Goal: Task Accomplishment & Management: Manage account settings

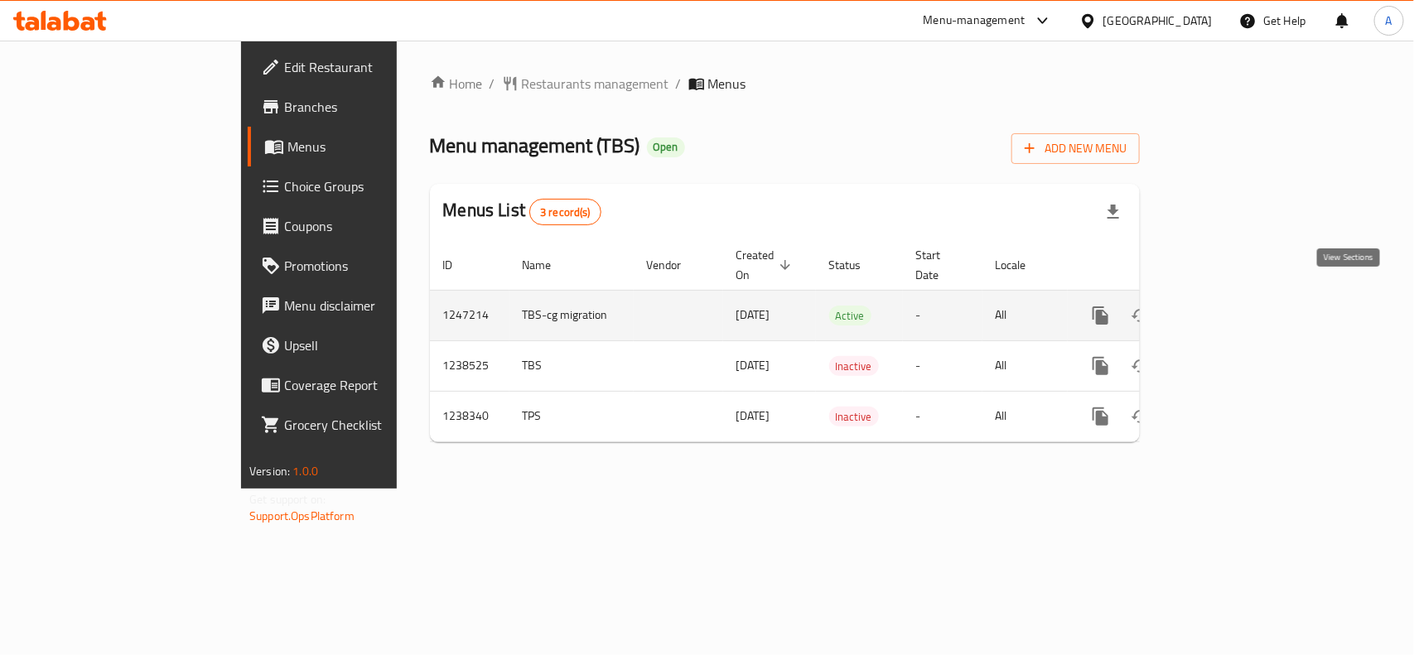
click at [1230, 306] on icon "enhanced table" at bounding box center [1220, 316] width 20 height 20
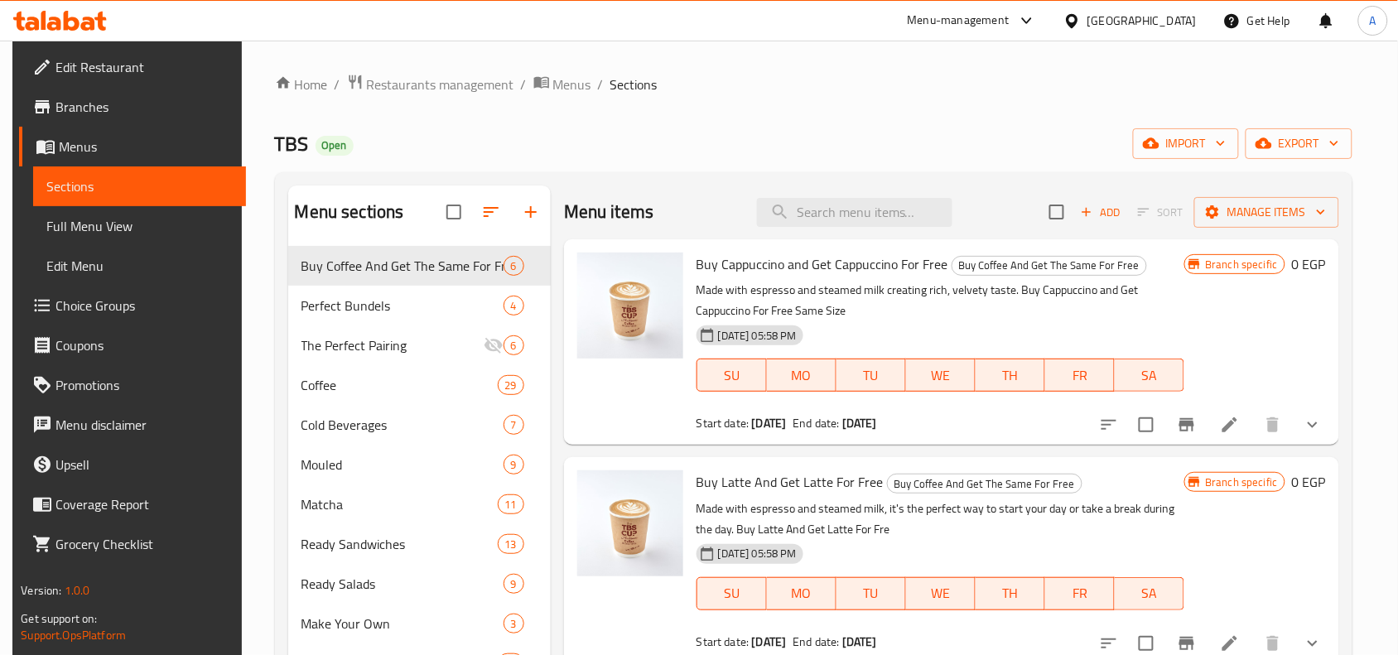
click at [671, 110] on div "Home / Restaurants management / Menus / Sections TBS Open import export Menu se…" at bounding box center [814, 568] width 1078 height 988
click at [1273, 142] on icon "button" at bounding box center [1264, 143] width 17 height 17
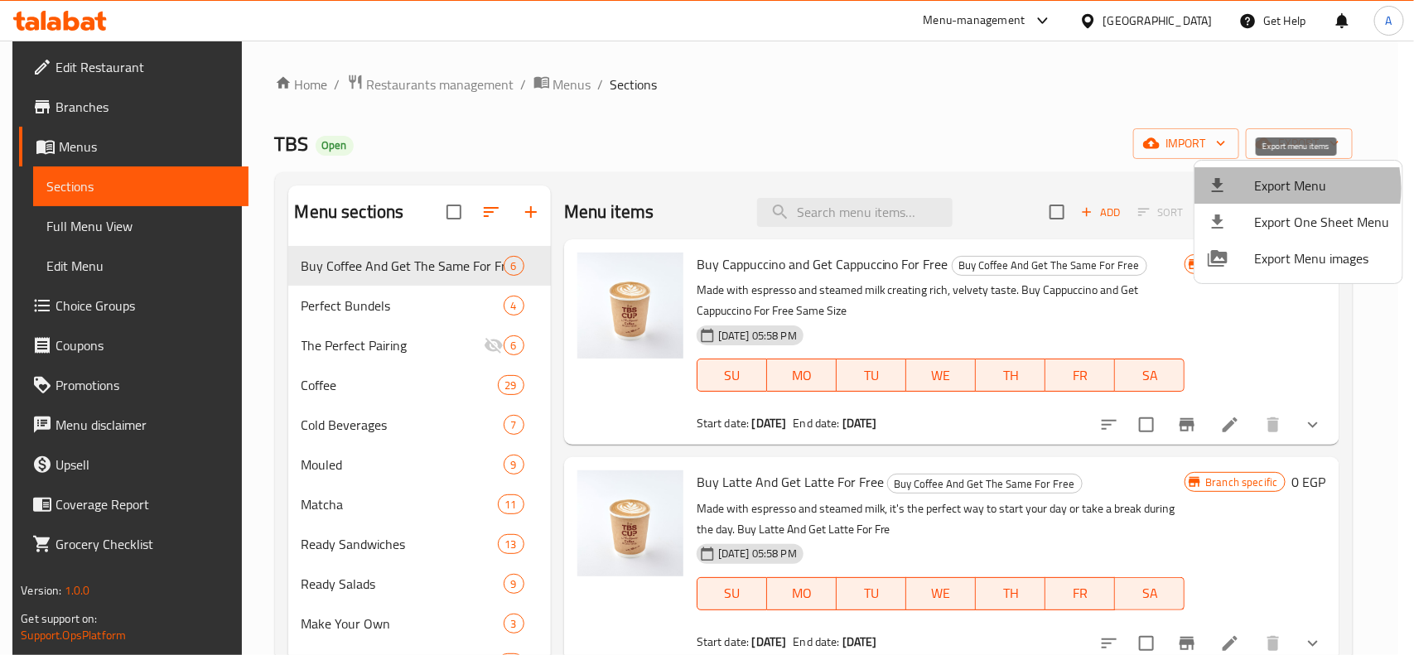
click at [1280, 188] on span "Export Menu" at bounding box center [1321, 186] width 135 height 20
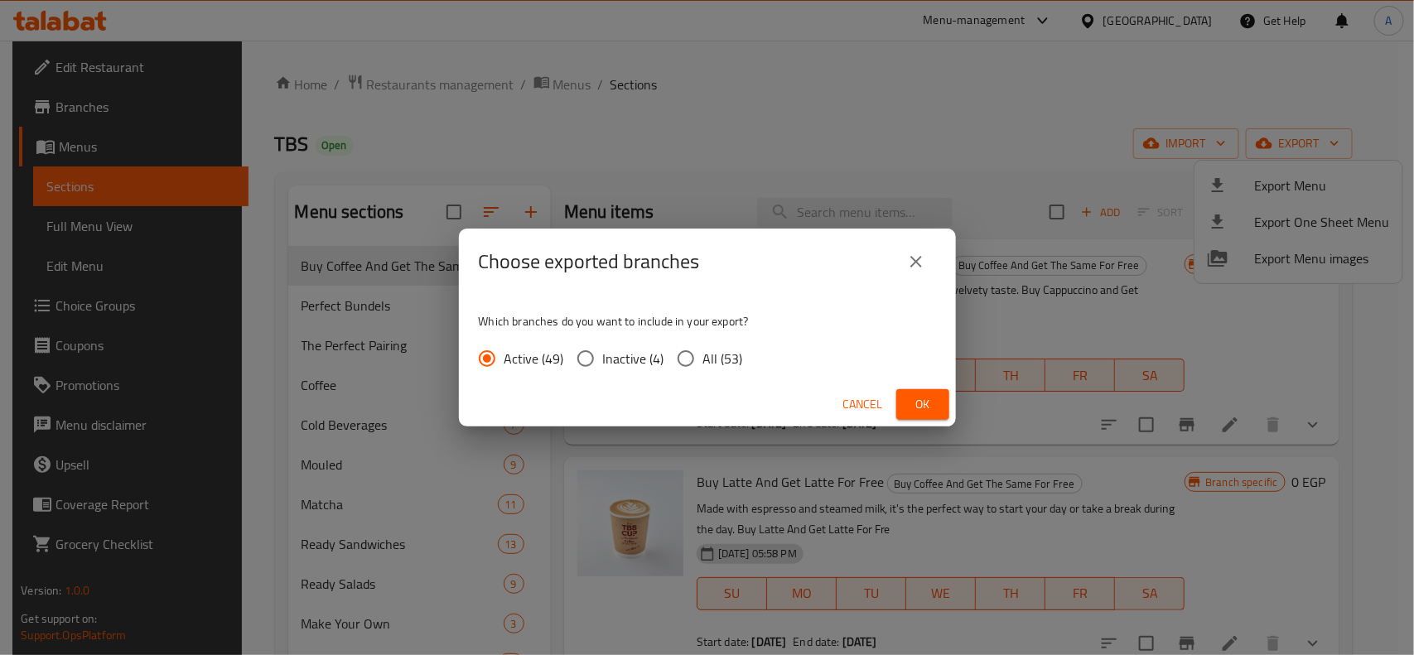
click at [707, 360] on span "All (53)" at bounding box center [723, 359] width 40 height 20
click at [703, 360] on input "All (53)" at bounding box center [686, 358] width 35 height 35
radio input "true"
click at [910, 400] on span "Ok" at bounding box center [923, 404] width 27 height 21
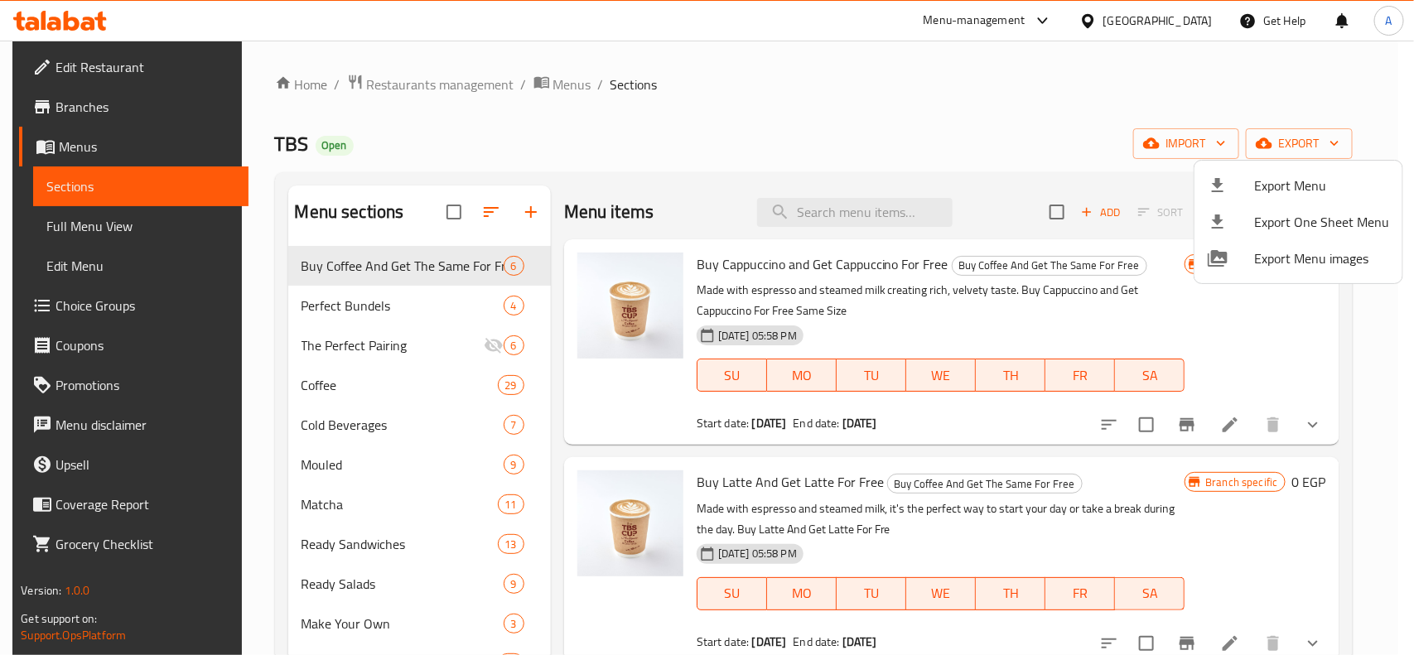
click at [638, 120] on div at bounding box center [707, 327] width 1414 height 655
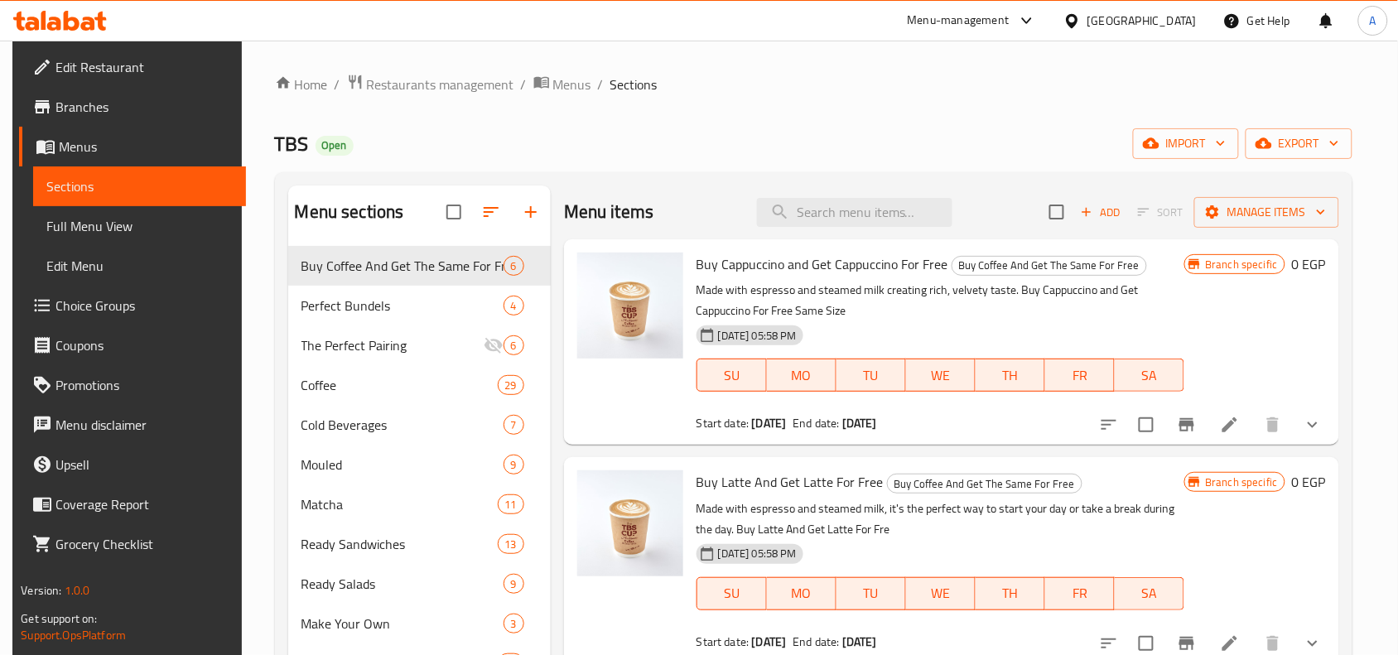
click at [661, 120] on div "Home / Restaurants management / Menus / Sections TBS Open import export Menu se…" at bounding box center [814, 568] width 1078 height 988
click at [639, 126] on div "Home / Restaurants management / Menus / Sections TBS Open import export Menu se…" at bounding box center [814, 568] width 1078 height 988
click at [656, 141] on div "TBS Open import export" at bounding box center [814, 143] width 1078 height 31
click at [825, 113] on div "Home / Restaurants management / Menus / Sections TBS Open import export Menu se…" at bounding box center [814, 568] width 1078 height 988
click at [777, 133] on div "TBS Open import export" at bounding box center [814, 143] width 1078 height 31
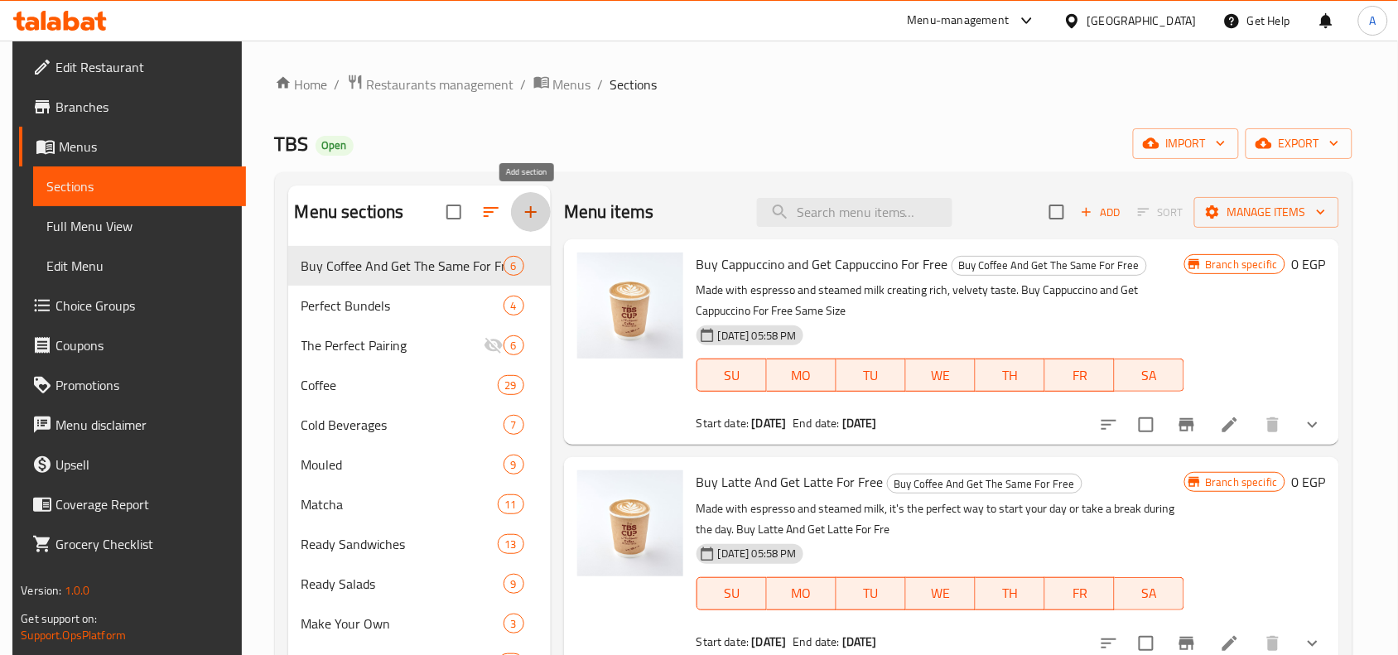
click at [521, 218] on icon "button" at bounding box center [531, 212] width 20 height 20
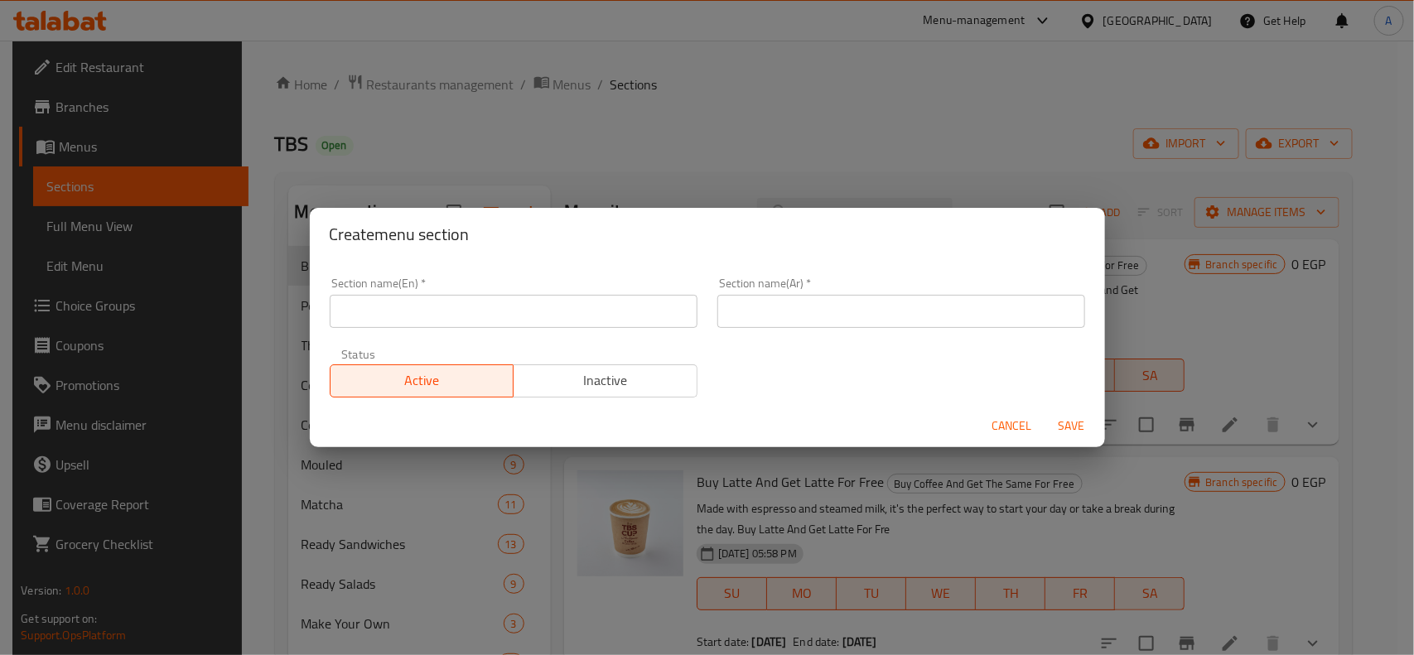
click at [673, 317] on input "text" at bounding box center [514, 311] width 368 height 33
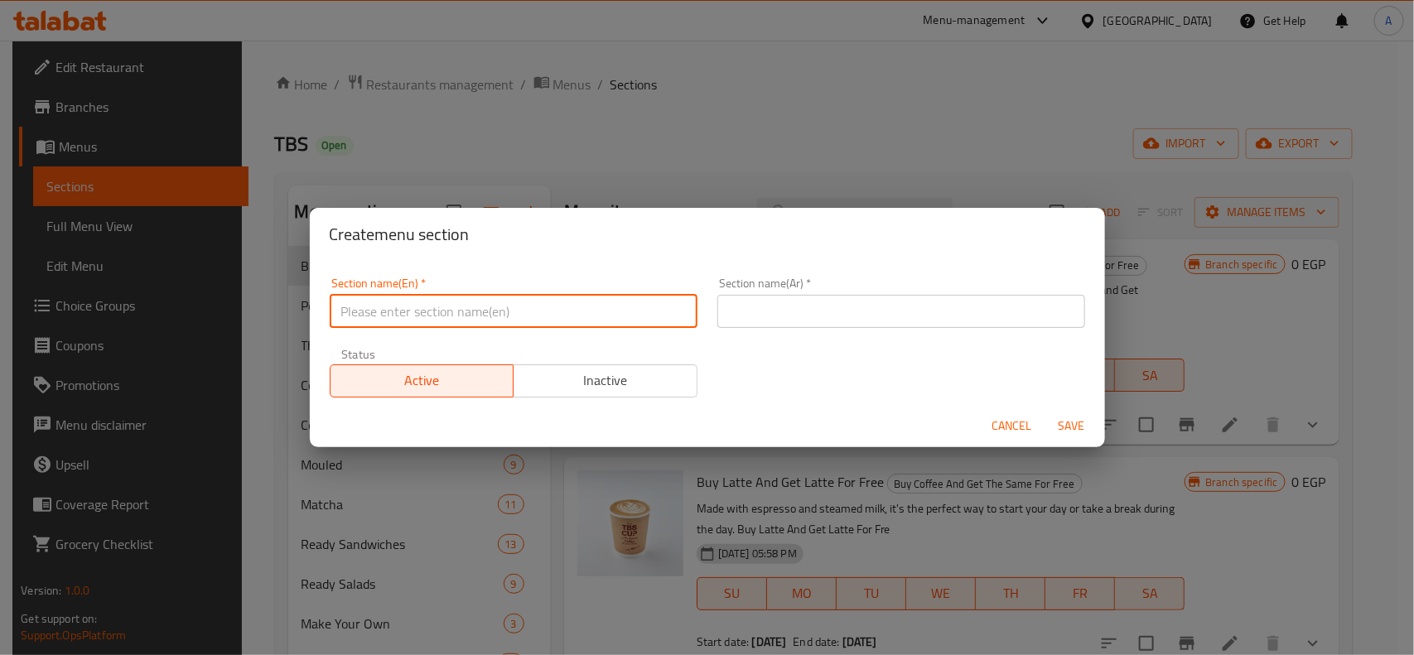
paste input "أوعية دافئة"
type input "أوعية دافئة"
click at [893, 323] on input "text" at bounding box center [901, 311] width 368 height 33
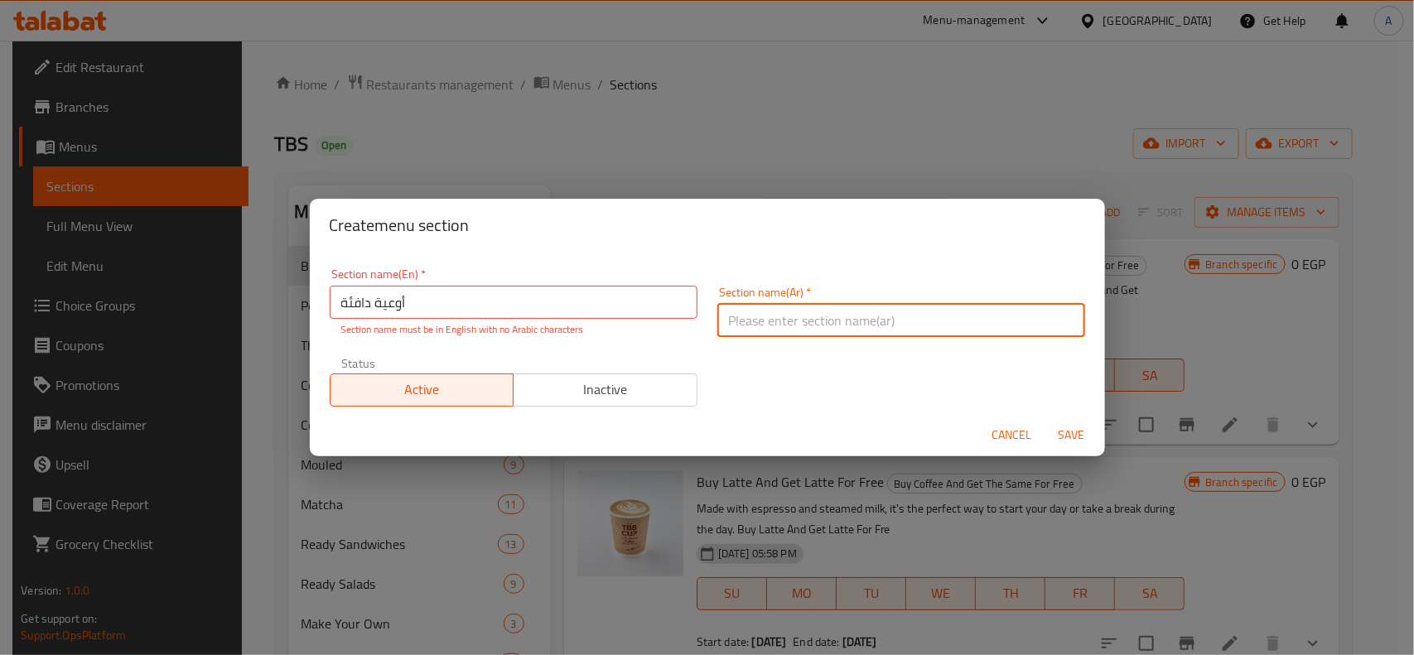
paste input "أوعية دافئة"
type input "أوعية دافئة"
click at [566, 309] on input "أوعية دافئة" at bounding box center [514, 302] width 368 height 33
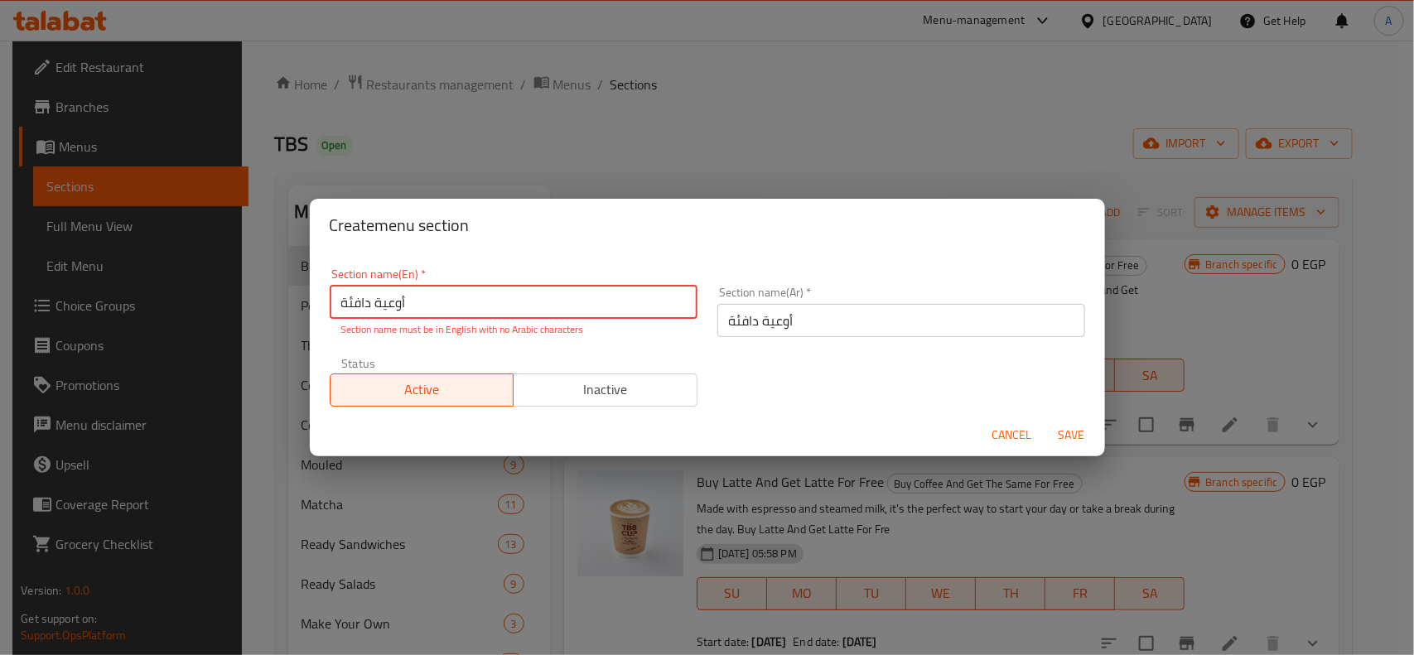
click at [566, 309] on input "أوعية دافئة" at bounding box center [514, 302] width 368 height 33
type input "Warm Bowls"
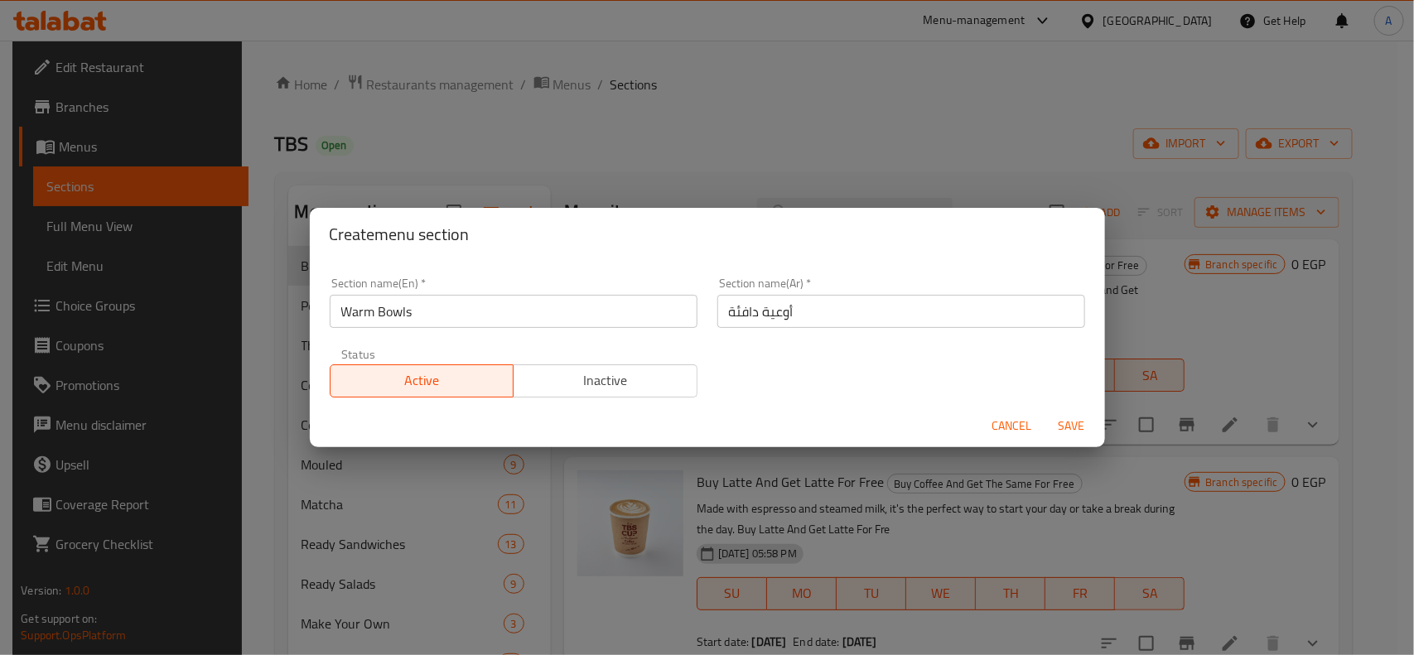
click at [684, 345] on div "Status Active Inactive" at bounding box center [514, 373] width 388 height 70
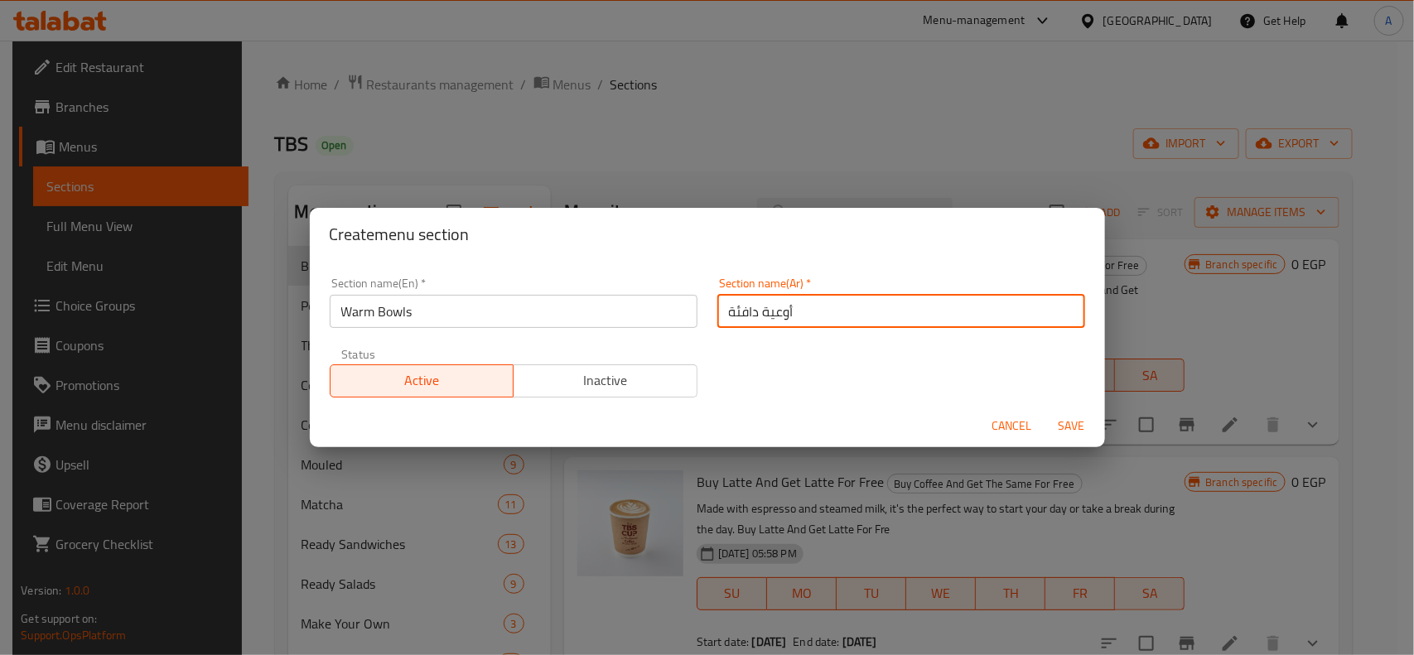
click at [776, 311] on input "أوعية دافئة" at bounding box center [901, 311] width 368 height 33
type input "بولة دافئة"
click at [835, 355] on div "Section name(En)   * Warm Bowls Section name(En) * Section name(Ar)   * بولة دا…" at bounding box center [707, 338] width 775 height 140
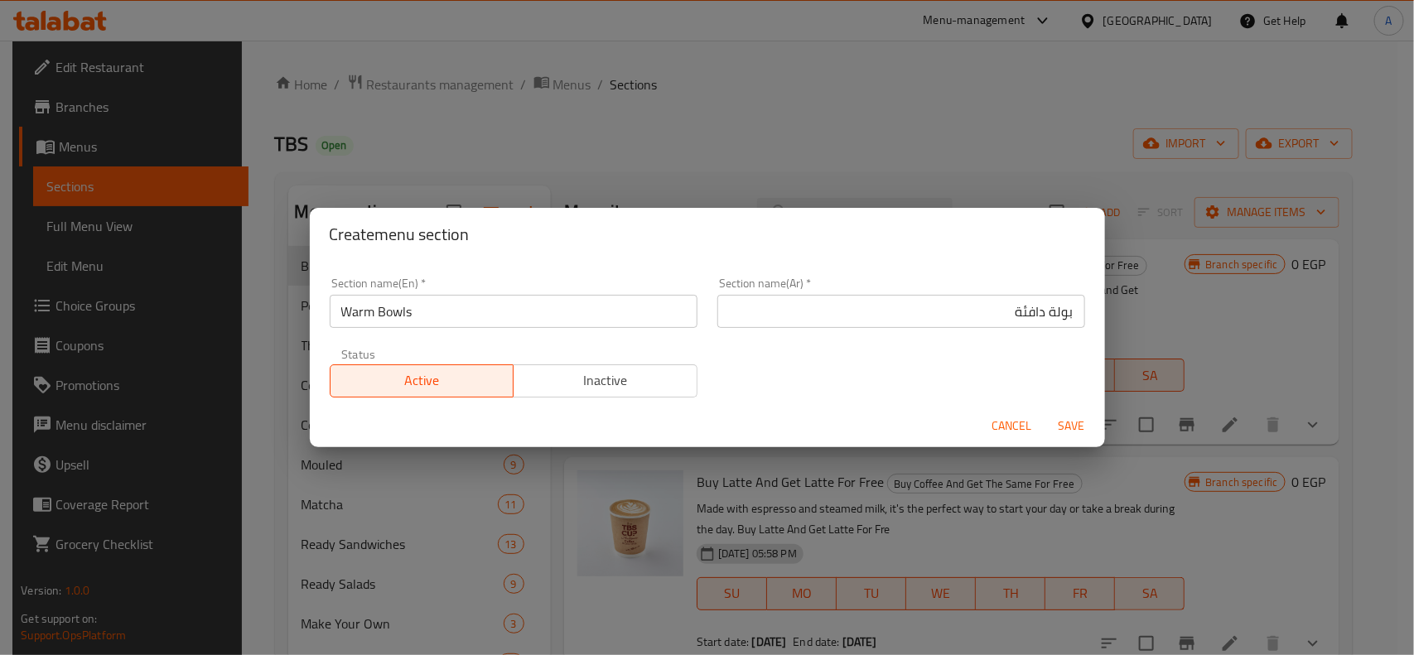
click at [1065, 421] on span "Save" at bounding box center [1072, 426] width 40 height 21
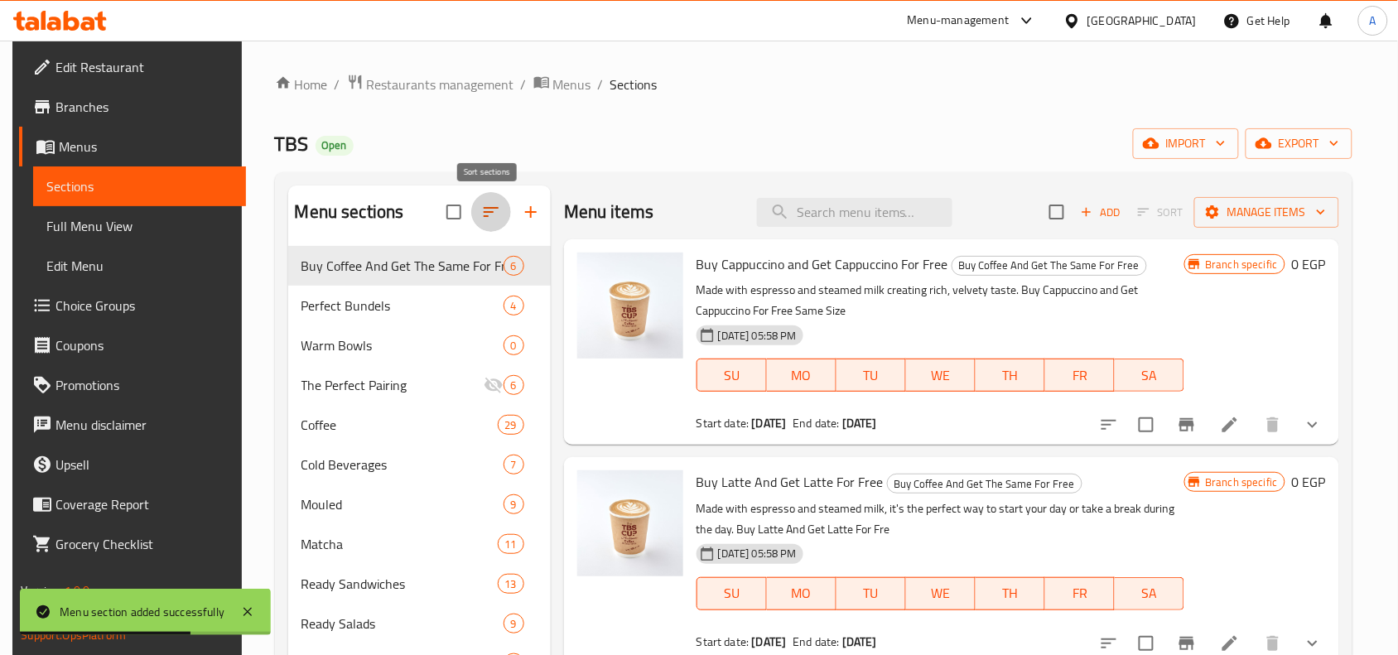
click at [490, 221] on icon "button" at bounding box center [491, 212] width 20 height 20
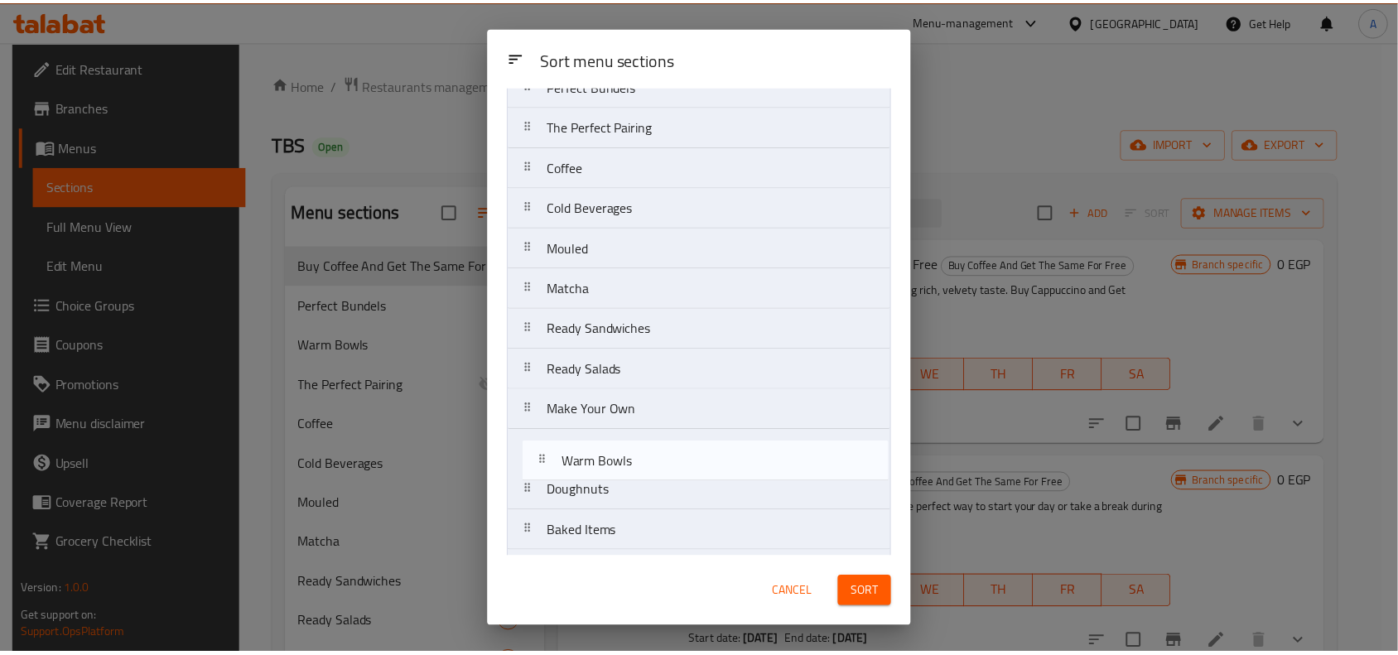
scroll to position [116, 0]
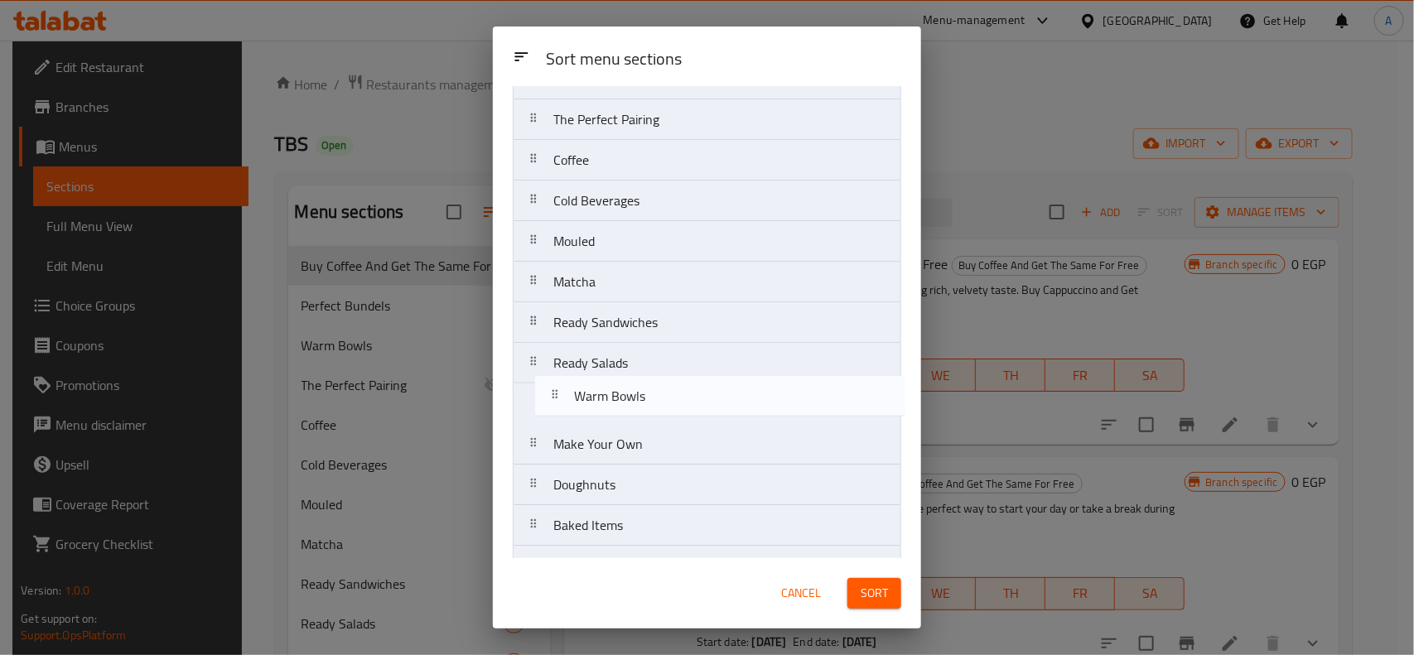
drag, startPoint x: 601, startPoint y: 243, endPoint x: 626, endPoint y: 423, distance: 182.3
click at [626, 423] on nav "Buy Coffee And Get The Same For Free Perfect Bundels Warm Bowls The Perfect Pai…" at bounding box center [707, 444] width 389 height 854
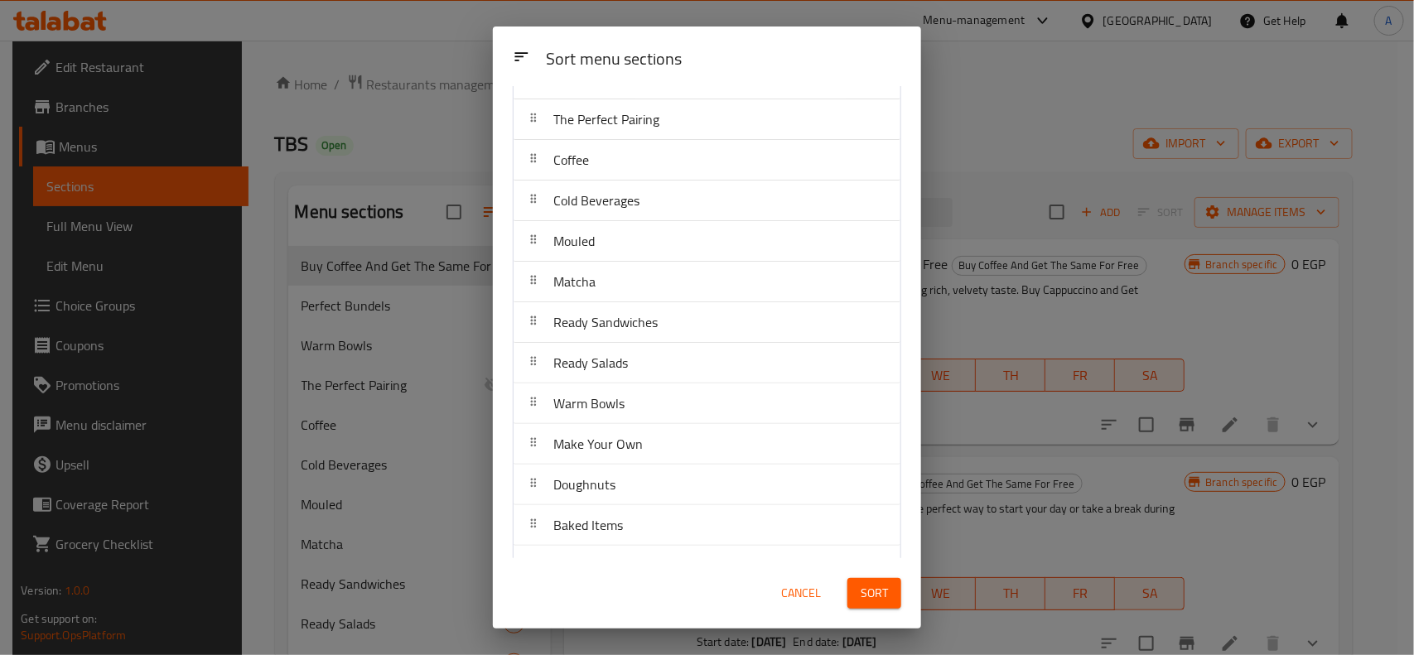
click at [878, 593] on span "Sort" at bounding box center [874, 593] width 27 height 21
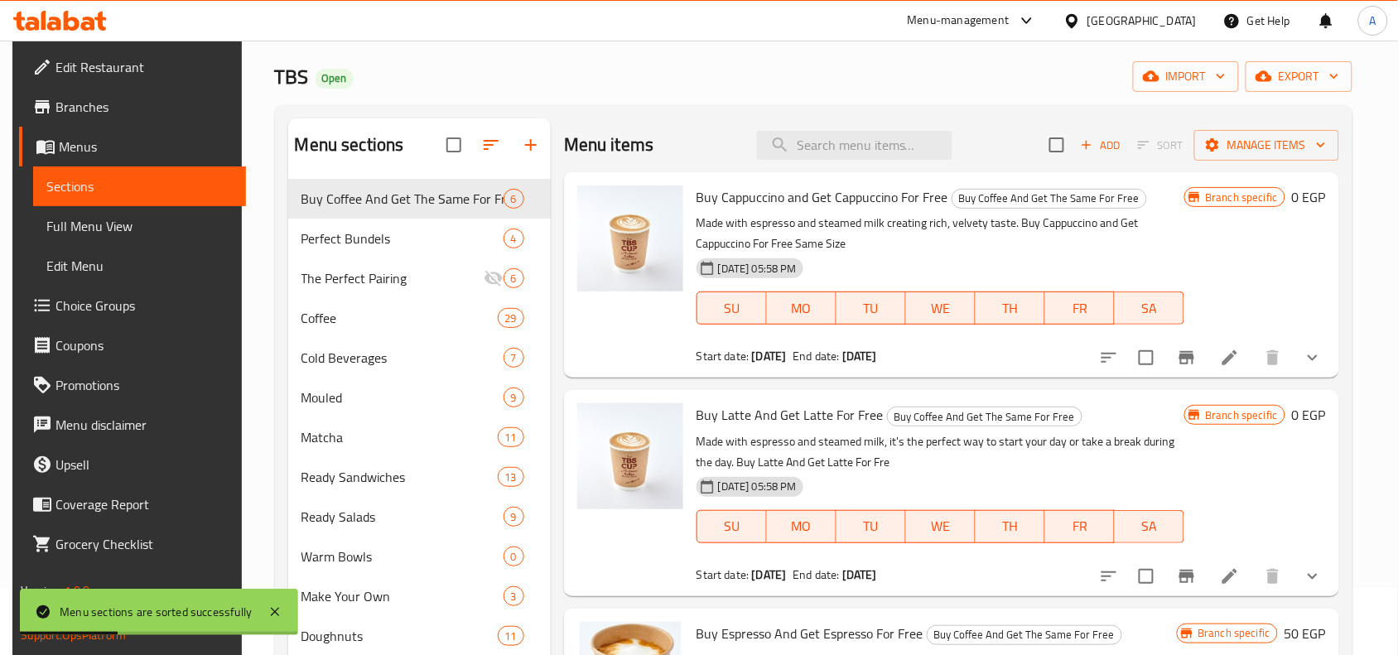
scroll to position [104, 0]
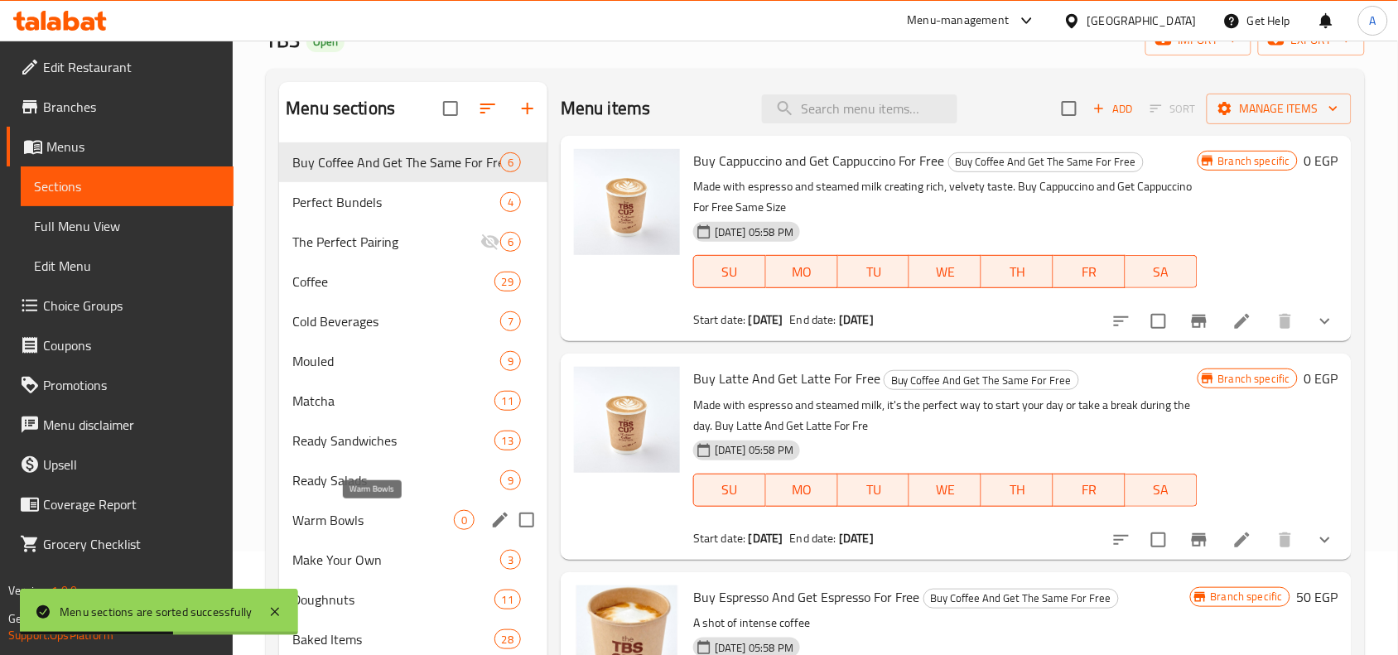
click at [345, 519] on span "Warm Bowls" at bounding box center [373, 520] width 162 height 20
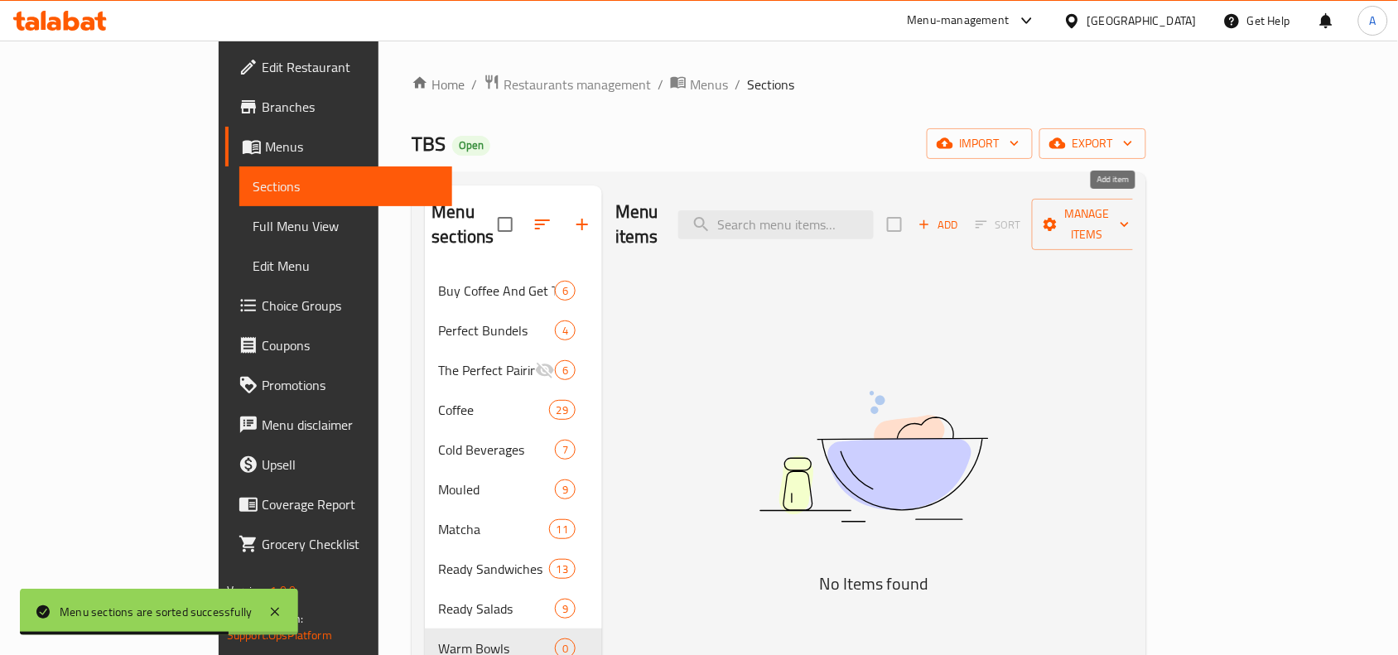
click at [961, 215] on span "Add" at bounding box center [938, 224] width 45 height 19
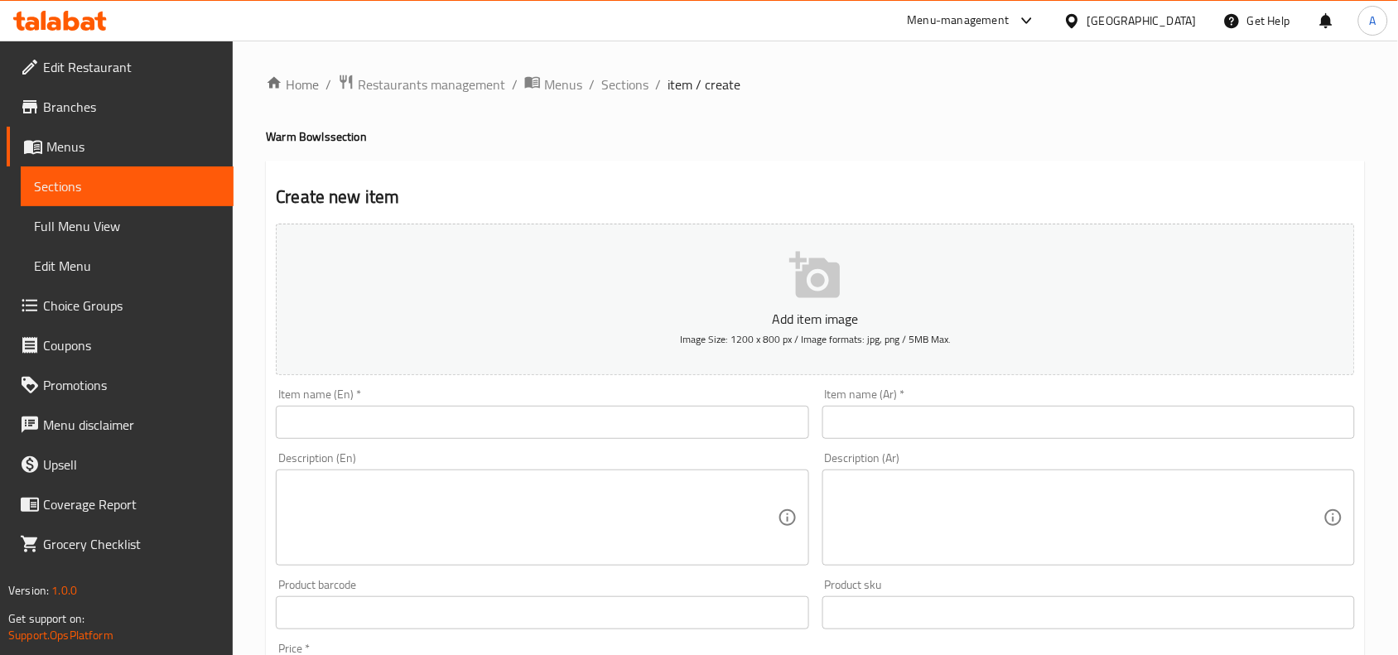
click at [813, 399] on div "Item name (En)   * Item name (En) *" at bounding box center [542, 414] width 546 height 64
click at [812, 394] on div "Item name (En)   * Item name (En) *" at bounding box center [542, 414] width 546 height 64
click at [614, 152] on div "Home / Restaurants management / Menus / Sections / item / create Warm Bowls sec…" at bounding box center [815, 606] width 1099 height 1064
click at [519, 417] on input "text" at bounding box center [542, 422] width 533 height 33
paste input "Shrimply Better Bowl."
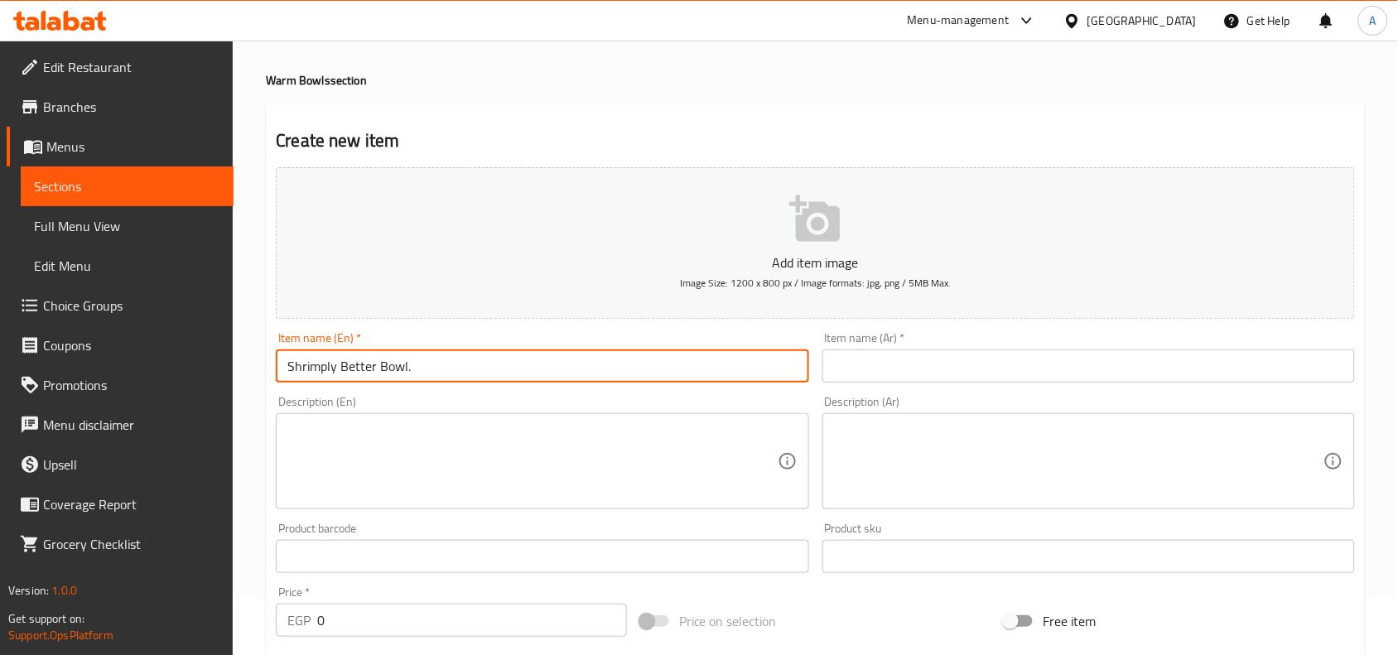
scroll to position [104, 0]
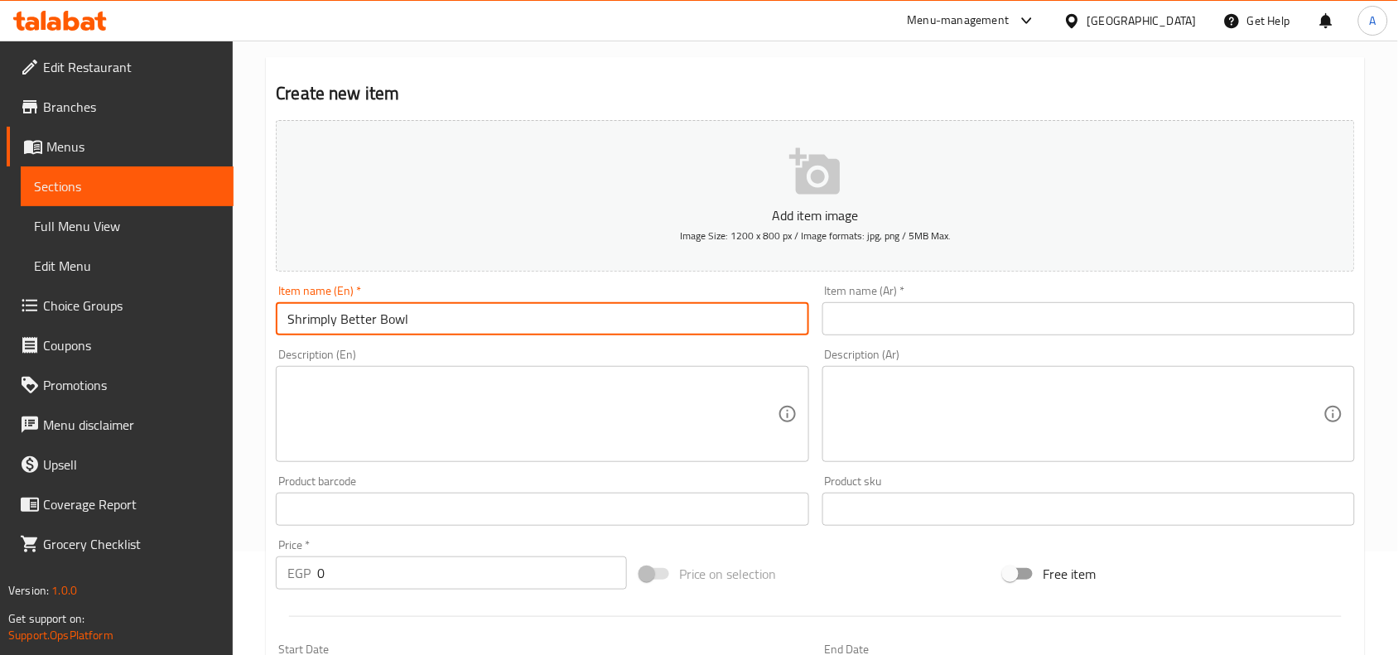
type input "Shrimply Better Bowl"
click at [978, 321] on input "text" at bounding box center [1089, 318] width 533 height 33
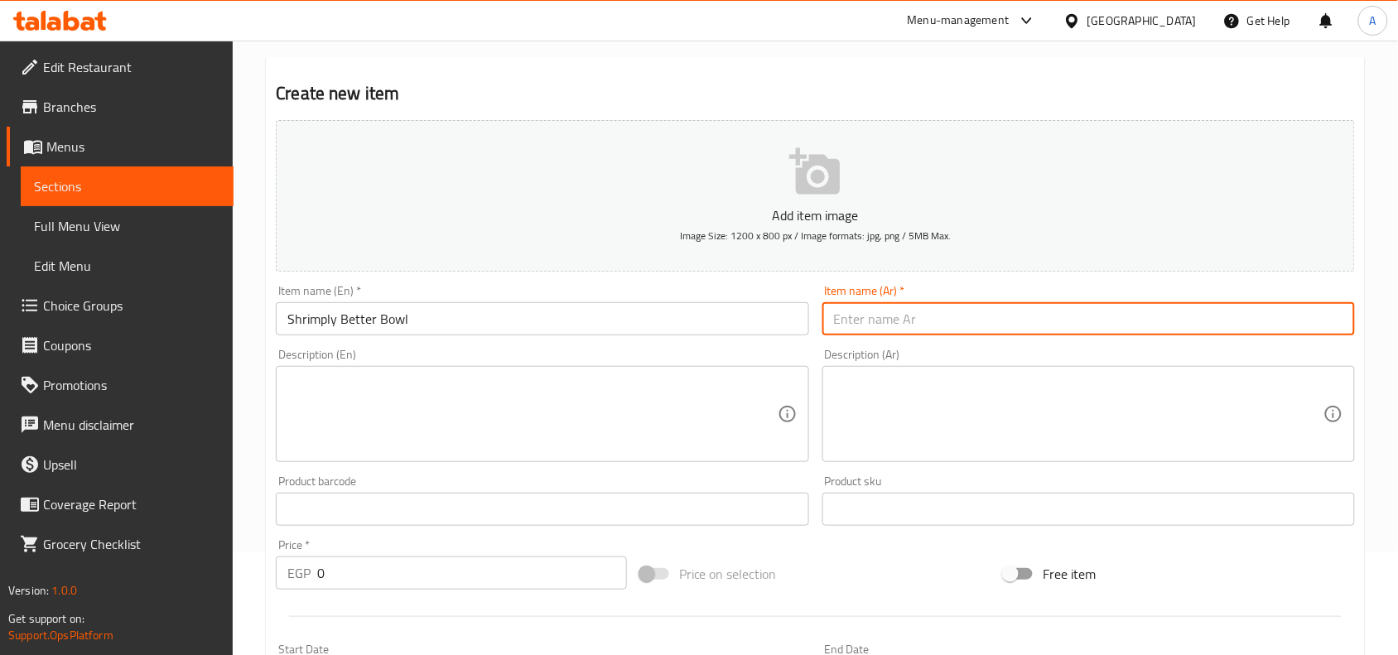
paste input "طبق شرمبلي [PERSON_NAME]."
type input "[PERSON_NAME]"
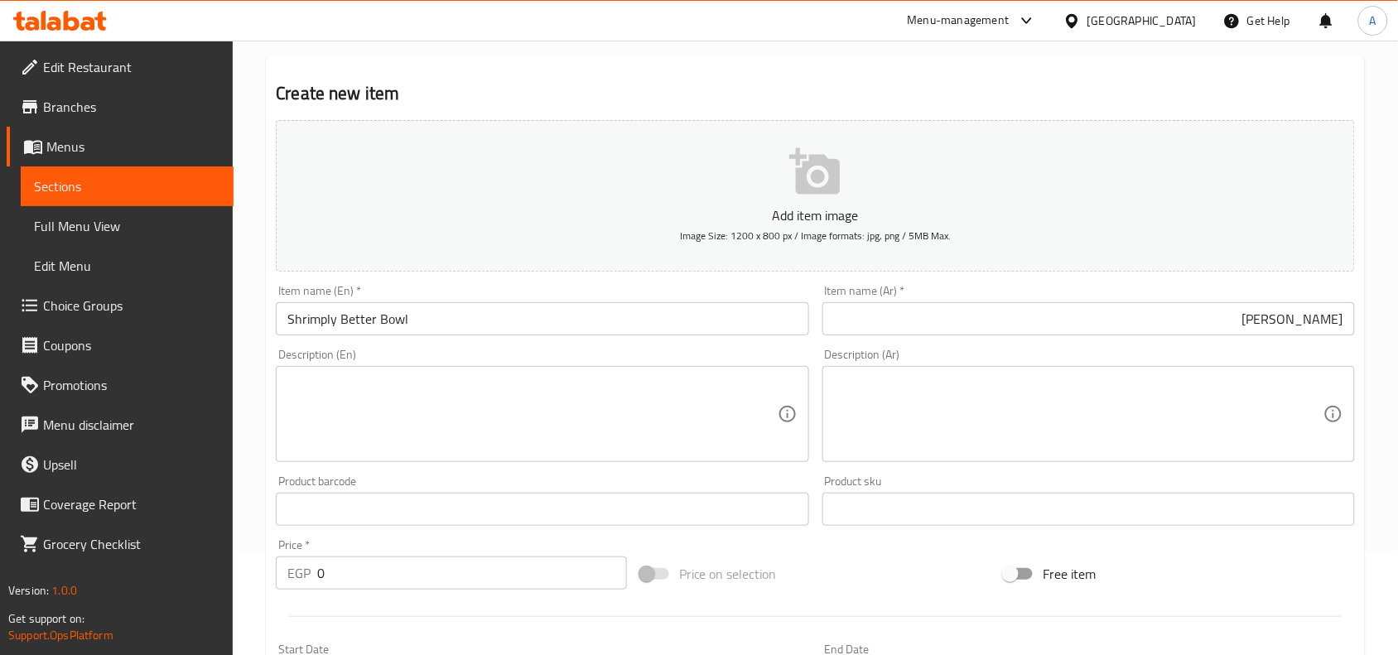
click at [660, 352] on div "Description (En) Description (En)" at bounding box center [542, 405] width 533 height 113
click at [464, 411] on textarea at bounding box center [532, 414] width 490 height 79
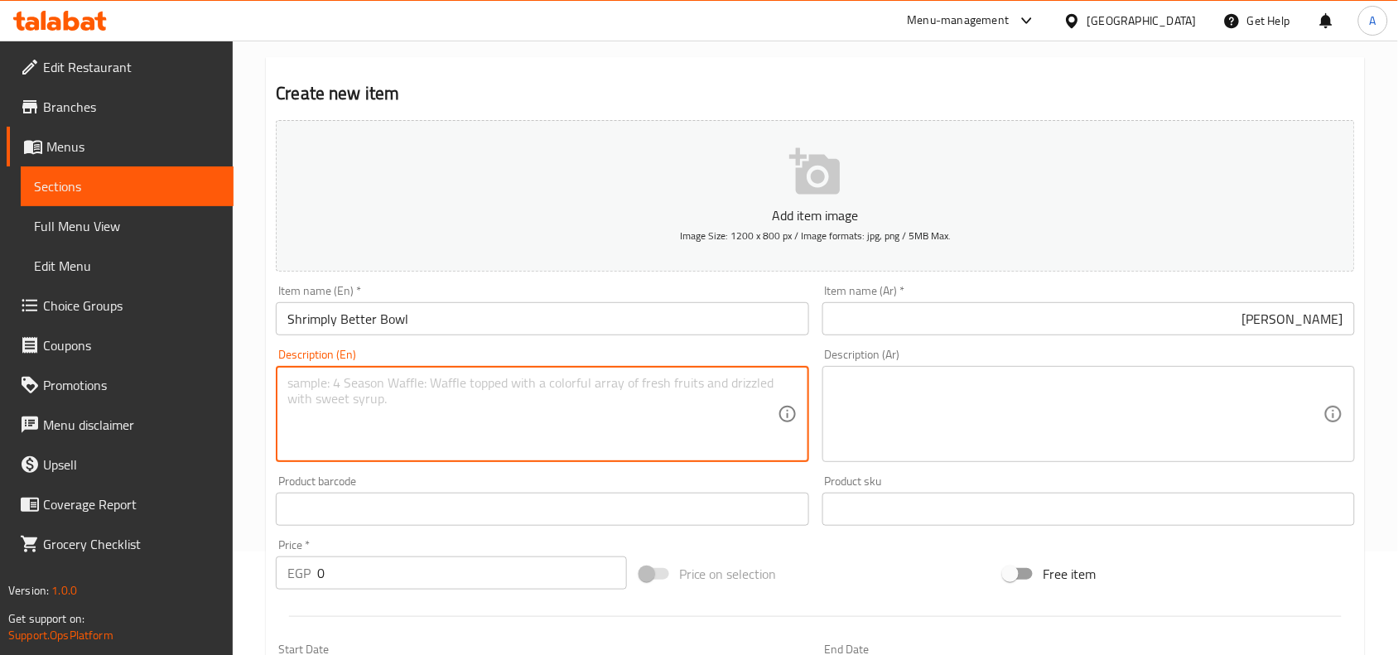
paste textarea "Jasmine rice, Shrimp, Red and yellow bell pepper, Pineapple, Shredded carrots, …"
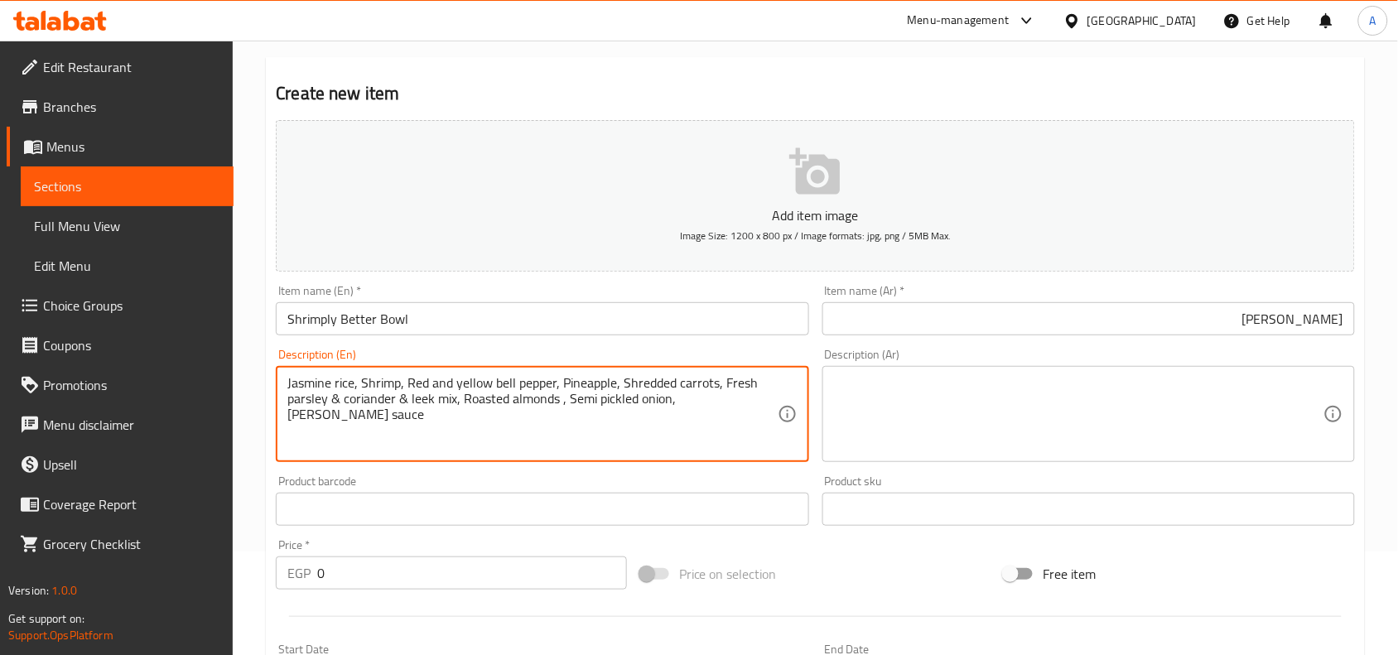
click at [495, 383] on textarea "Jasmine rice, Shrimp, Red and yellow bell pepper, Pineapple, Shredded carrots, …" at bounding box center [532, 414] width 490 height 79
type textarea "Jasmine rice, shrimp, red and yellow bell pepper, pineapple, shredded carrots, …"
click at [1125, 395] on textarea at bounding box center [1079, 414] width 490 height 79
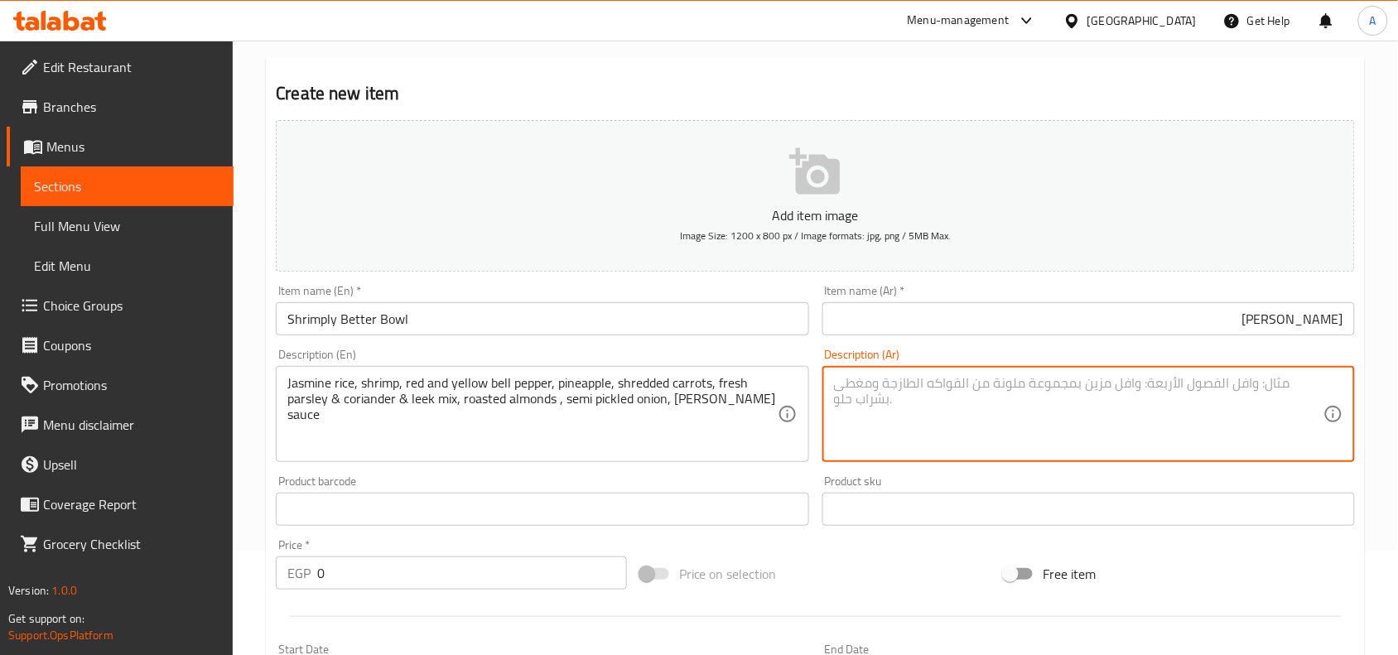
paste textarea "أرز الياسمين، روبيان، فلفل أحمر وأصفر، أناناس، جزر مبشور، مزيج من البقدونس الطا…"
click at [1203, 382] on textarea "أرز ياسمين، جمبري، فلفل أحمر وأصفر، أناناس، جزر مبشور، مزيج من البقدونس الطازج …" at bounding box center [1079, 414] width 490 height 79
paste textarea "لوانأ"
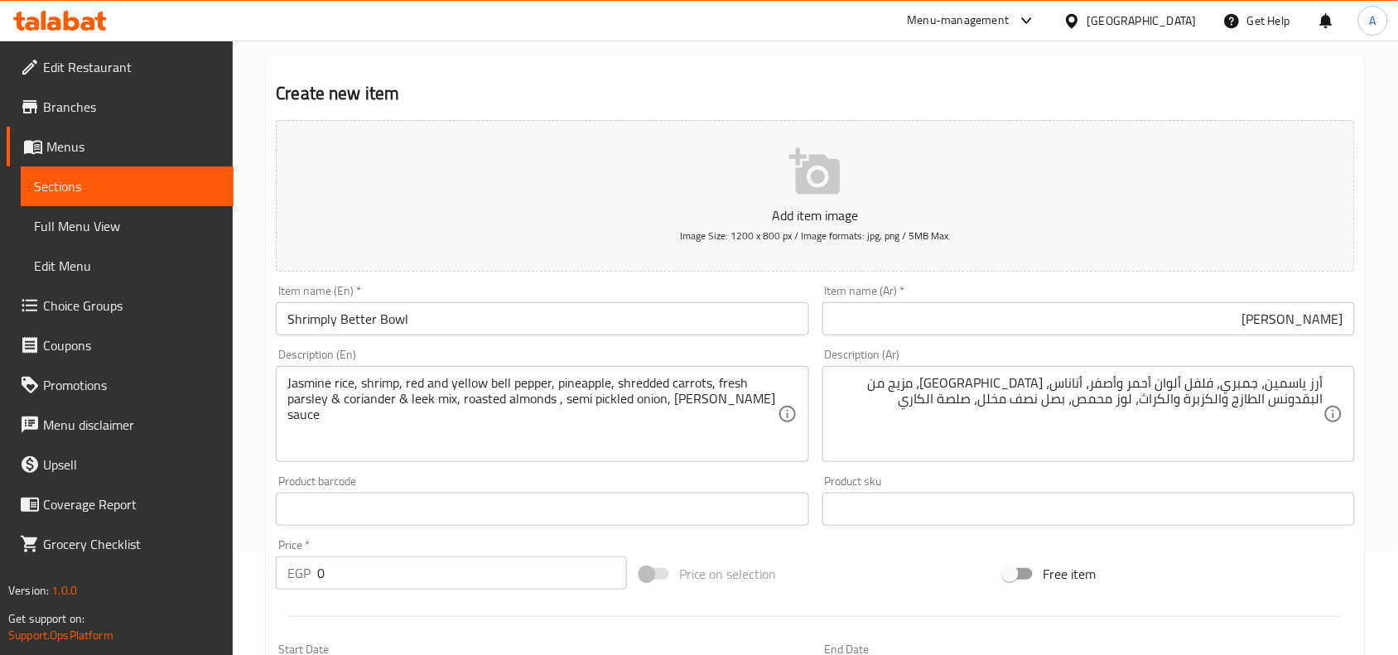
click at [1086, 468] on div "Description (Ar) أرز ياسمين، جمبري، فلفل ألوان أحمر وأصفر، أناناس، [GEOGRAPHIC_…" at bounding box center [1089, 405] width 546 height 127
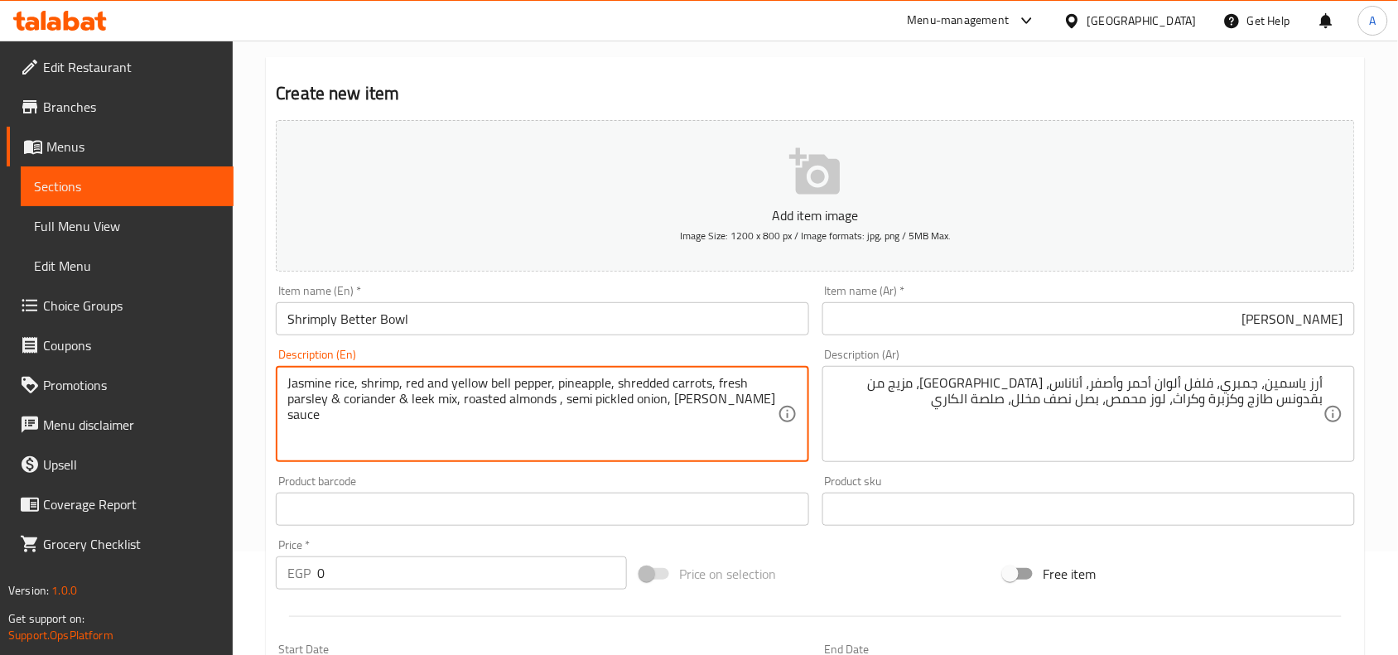
click at [413, 396] on textarea "Jasmine rice, shrimp, red and yellow bell pepper, pineapple, shredded carrots, …" at bounding box center [532, 414] width 490 height 79
click at [601, 96] on h2 "Create new item" at bounding box center [815, 93] width 1079 height 25
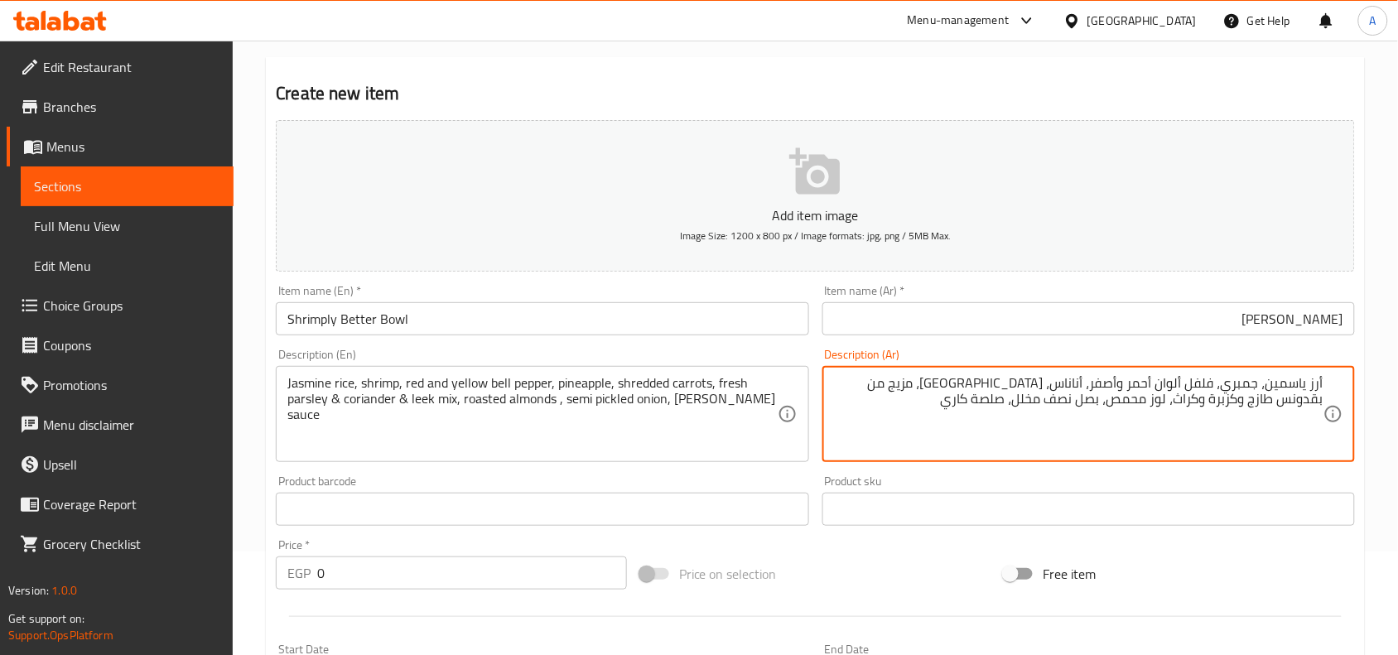
type textarea "أرز ياسمين، جمبري، فلفل ألوان أحمر وأصفر، أناناس، [GEOGRAPHIC_DATA]، مزيج من بق…"
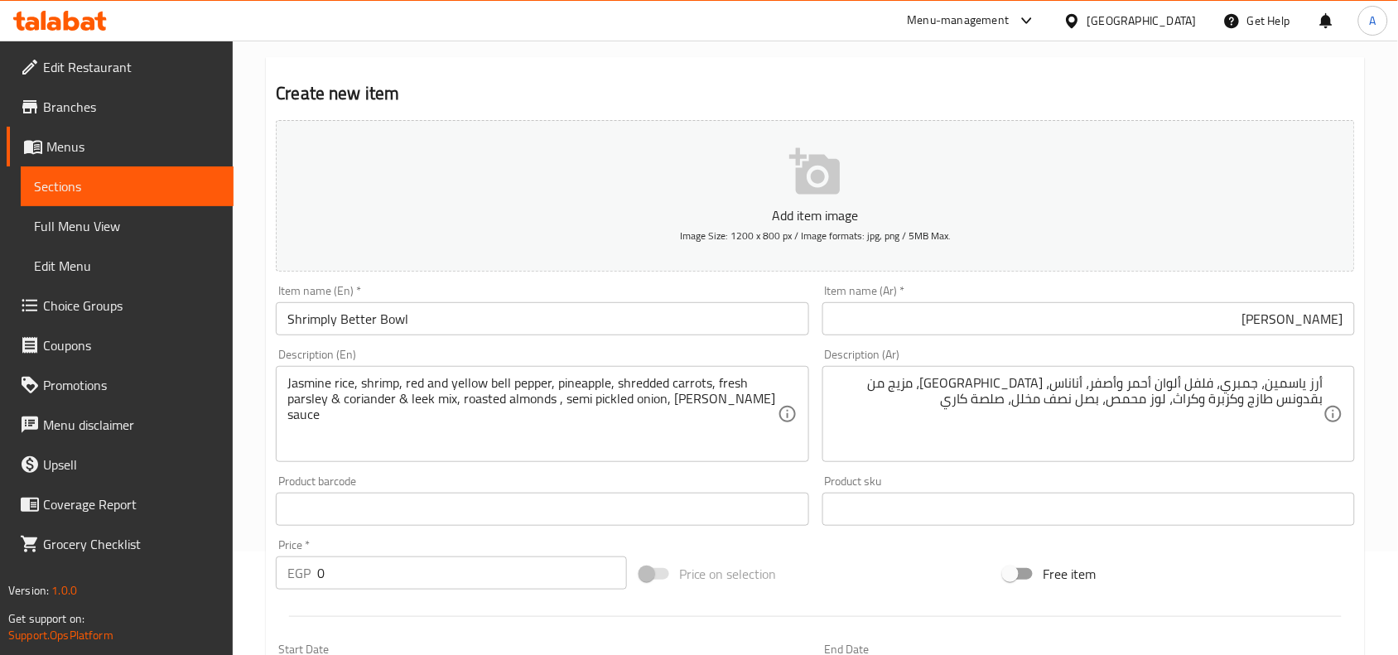
click at [814, 468] on div "Description (En) Jasmine rice, shrimp, red and yellow bell pepper, pineapple, s…" at bounding box center [542, 405] width 546 height 127
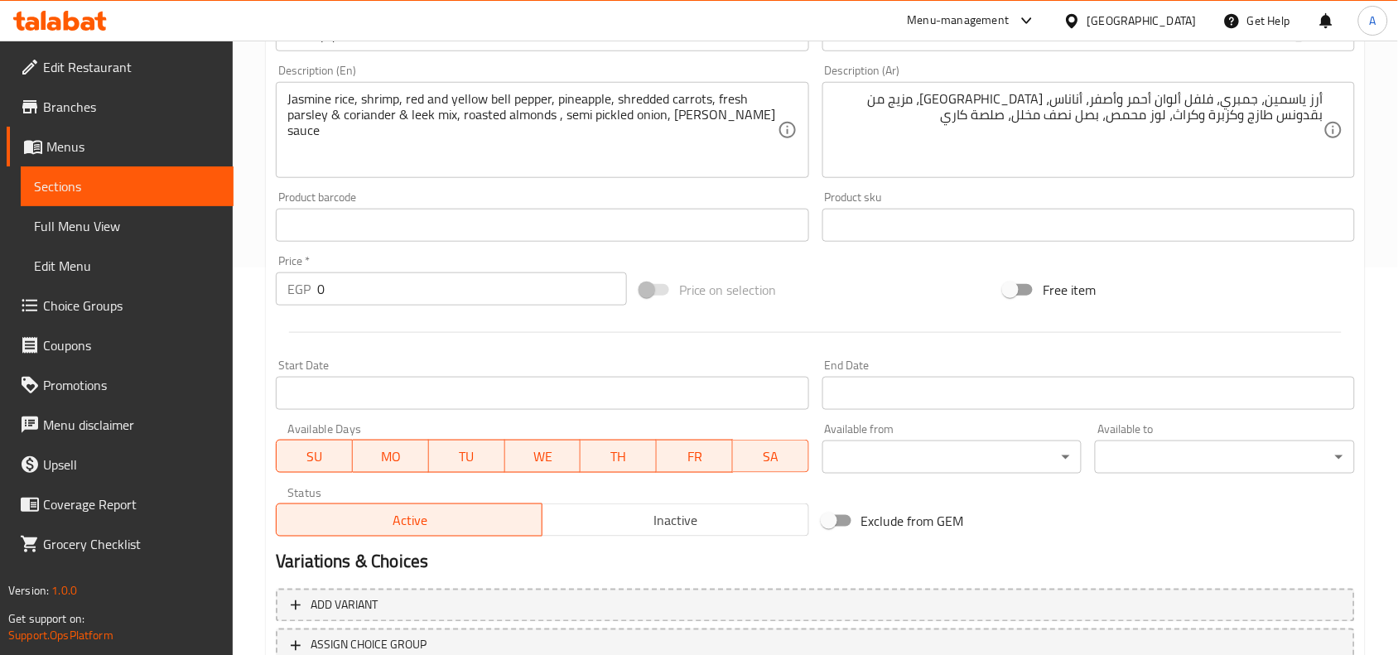
scroll to position [414, 0]
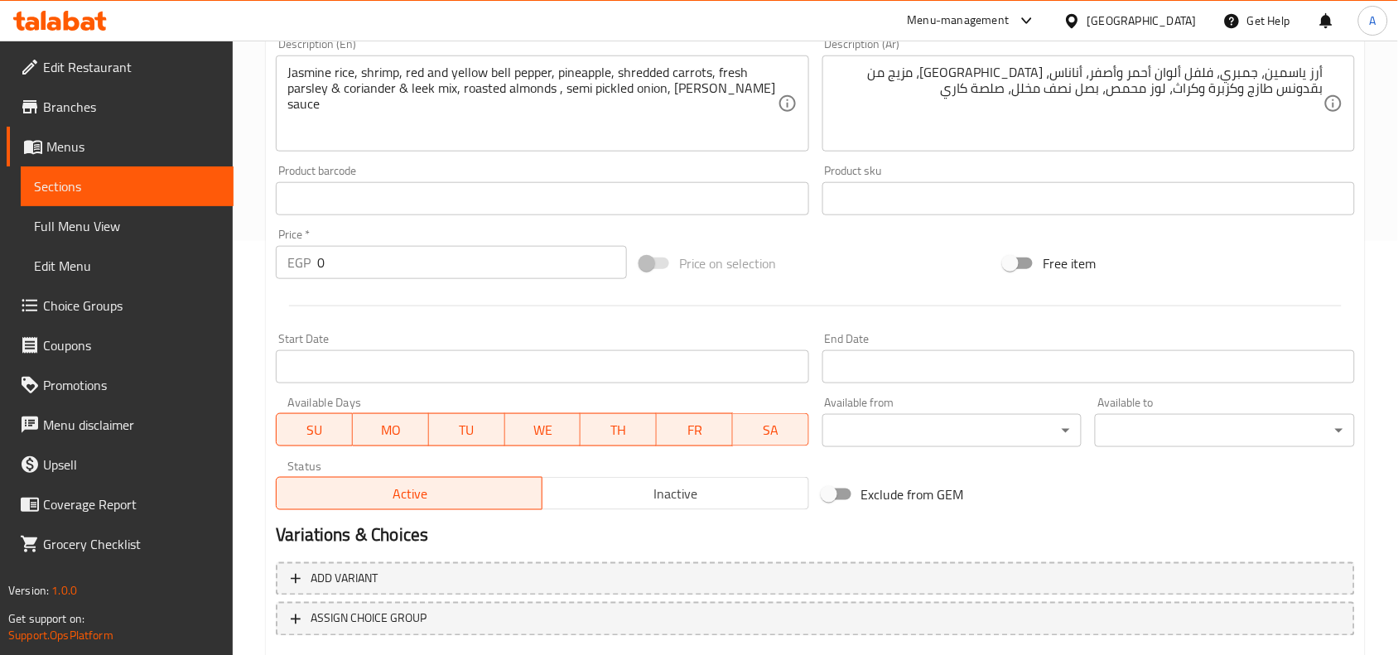
click at [650, 500] on span "Inactive" at bounding box center [675, 494] width 253 height 24
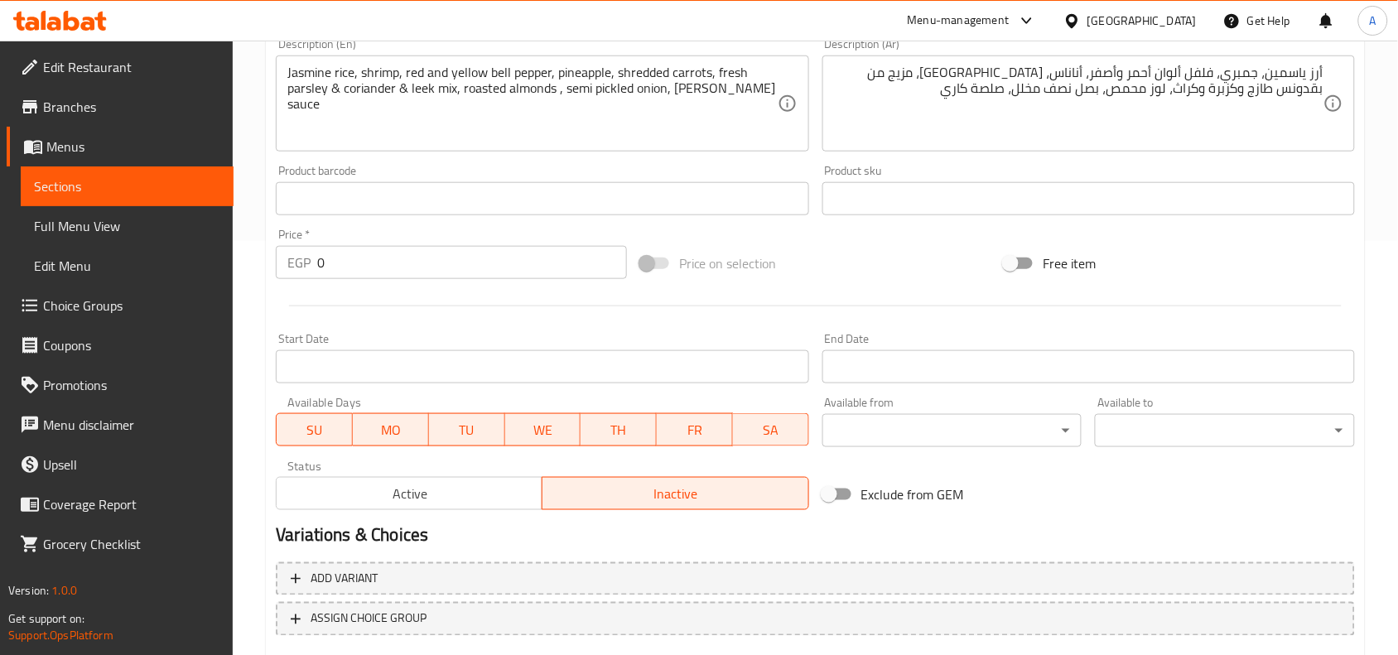
click at [577, 312] on div at bounding box center [815, 306] width 1093 height 41
click at [414, 243] on div "Price   * EGP 0 Price *" at bounding box center [451, 254] width 351 height 51
click at [415, 247] on input "0" at bounding box center [472, 262] width 310 height 33
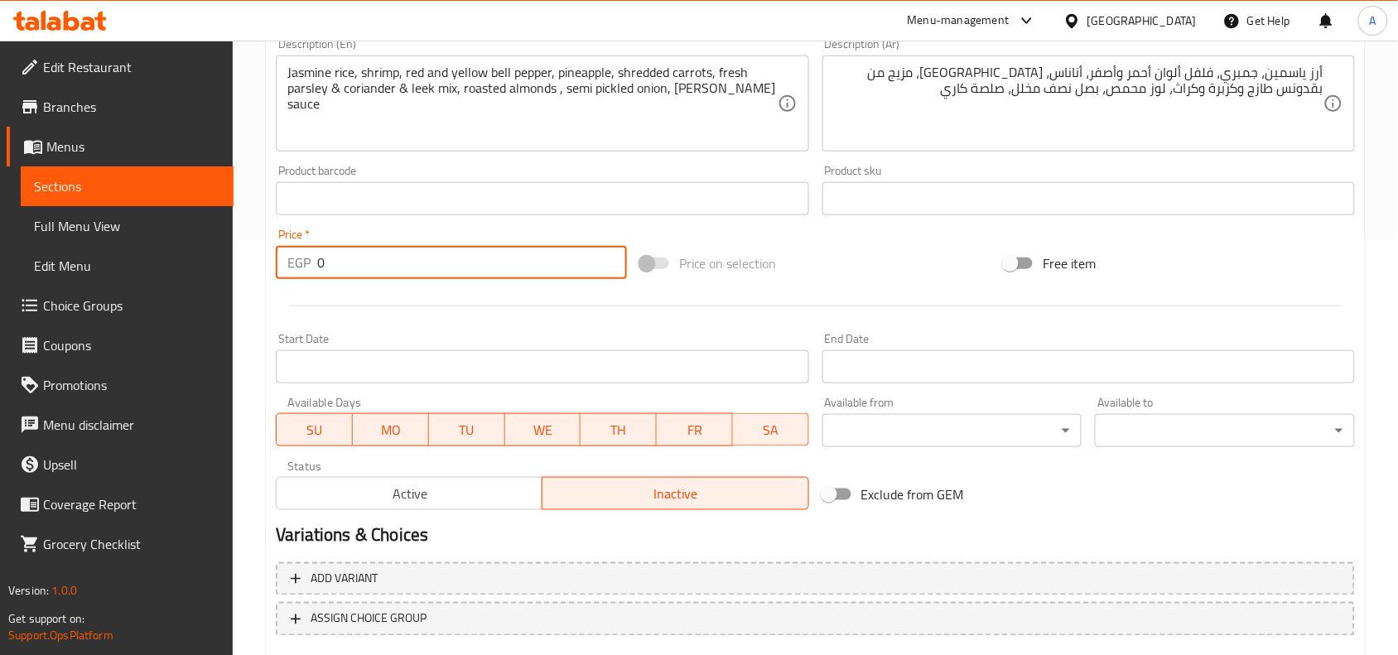
click at [415, 247] on input "0" at bounding box center [472, 262] width 310 height 33
type input "480"
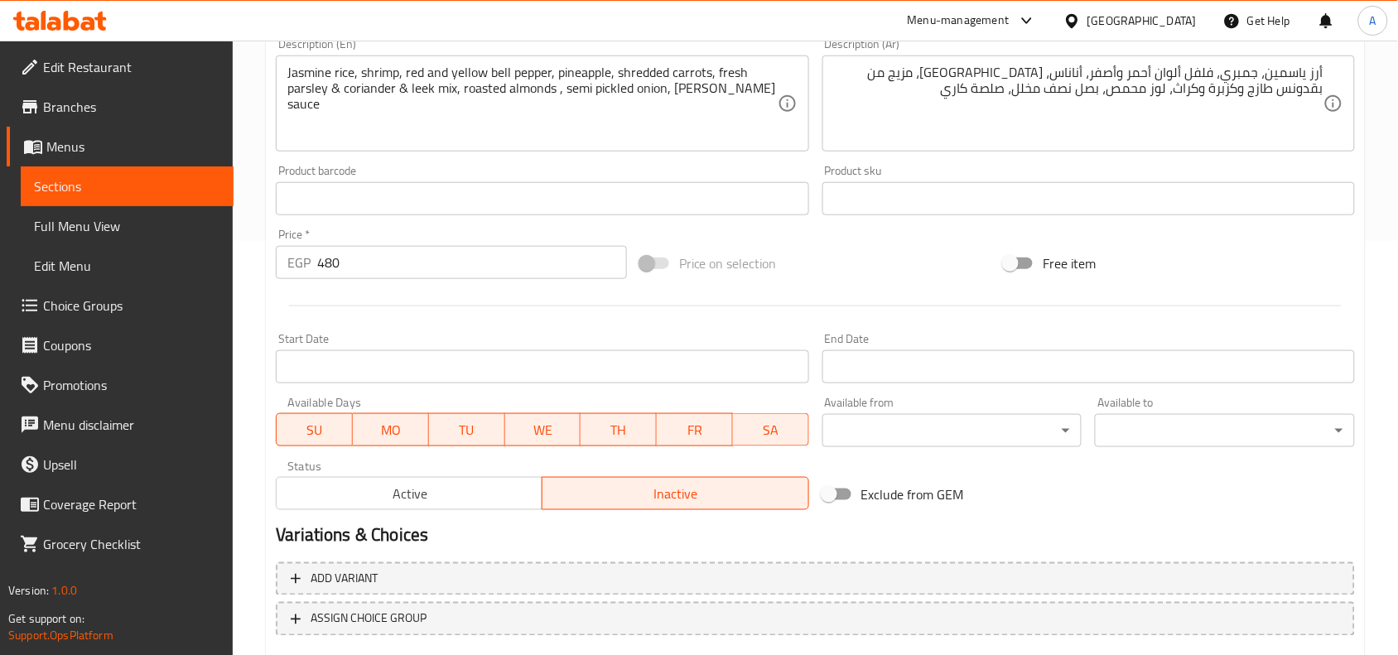
click at [507, 316] on div at bounding box center [815, 306] width 1093 height 41
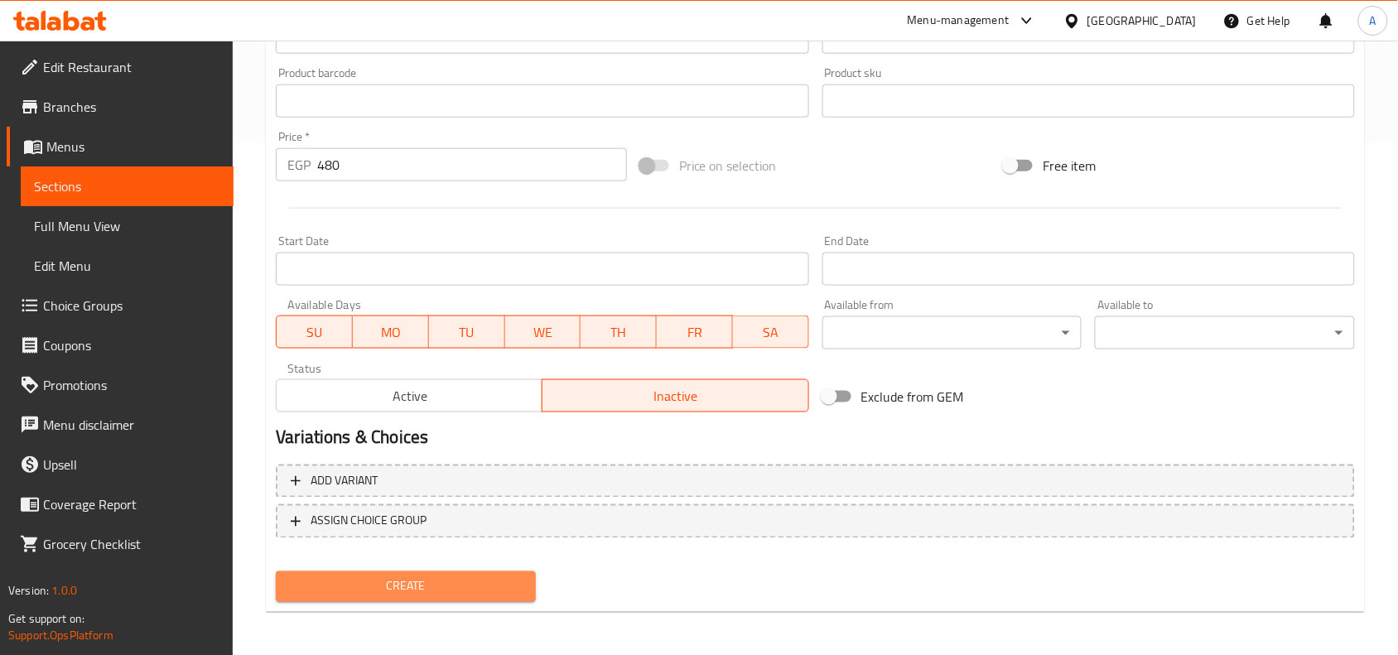
click at [443, 591] on span "Create" at bounding box center [406, 587] width 234 height 21
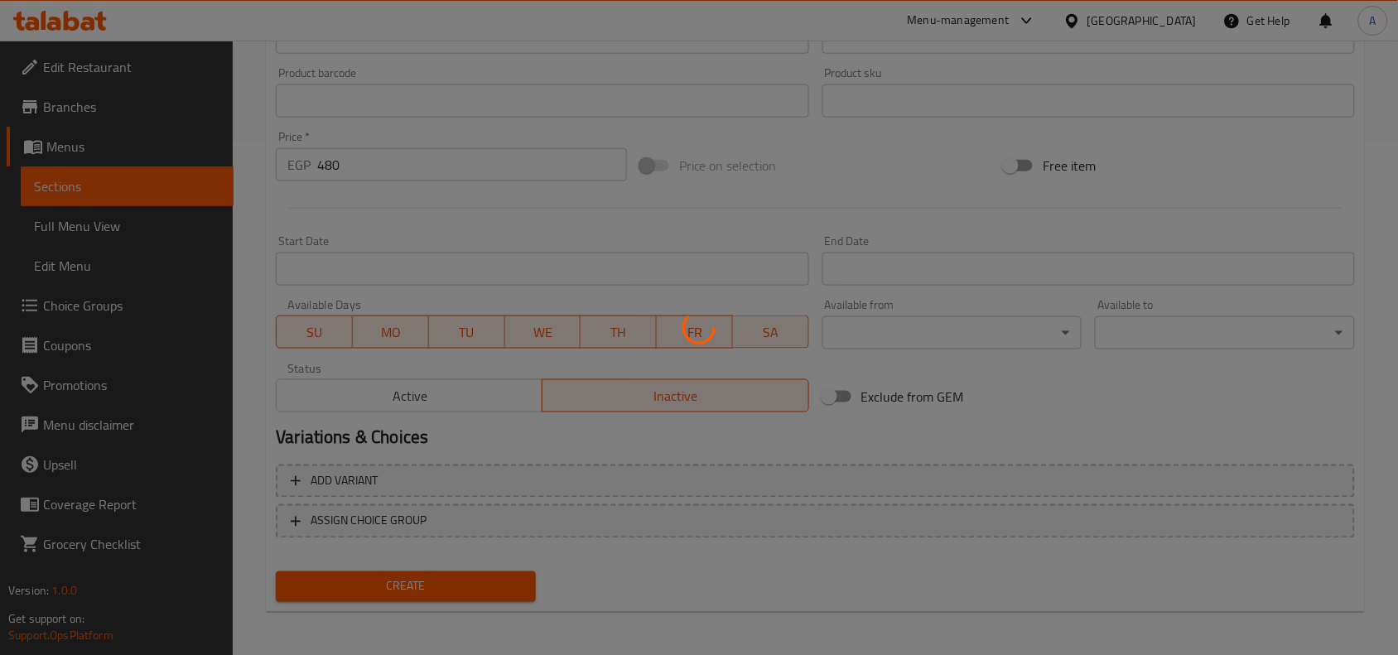
type input "0"
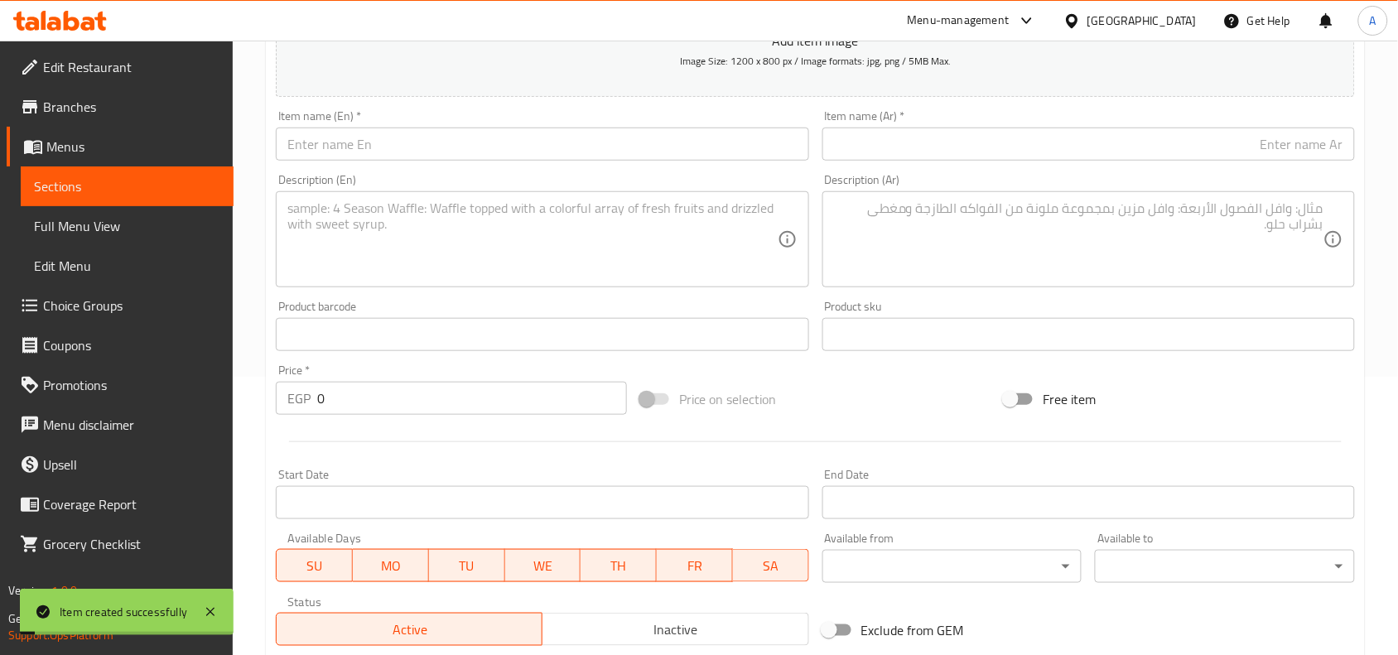
scroll to position [0, 0]
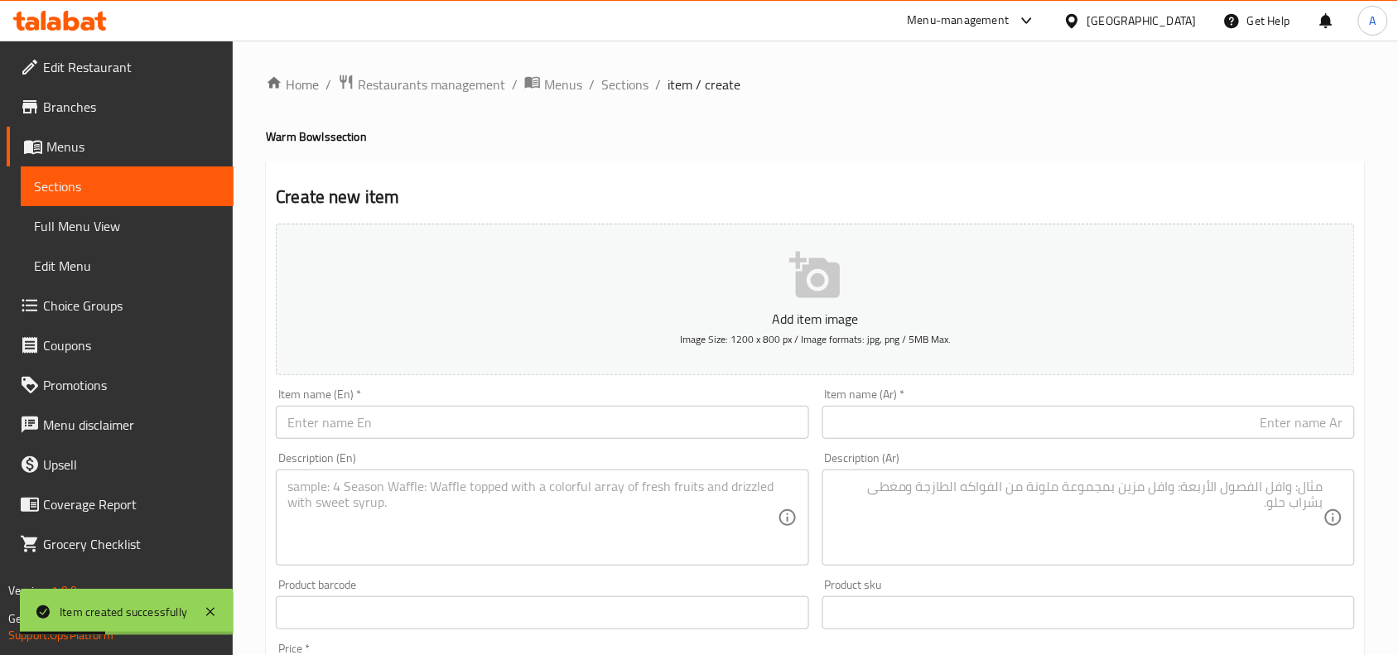
click at [622, 423] on input "text" at bounding box center [542, 422] width 533 height 33
paste input "[PERSON_NAME] [PERSON_NAME] Bowl."
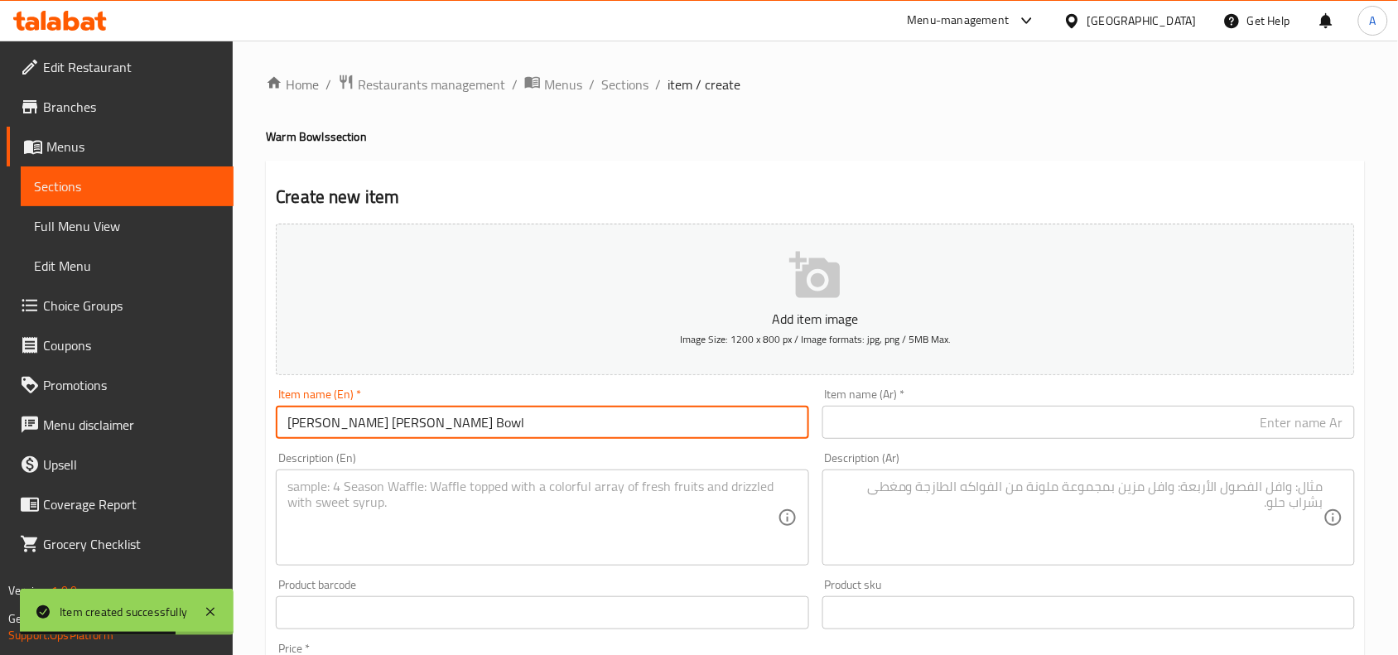
click at [332, 424] on input "[PERSON_NAME] [PERSON_NAME] Bowl" at bounding box center [542, 422] width 533 height 33
click at [578, 424] on input "[PERSON_NAME] [PERSON_NAME] Bowl" at bounding box center [542, 422] width 533 height 33
type input "[PERSON_NAME] [PERSON_NAME] Bowl"
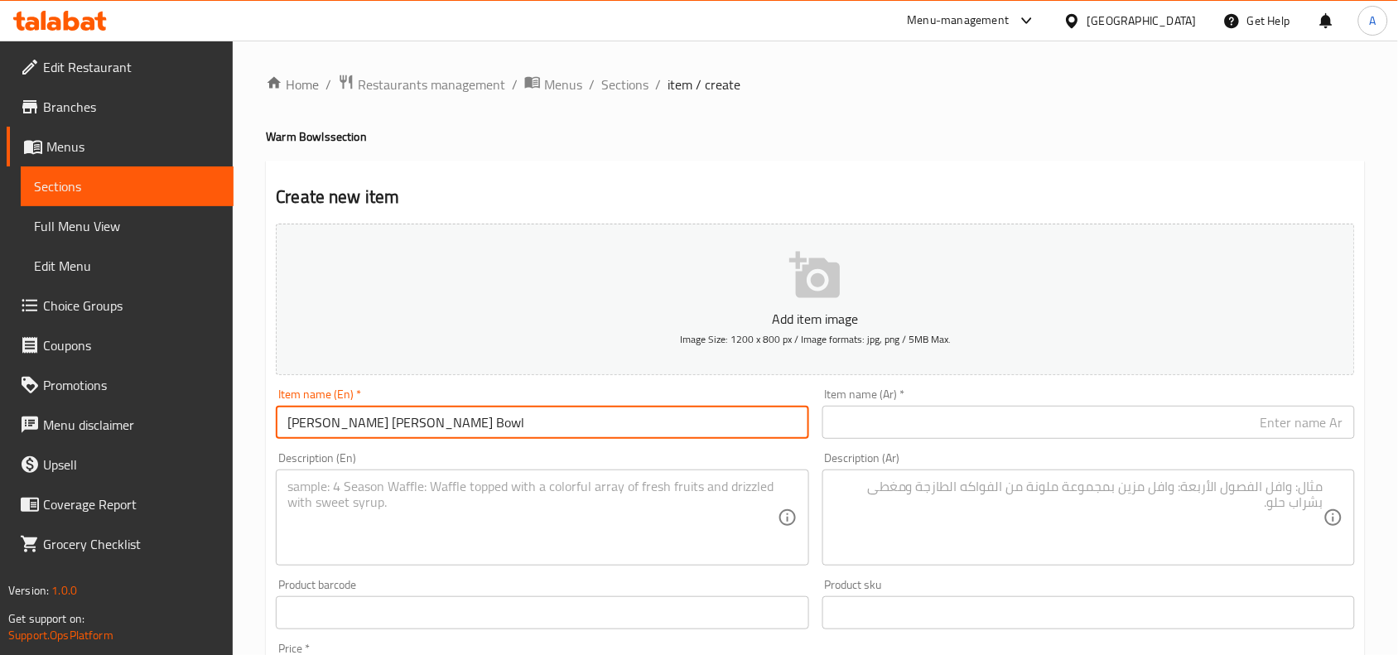
click at [1150, 418] on input "text" at bounding box center [1089, 422] width 533 height 33
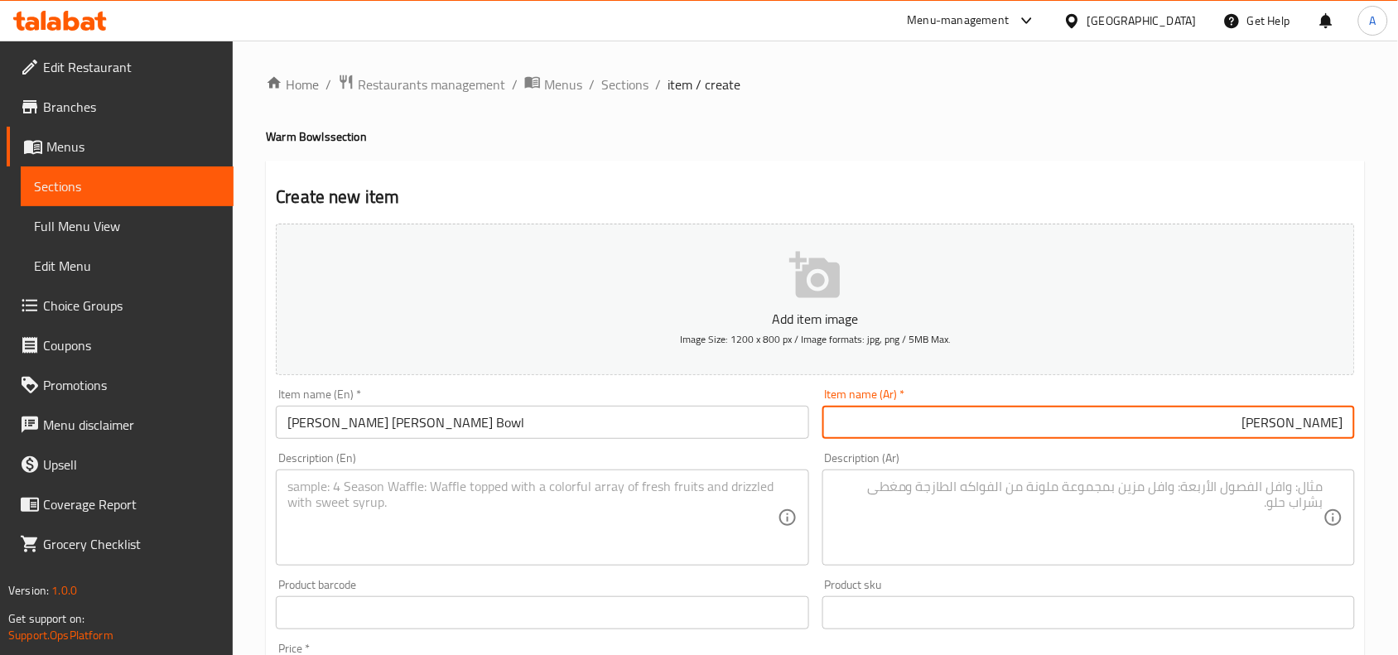
type input "[PERSON_NAME]"
click at [751, 142] on h4 "Warm Bowls section" at bounding box center [815, 136] width 1099 height 17
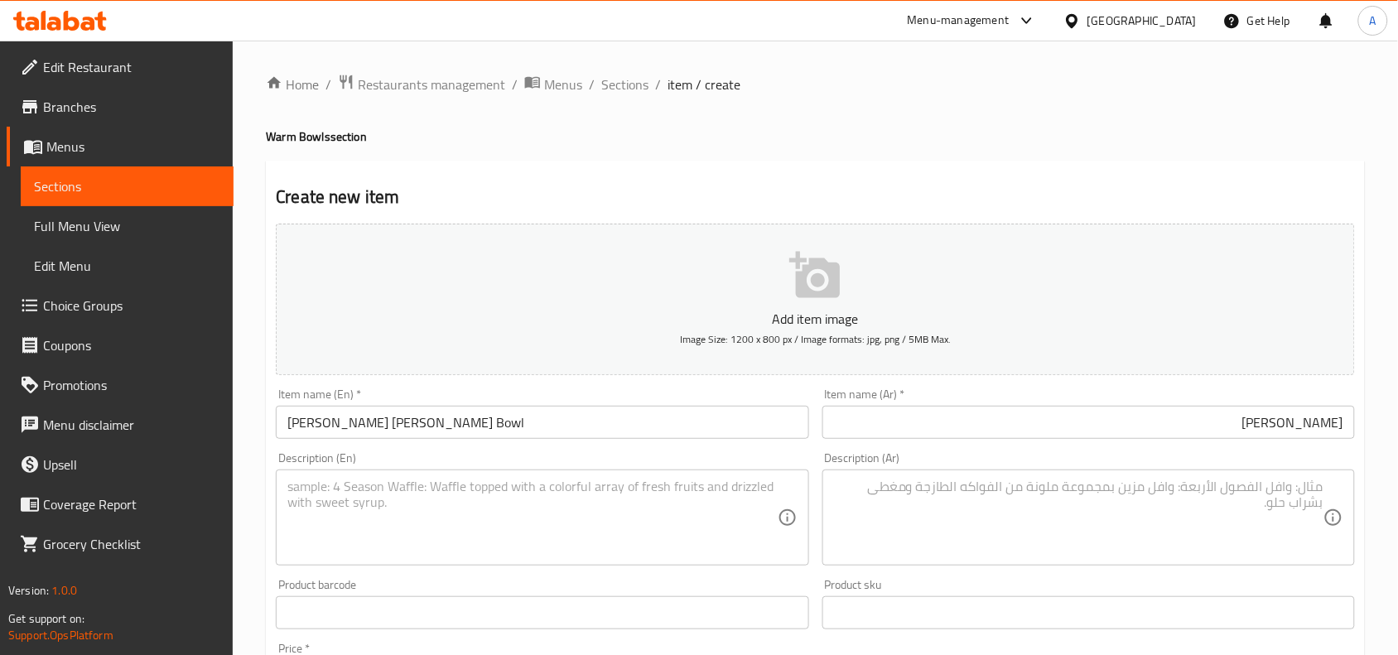
click at [518, 494] on textarea at bounding box center [532, 518] width 490 height 79
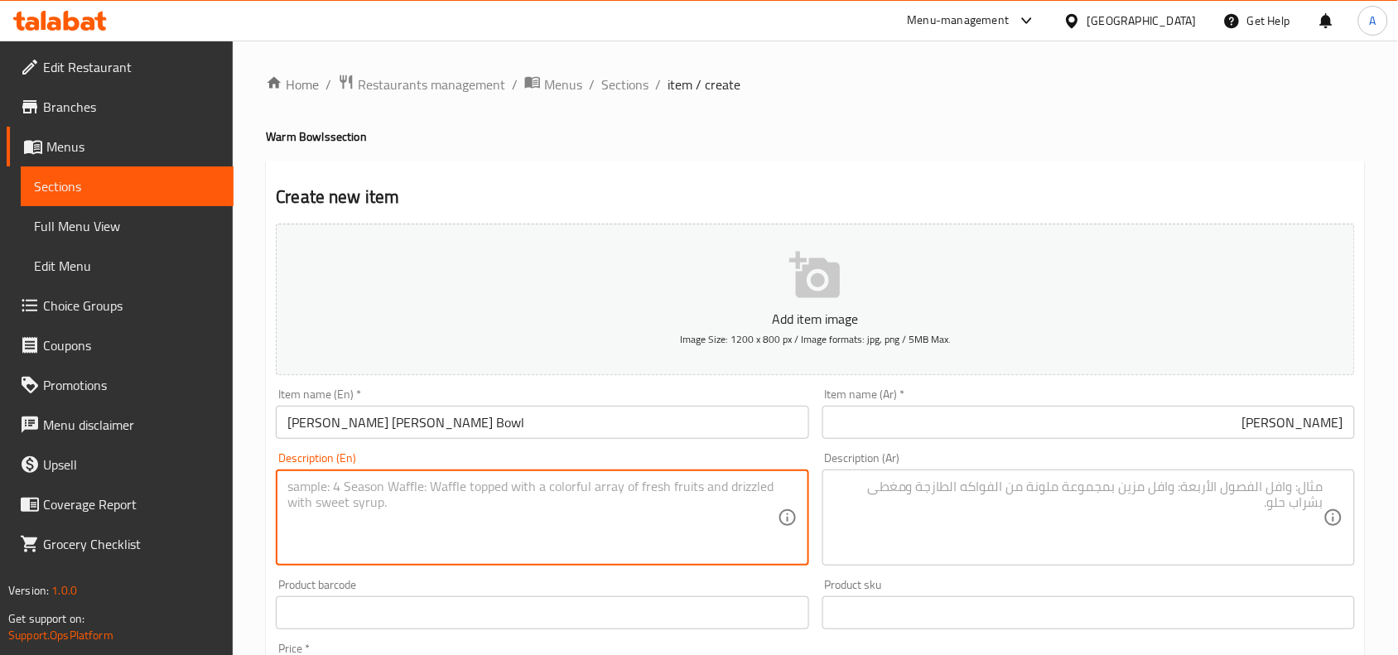
paste textarea "Brown rice, Spicy chicken, Red kidney bean, Grilled bell peppers red and yellow…"
click at [566, 494] on textarea "Brown rice, Spicy chicken, Red kidney bean, Grilled bell peppers red and yellow…" at bounding box center [532, 518] width 490 height 79
type textarea "Brown rice, spicy chicken, red kidney bean, grilled bell peppers red and yellow…"
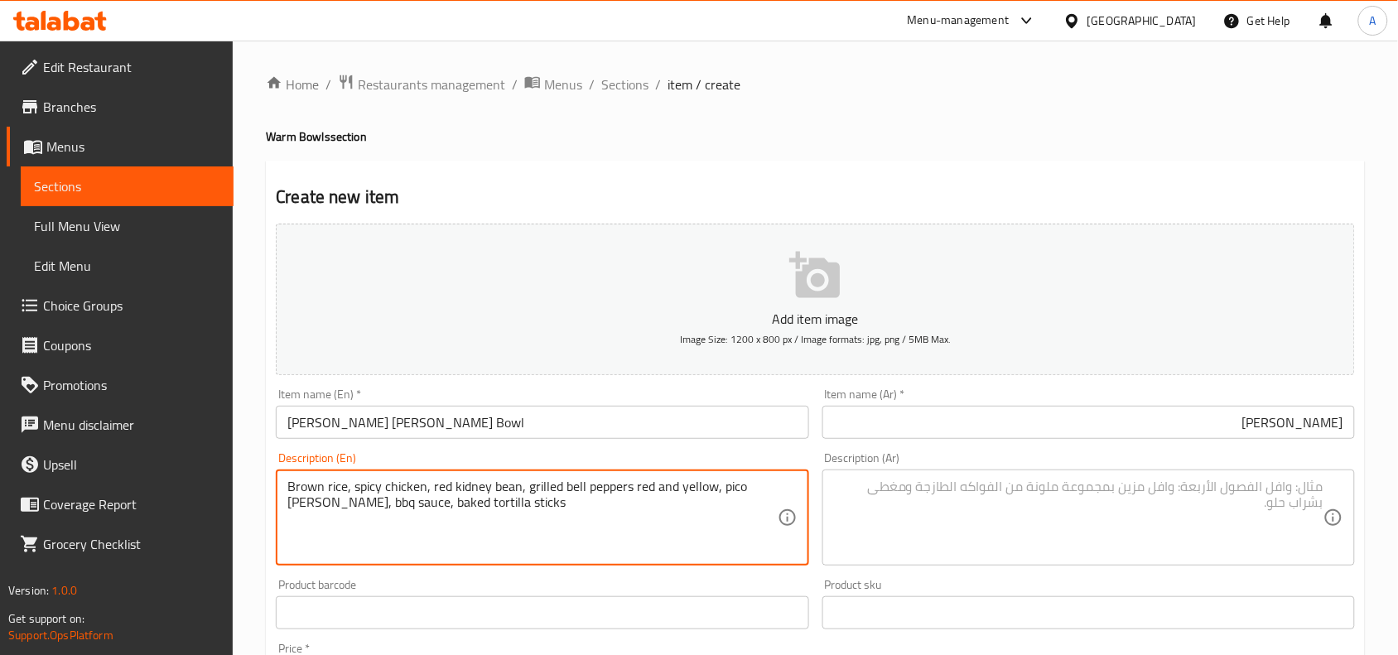
click at [717, 158] on div "Home / Restaurants management / Menus / Sections / item / create Warm Bowls sec…" at bounding box center [815, 606] width 1099 height 1064
click at [552, 501] on textarea "Brown rice, spicy chicken, red kidney bean, grilled bell peppers red and yellow…" at bounding box center [532, 518] width 490 height 79
click at [705, 199] on h2 "Create new item" at bounding box center [815, 197] width 1079 height 25
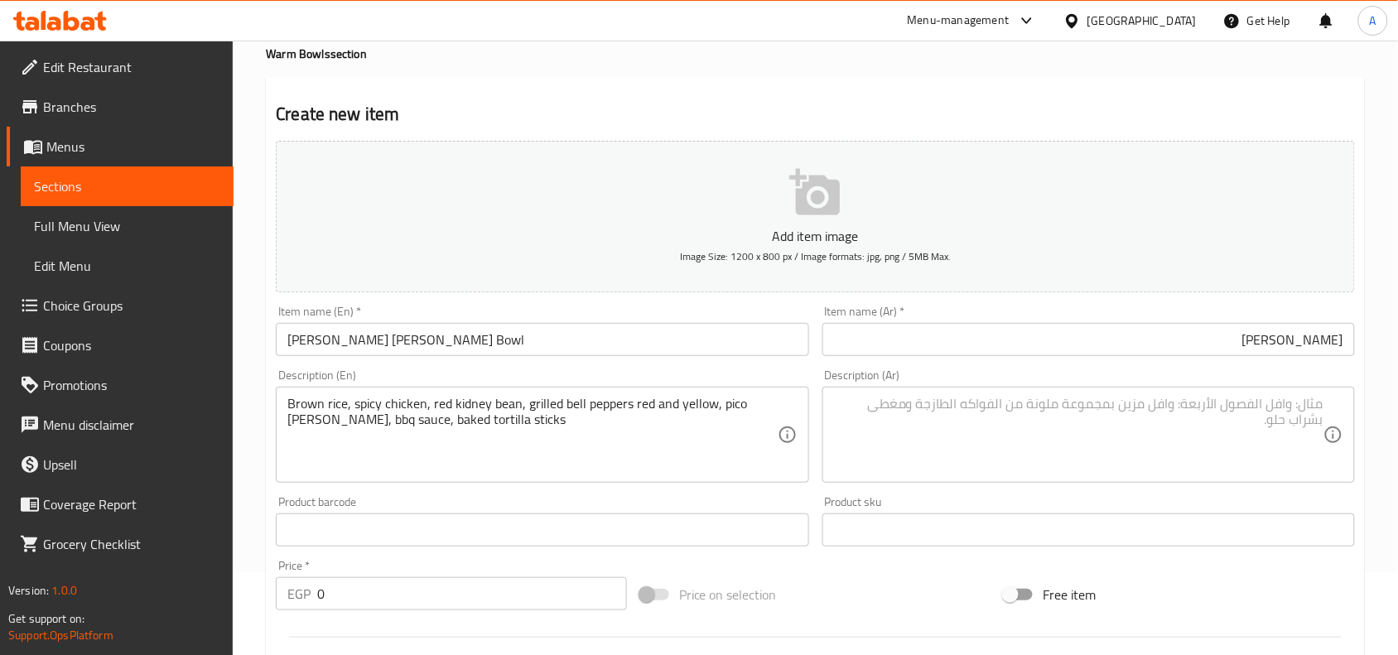
scroll to position [207, 0]
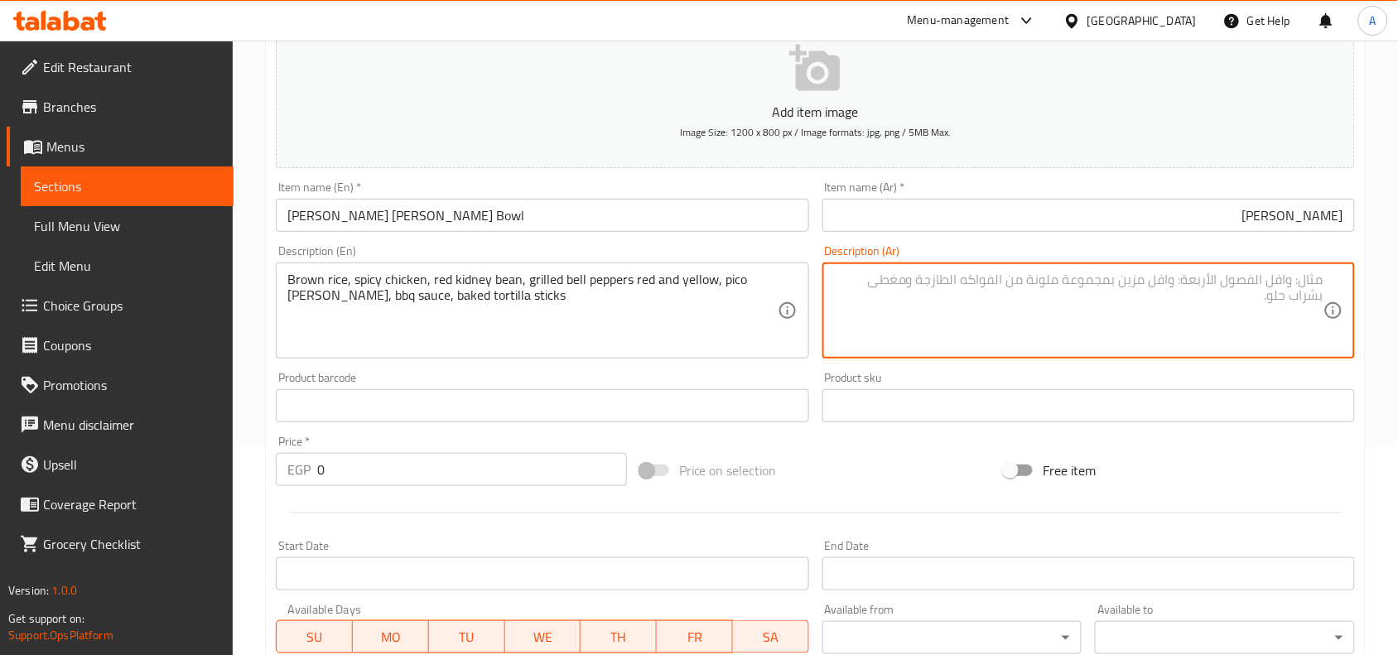
click at [1108, 301] on textarea at bounding box center [1079, 311] width 490 height 79
paste textarea "أرز بني، دجاج حار، فاصولياء حمراء، فلفل أحمر وأصفر مشوي، بيكو دي جالو، صلصة بار…"
type textarea "أرز بني، دجاج حار، فاصولياء حمراء، فلفل الوان أحمر وأصفر مشوي، بيكو دي جالو، صو…"
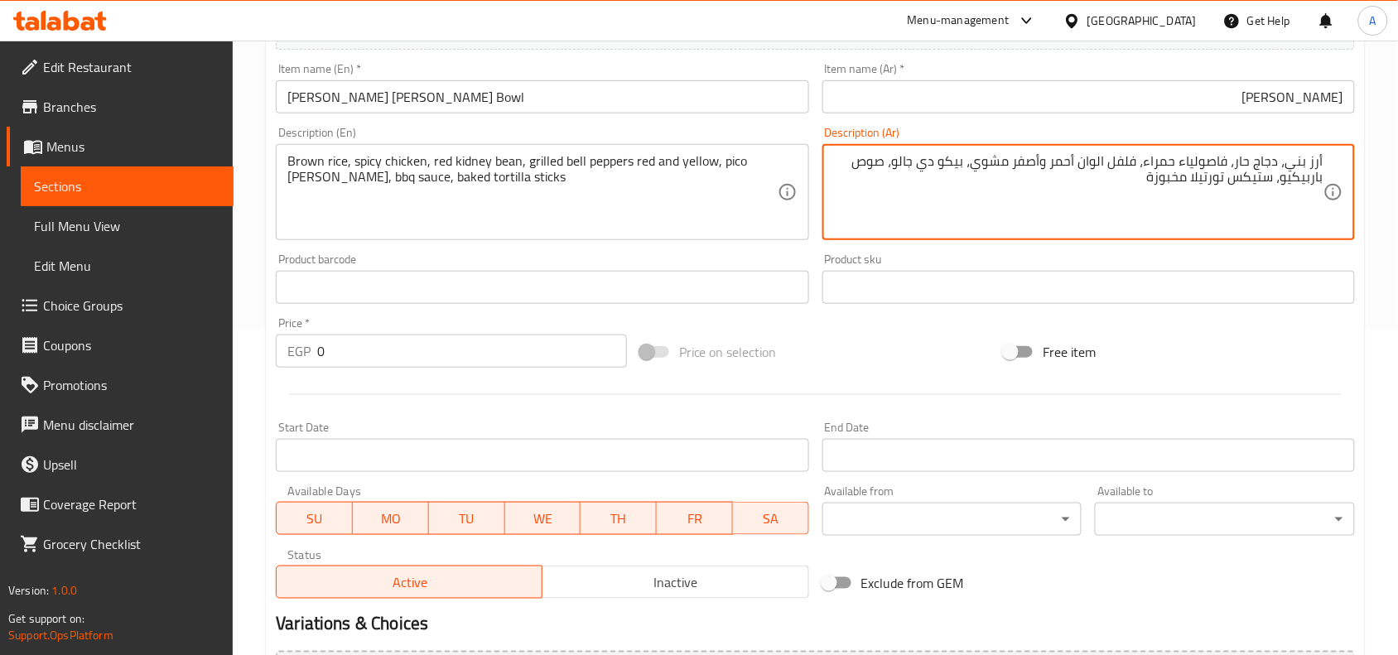
scroll to position [512, 0]
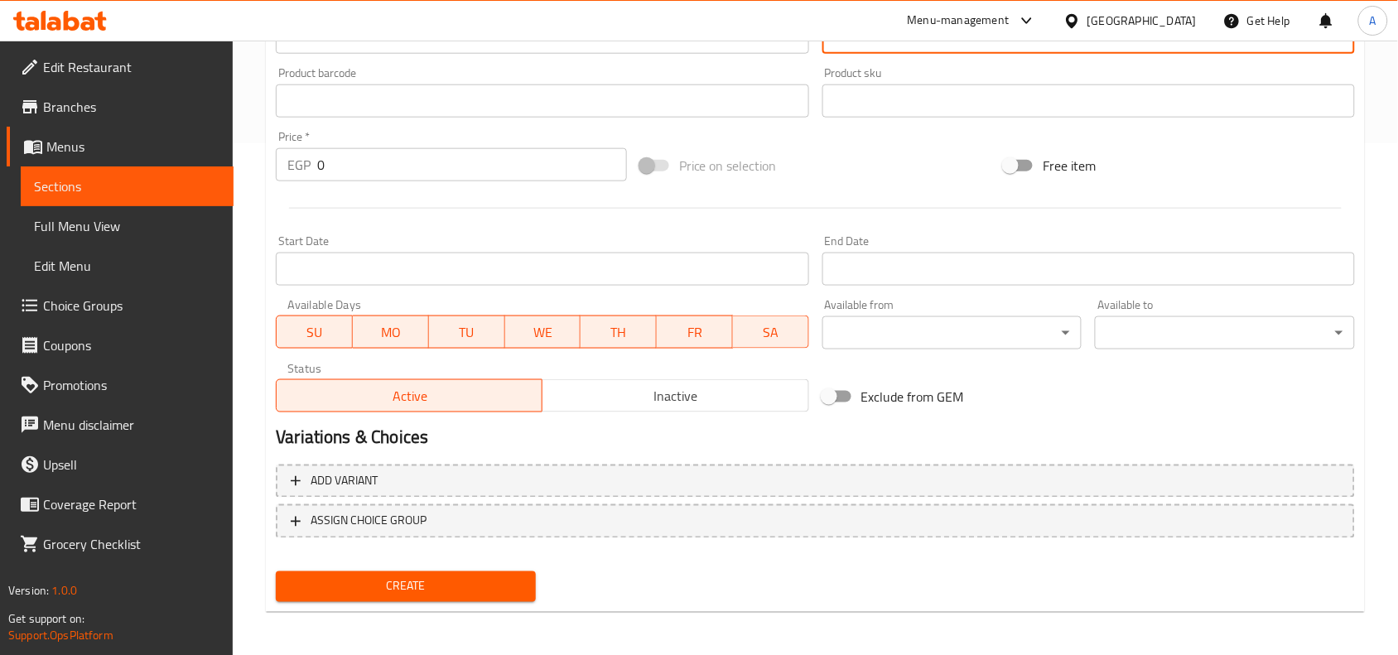
click at [615, 398] on span "Inactive" at bounding box center [675, 396] width 253 height 24
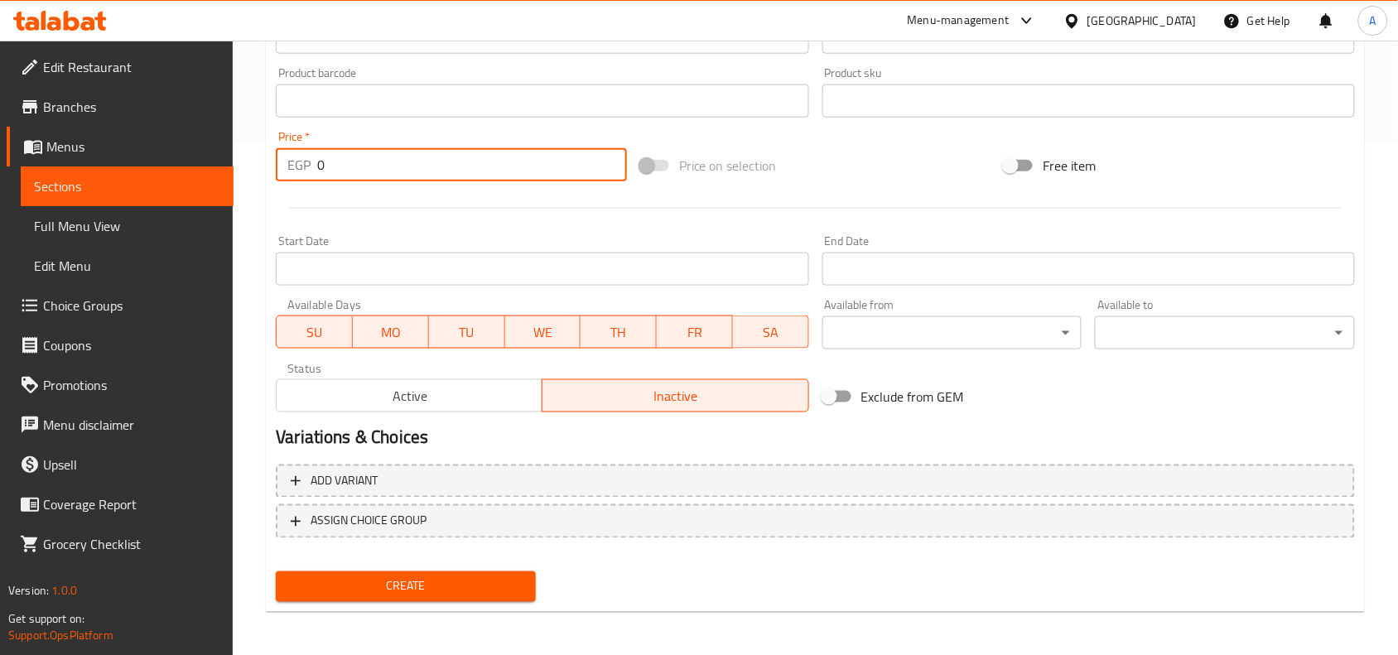
click at [452, 178] on input "0" at bounding box center [472, 164] width 310 height 33
type input "290"
click at [424, 199] on div at bounding box center [815, 208] width 1093 height 41
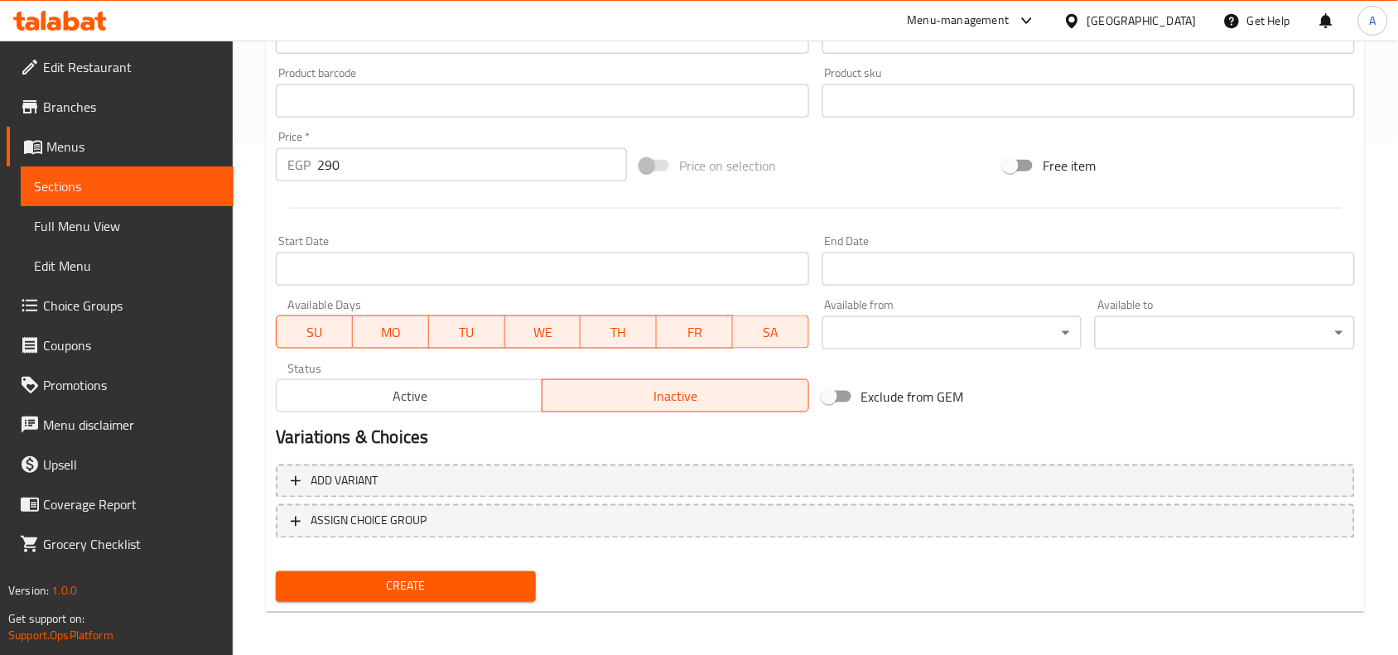
click at [411, 585] on span "Create" at bounding box center [406, 587] width 234 height 21
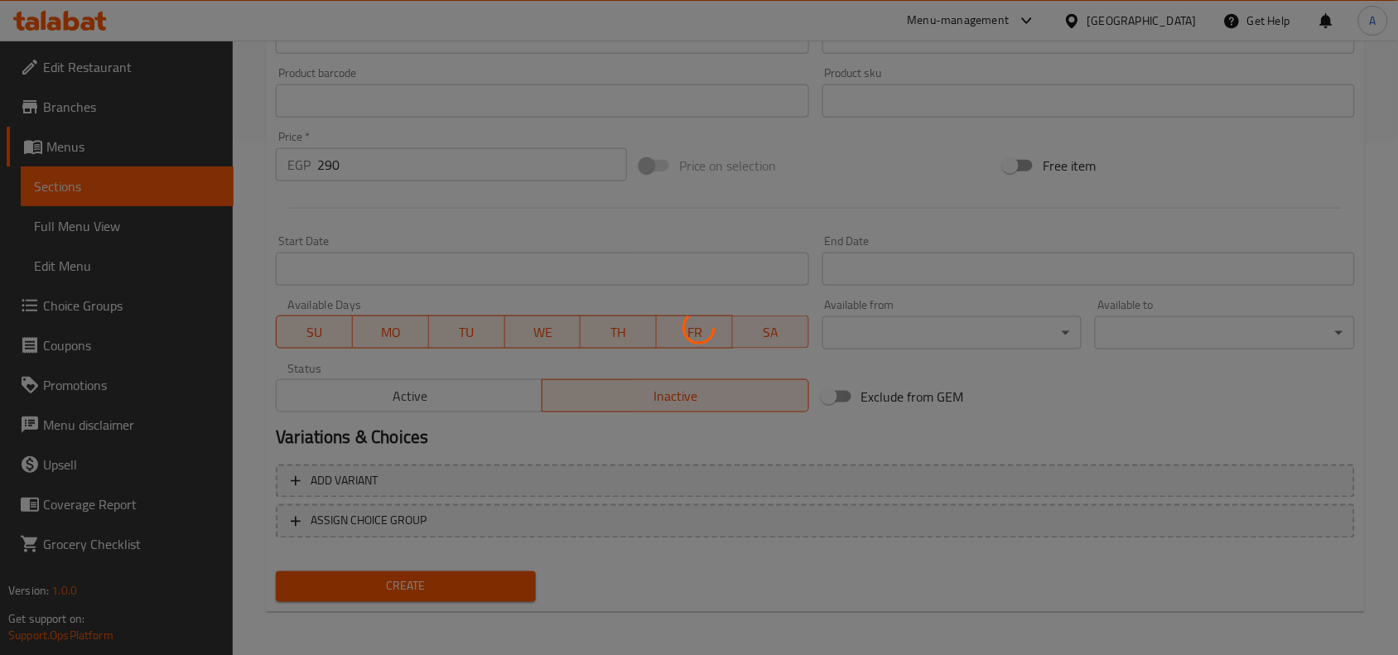
type input "0"
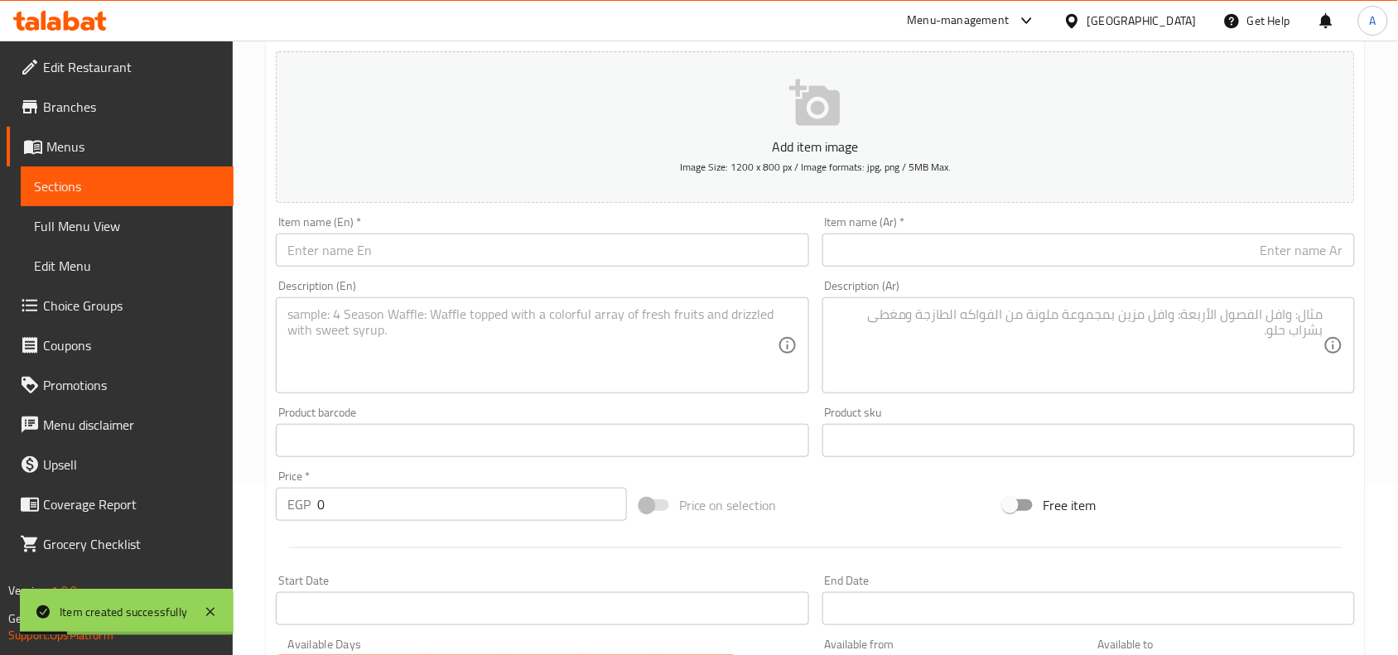
scroll to position [0, 0]
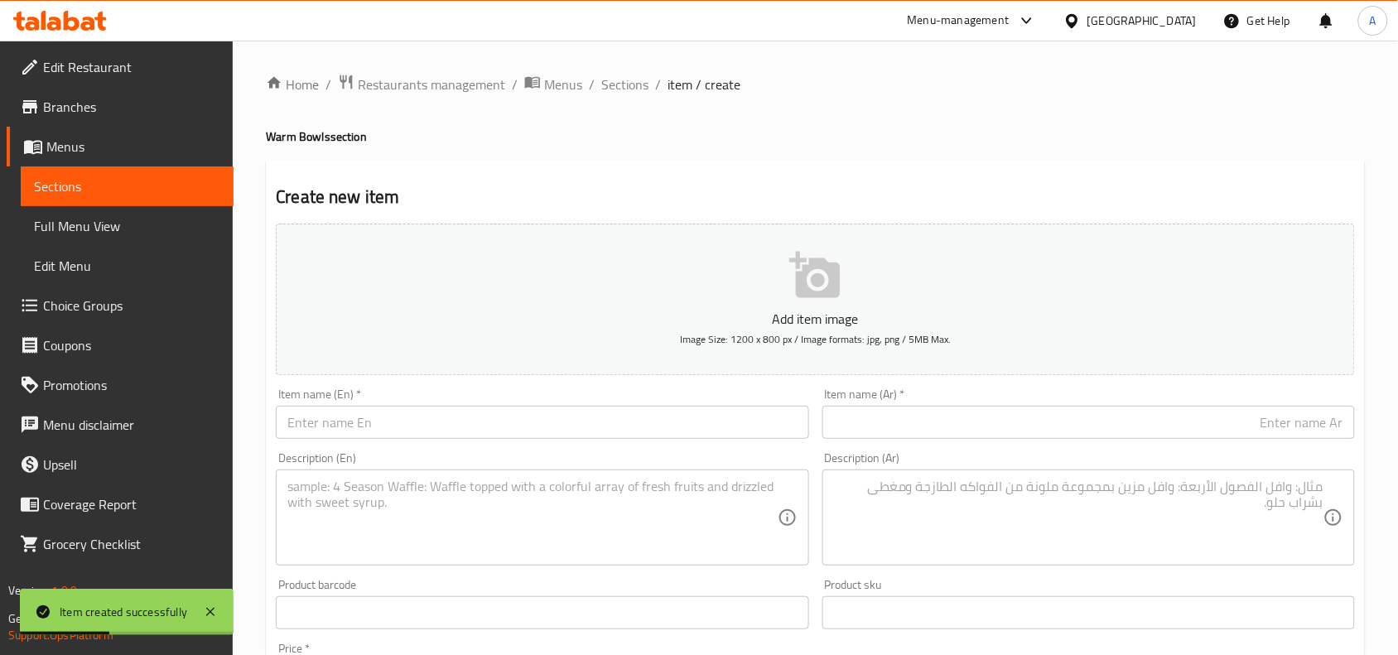
click at [723, 189] on h2 "Create new item" at bounding box center [815, 197] width 1079 height 25
click at [518, 439] on input "text" at bounding box center [542, 422] width 533 height 33
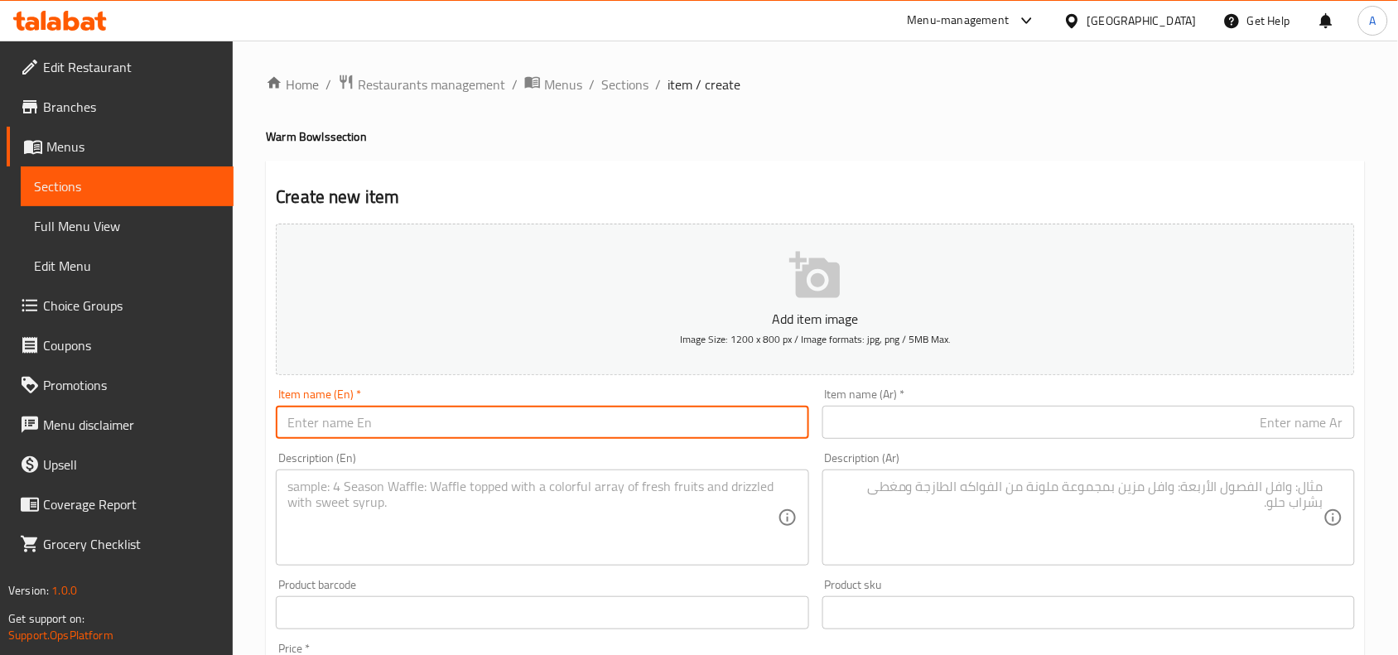
paste input "Better Beef Bowl."
type input "Better Beef Bowl"
click at [1038, 427] on input "text" at bounding box center [1089, 422] width 533 height 33
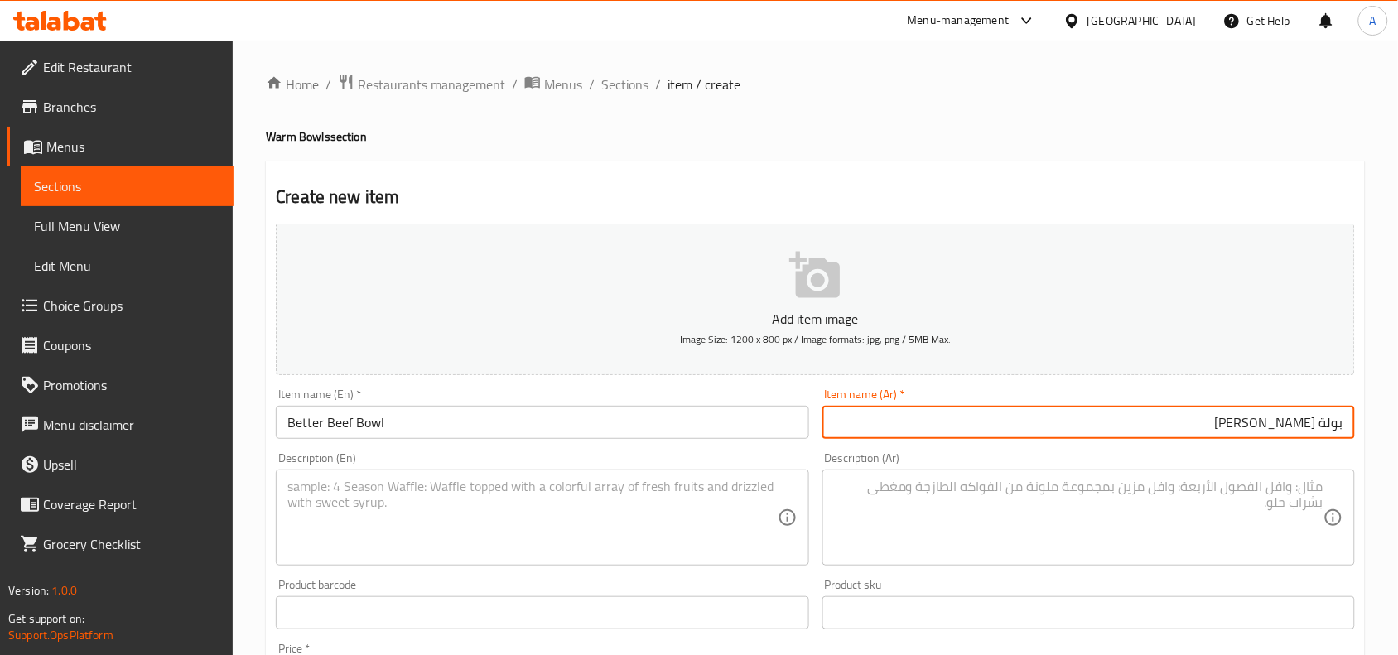
type input "بولة [PERSON_NAME]"
click at [800, 164] on div "Create new item Add item image Image Size: 1200 x 800 px / Image formats: jpg, …" at bounding box center [815, 643] width 1099 height 964
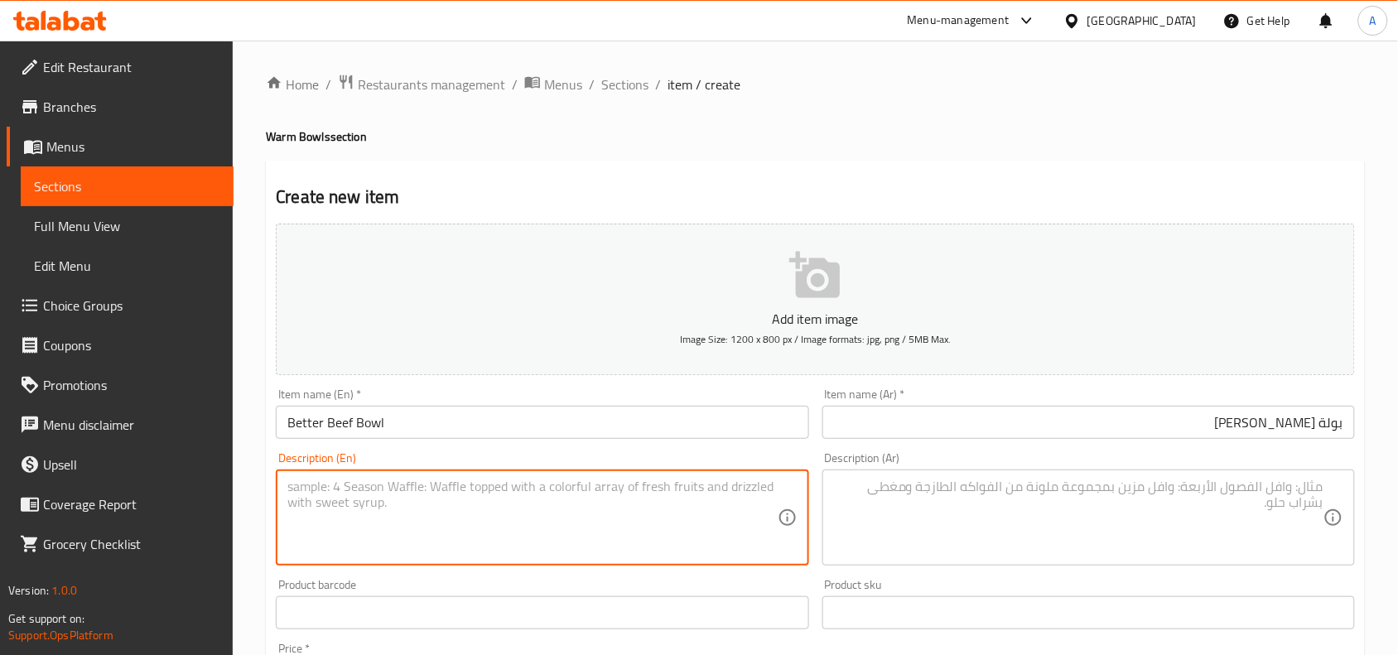
click at [456, 553] on textarea at bounding box center [532, 518] width 490 height 79
paste textarea "Jasmine rice, Shredded beef, Red pickled cabbage, Pico [PERSON_NAME], Red kidne…"
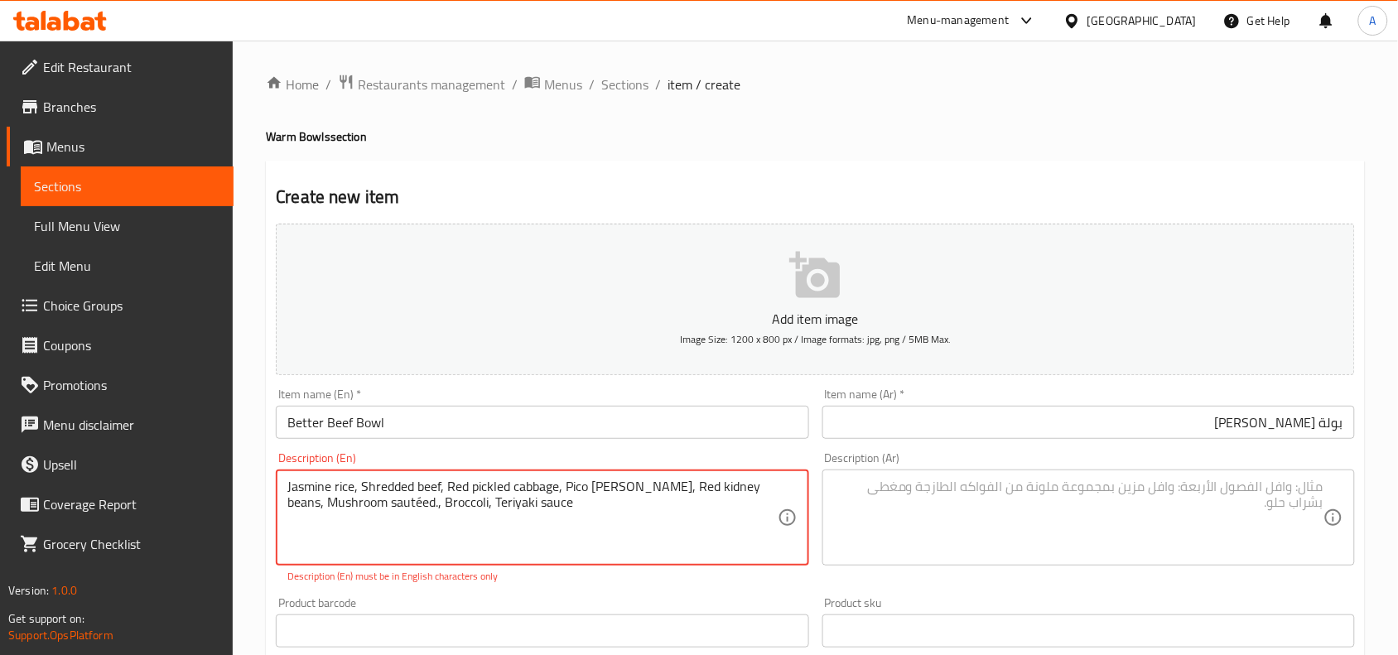
click at [623, 510] on textarea "Jasmine rice, Shredded beef, Red pickled cabbage, Pico [PERSON_NAME], Red kidne…" at bounding box center [532, 518] width 490 height 79
click at [717, 133] on h4 "Warm Bowls section" at bounding box center [815, 136] width 1099 height 17
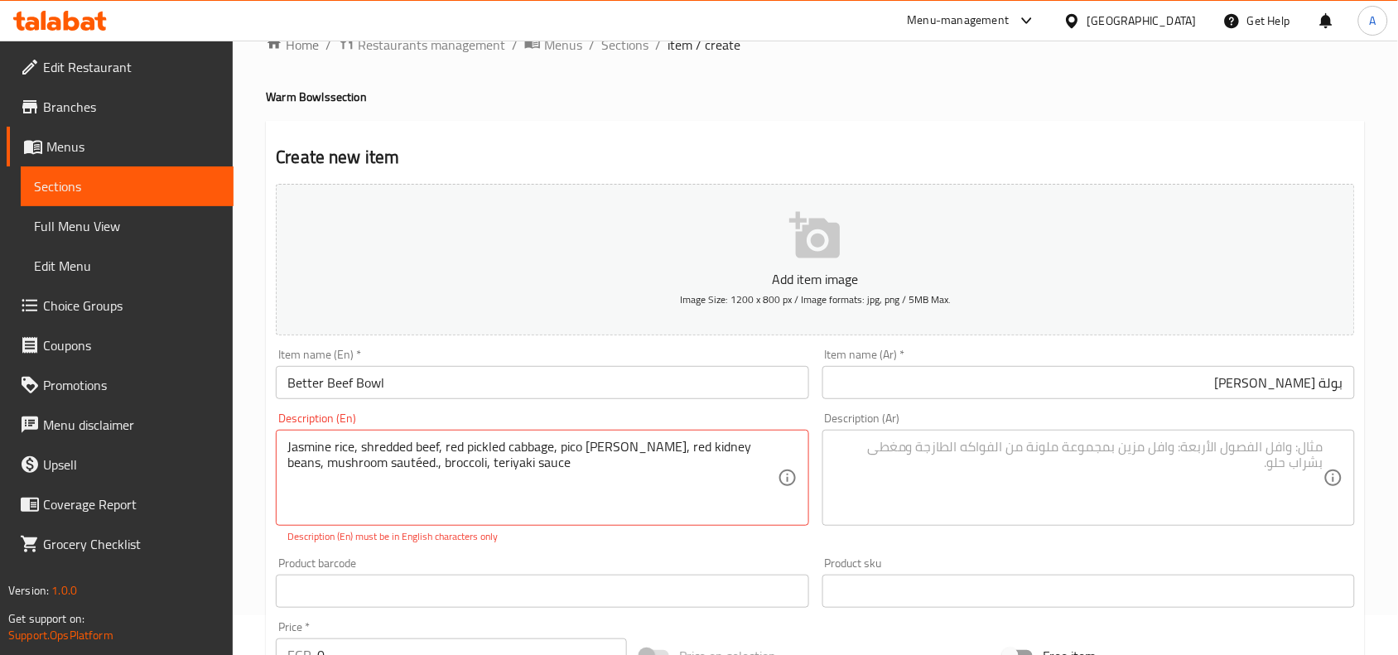
scroll to position [104, 0]
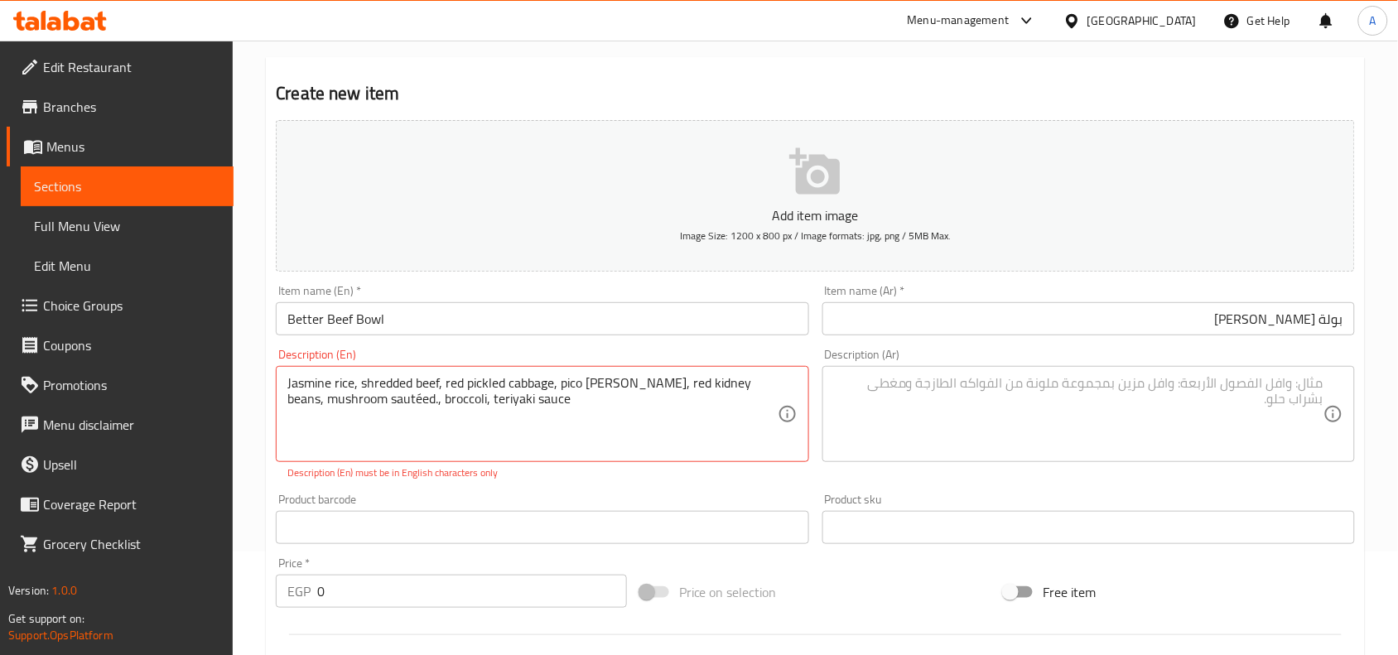
click at [772, 485] on div "Description (En) Jasmine rice, shredded beef, red pickled cabbage, pico [PERSON…" at bounding box center [542, 414] width 546 height 145
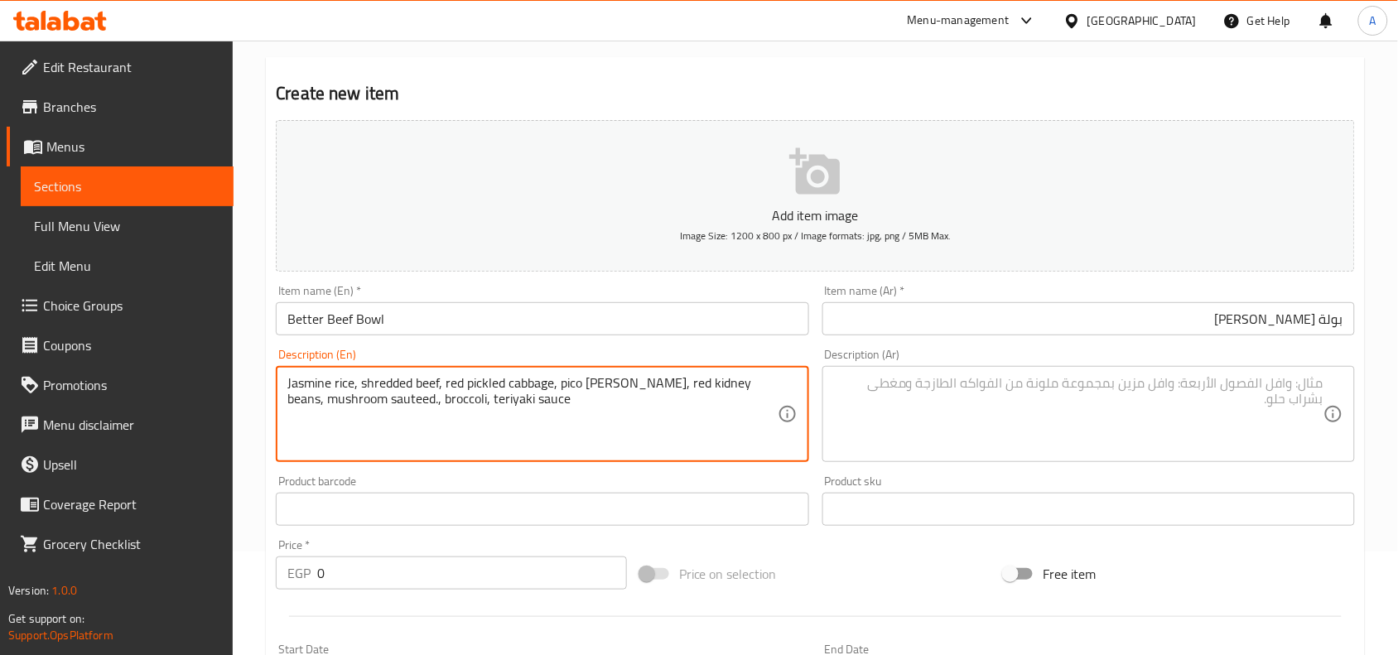
click at [582, 417] on textarea "Jasmine rice, shredded beef, red pickled cabbage, pico [PERSON_NAME], red kidne…" at bounding box center [532, 414] width 490 height 79
click at [651, 402] on textarea "Jasmine rice, shredded beef, red pickled cabbage, pico [PERSON_NAME], red kidne…" at bounding box center [532, 414] width 490 height 79
type textarea "Jasmine rice, shredded beef, red pickled cabbage, pico [PERSON_NAME], red kidne…"
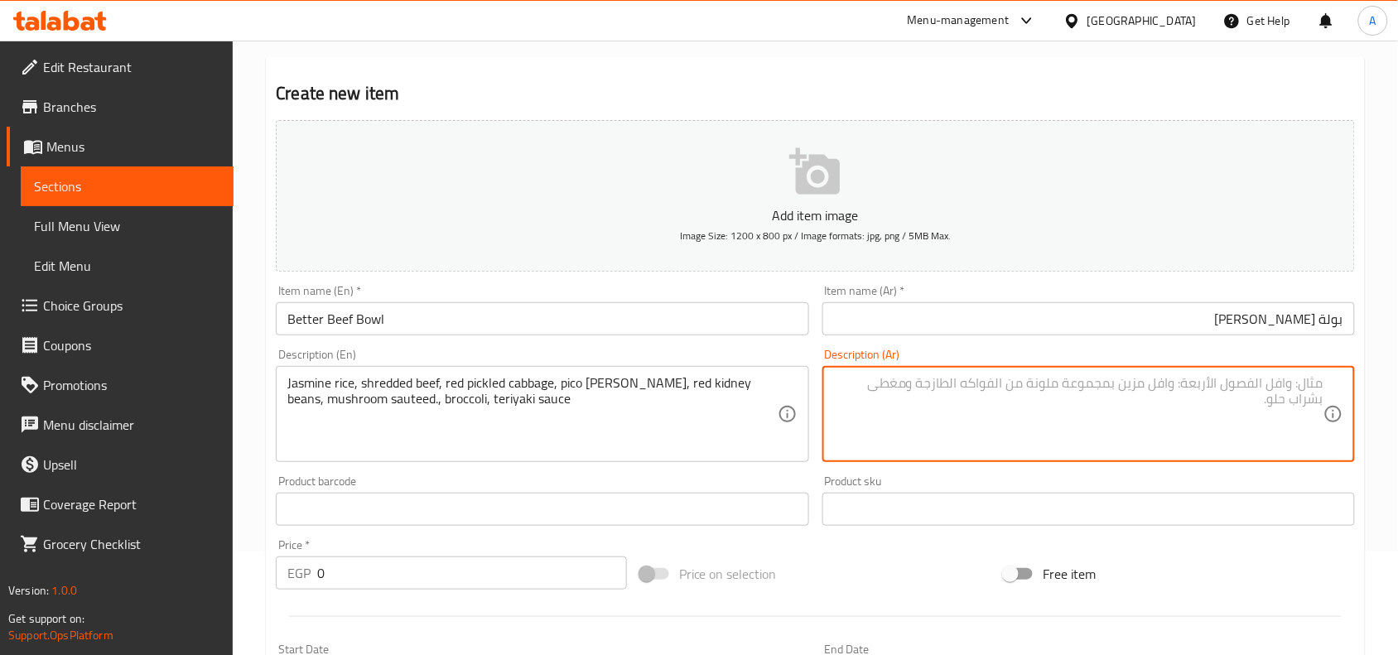
click at [1104, 418] on textarea at bounding box center [1079, 414] width 490 height 79
paste textarea "أرز الياسمين، لحم بقري مبشور، ملفوف أحمر مخلل، بيكو دي جالو، فاصوليا حمراء، فطر…"
click at [1299, 379] on textarea "أرز الياسمين، لحم بقري مبشور، ملفوف أحمر مخلل، بيكو دي جالو، فاصوليا حمراء، فطر…" at bounding box center [1079, 414] width 490 height 79
click at [523, 388] on textarea "Jasmine rice, shredded beef, red pickled cabbage, pico [PERSON_NAME], red kidne…" at bounding box center [532, 414] width 490 height 79
click at [1137, 387] on textarea "أرز ياسمين، لحم بقري مبشور، ملفوف أحمر مخلل، بيكو دي جالو، فاصوليا حمراء، فطر م…" at bounding box center [1079, 414] width 490 height 79
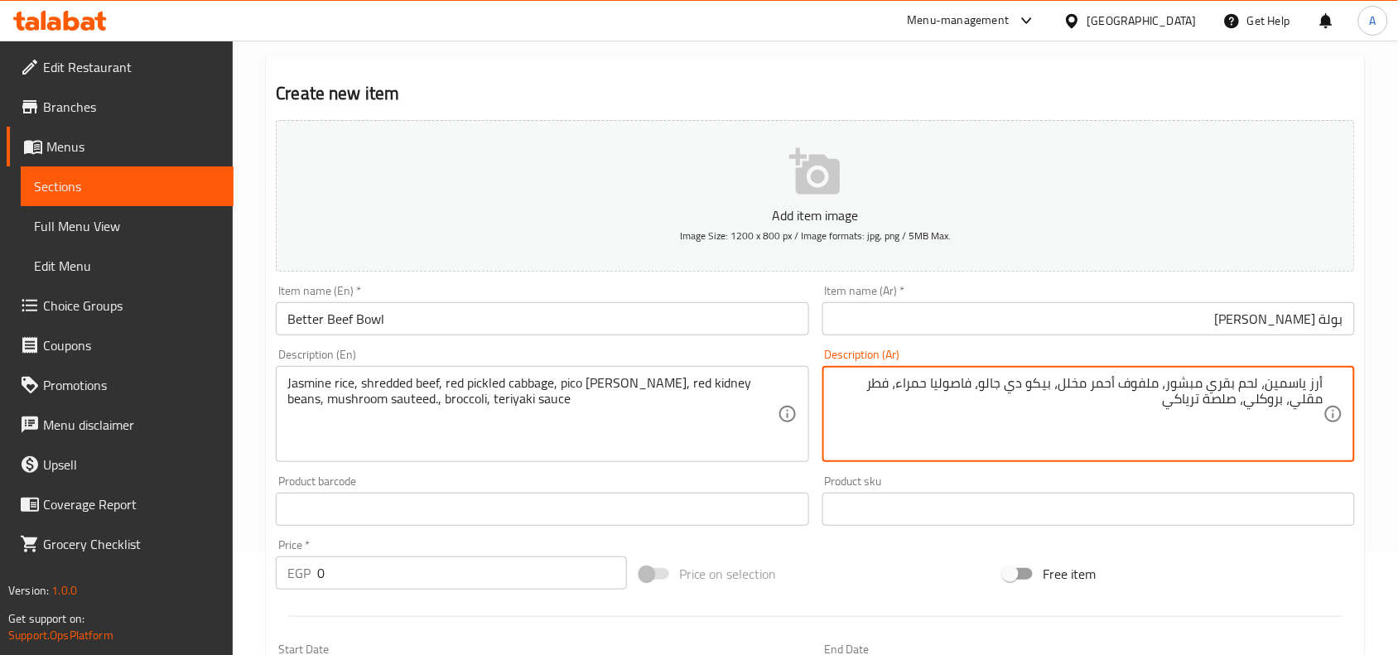
paste textarea "رنب"
click at [896, 381] on textarea "أرز ياسمين، لحم بقري مبشور، كرنب أحمر مخلل، بيكو دي جالو، فاصوليا حمراء، فطر مق…" at bounding box center [1079, 414] width 490 height 79
type textarea "أرز ياسمين، لحم بقري مبشور، كرنب أحمر مخلل، بيكو دي جالو، فاصوليا حمراء، مشروم …"
click at [814, 479] on div "Product barcode Product barcode" at bounding box center [542, 501] width 546 height 64
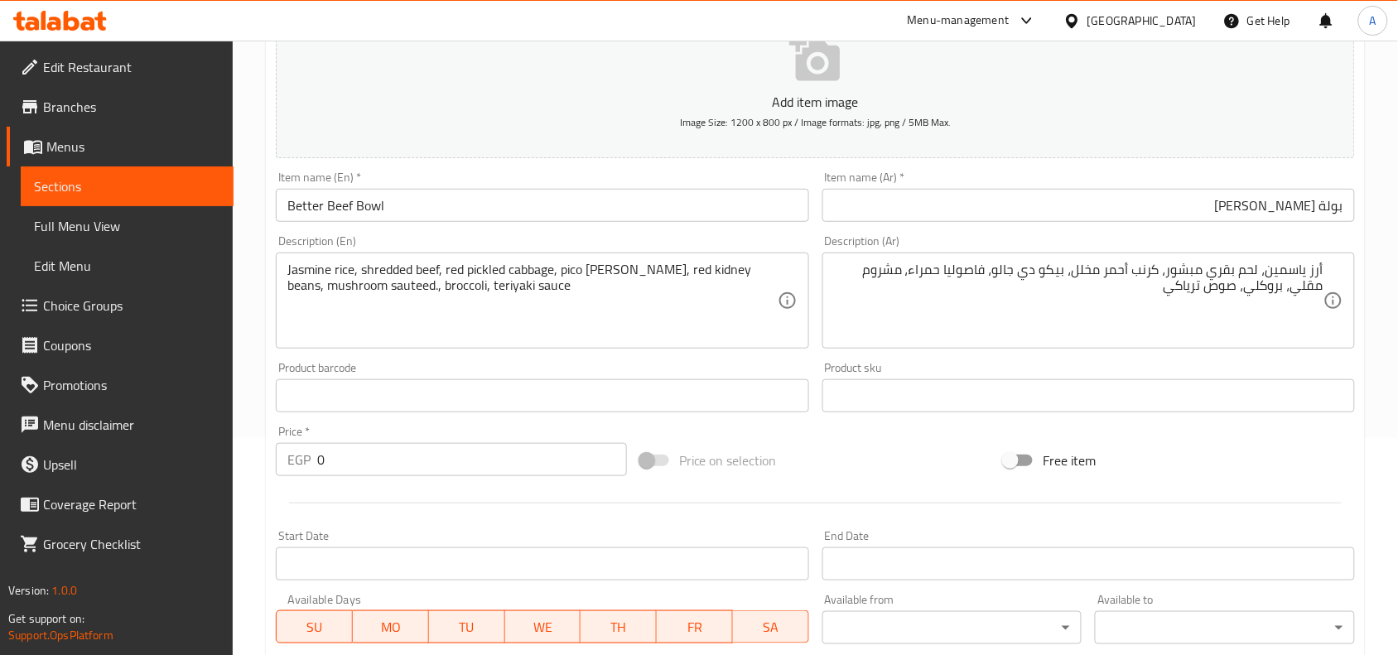
scroll to position [414, 0]
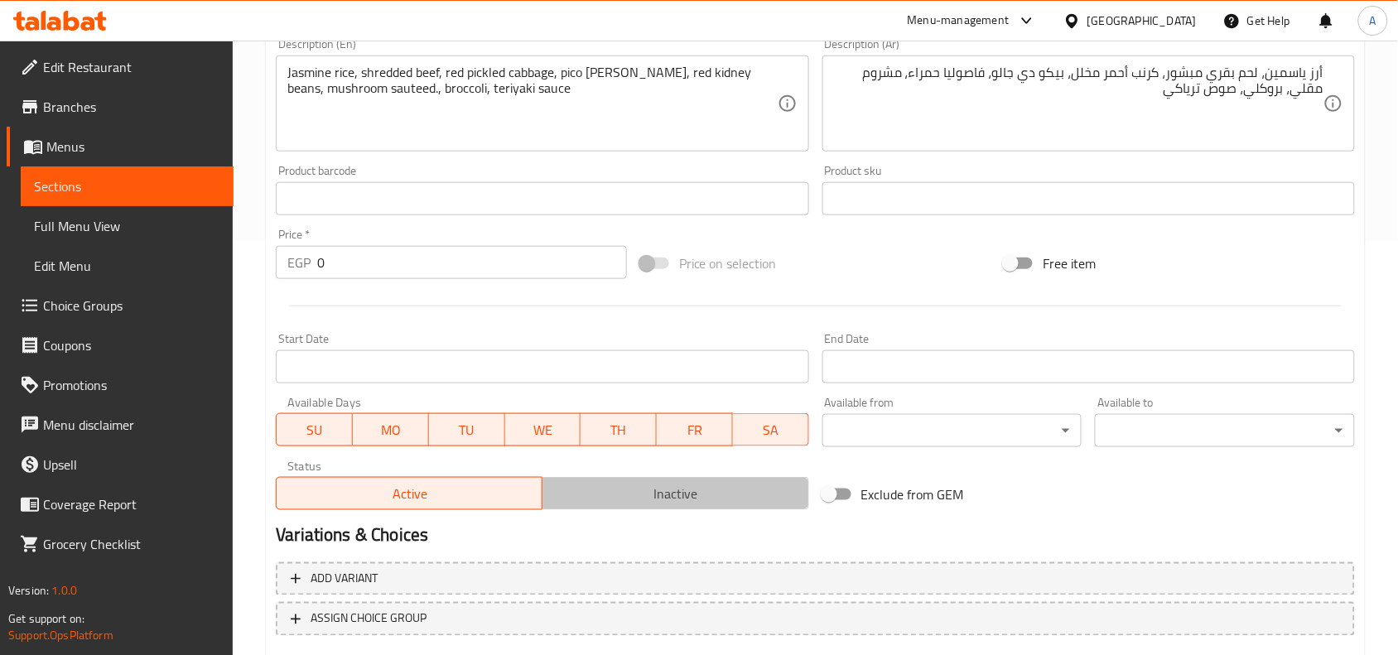
click at [643, 482] on span "Inactive" at bounding box center [675, 494] width 253 height 24
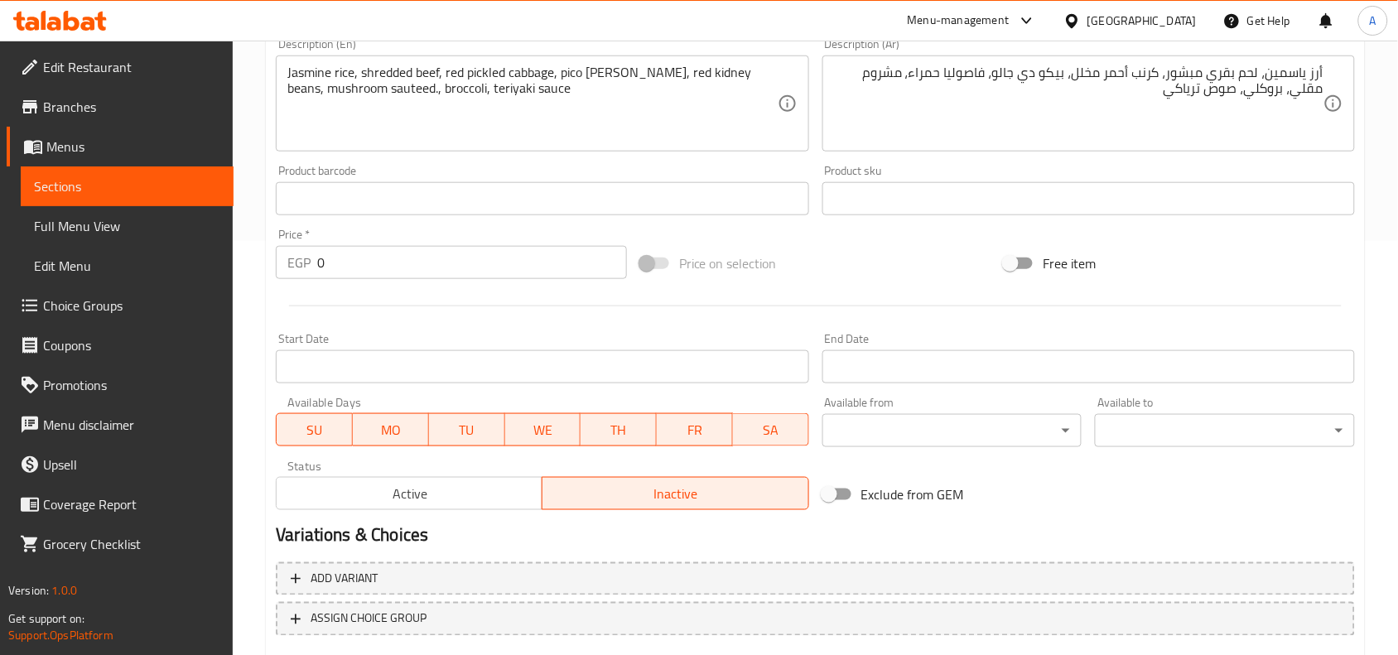
click at [616, 327] on div "Start Date Start Date" at bounding box center [542, 358] width 546 height 64
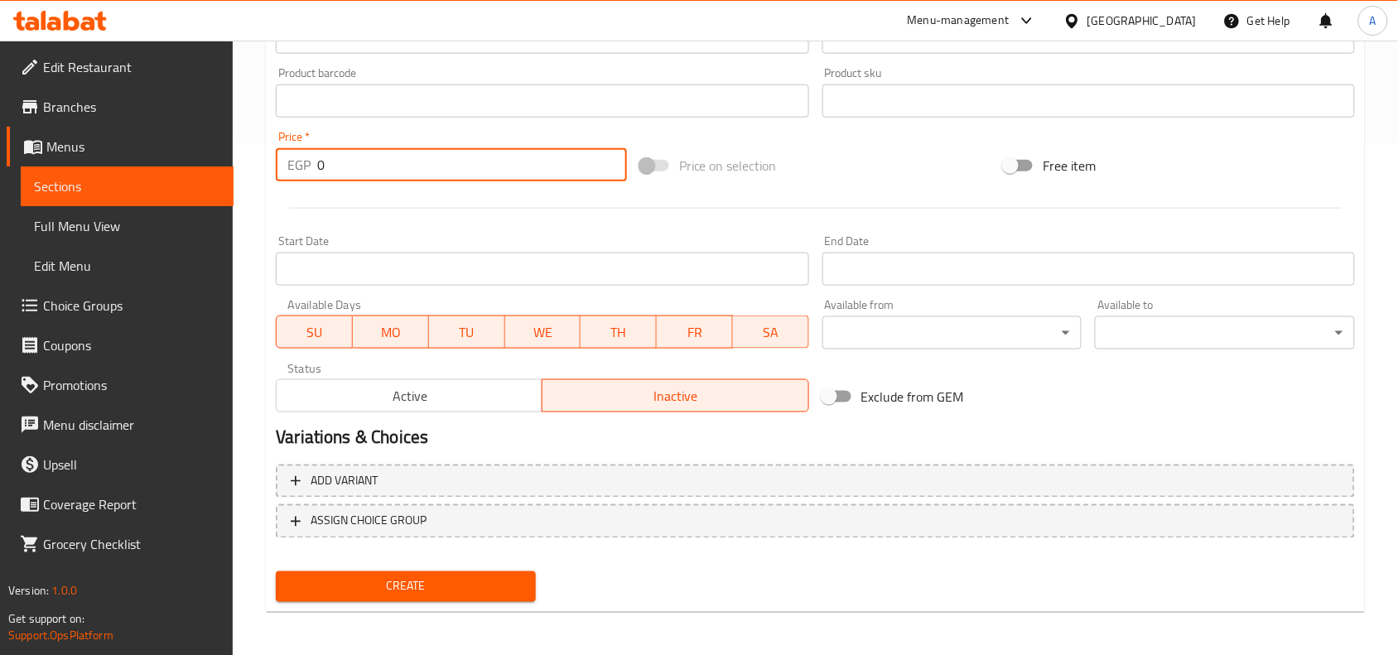
click at [483, 155] on input "0" at bounding box center [472, 164] width 310 height 33
type input "350"
click at [515, 211] on div at bounding box center [815, 208] width 1093 height 41
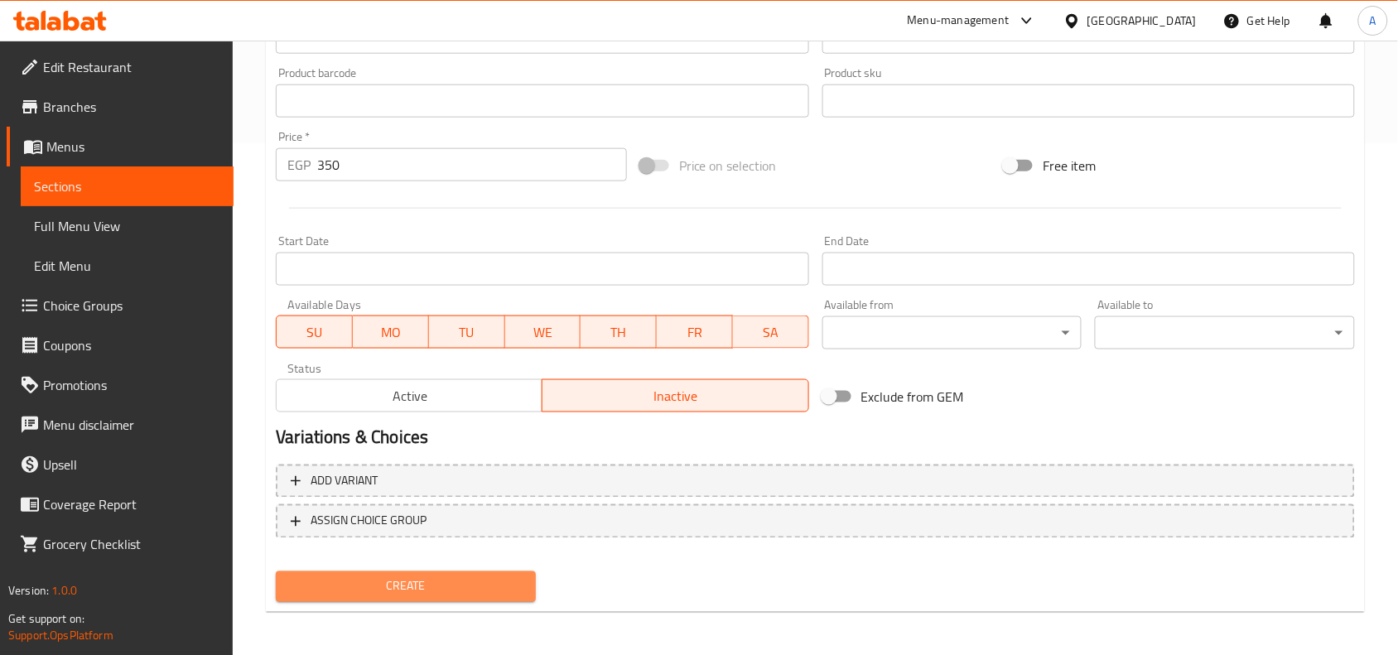
click at [437, 577] on span "Create" at bounding box center [406, 587] width 234 height 21
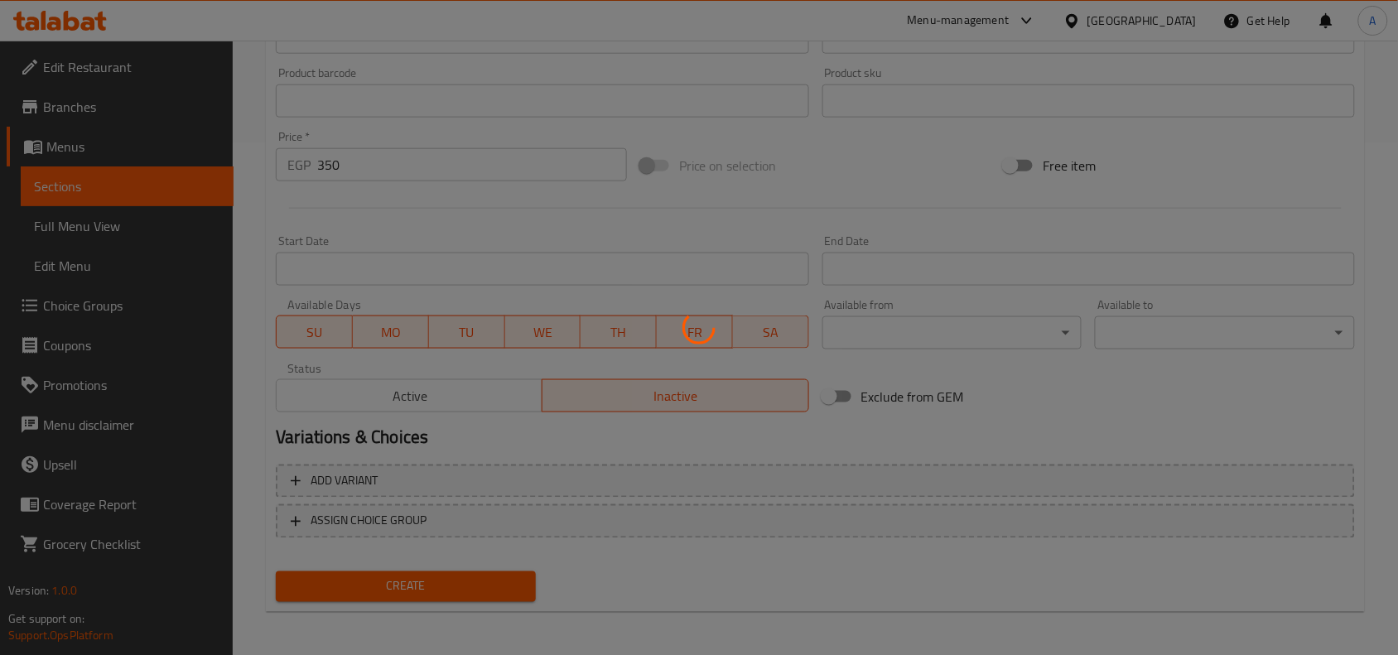
type input "0"
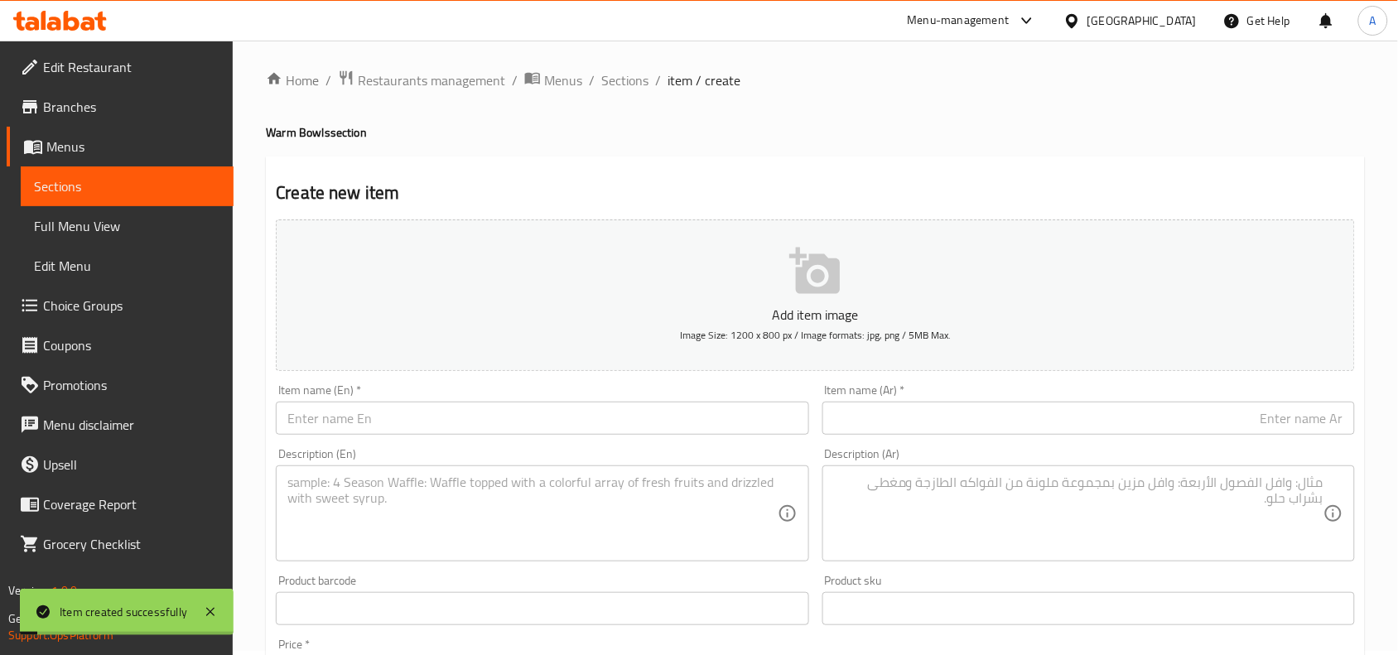
scroll to position [0, 0]
click at [686, 153] on div "Home / Restaurants management / Menus / Sections / item / create Warm Bowls sec…" at bounding box center [815, 606] width 1099 height 1064
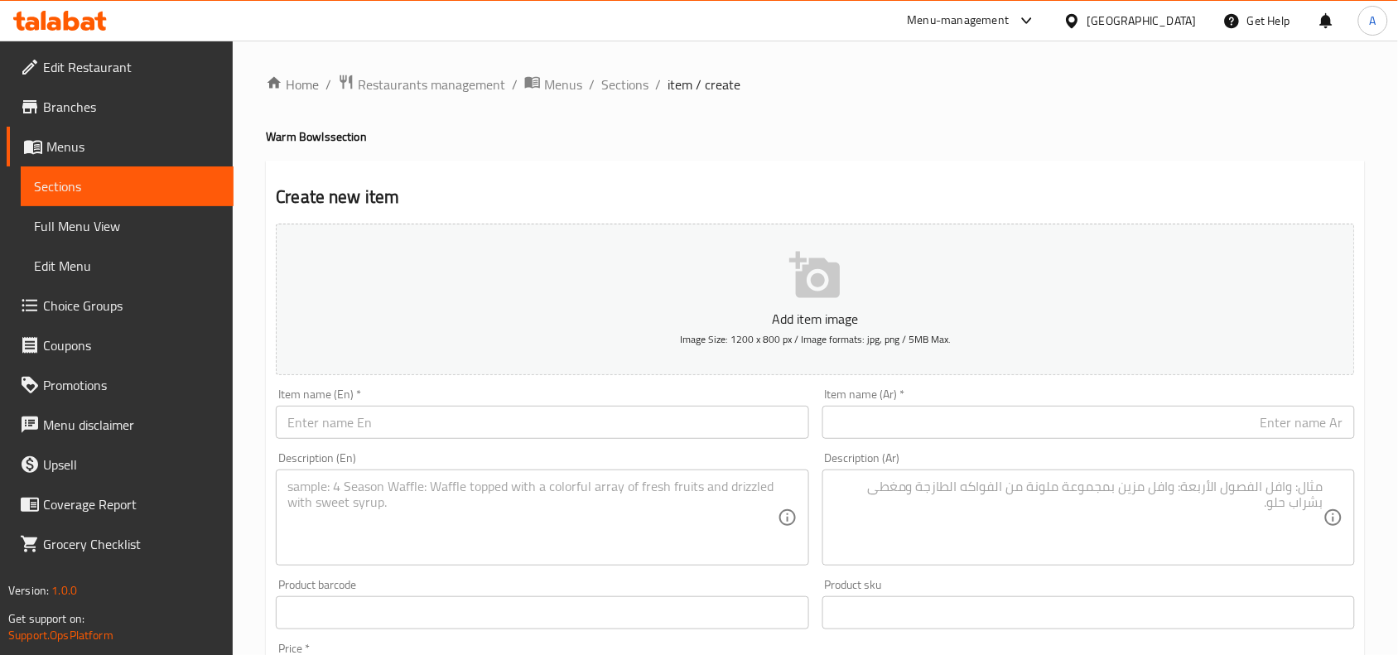
click at [652, 170] on div "Create new item Add item image Image Size: 1200 x 800 px / Image formats: jpg, …" at bounding box center [815, 643] width 1099 height 964
click at [526, 172] on div "Create new item Add item image Image Size: 1200 x 800 px / Image formats: jpg, …" at bounding box center [815, 643] width 1099 height 964
drag, startPoint x: 487, startPoint y: 400, endPoint x: 495, endPoint y: 413, distance: 14.5
click at [487, 400] on div "Item name (En)   * Item name (En) *" at bounding box center [542, 414] width 533 height 51
click at [498, 419] on input "text" at bounding box center [542, 422] width 533 height 33
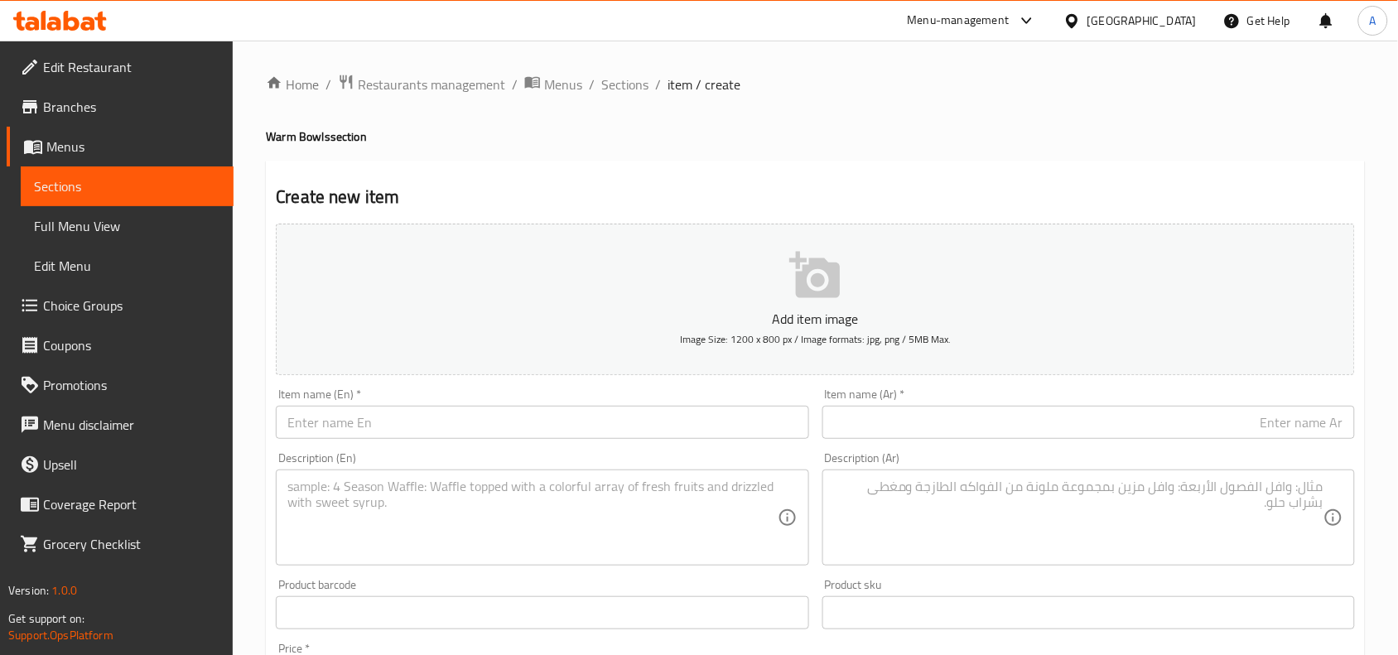
paste input "Freek’n Chicken Bowl."
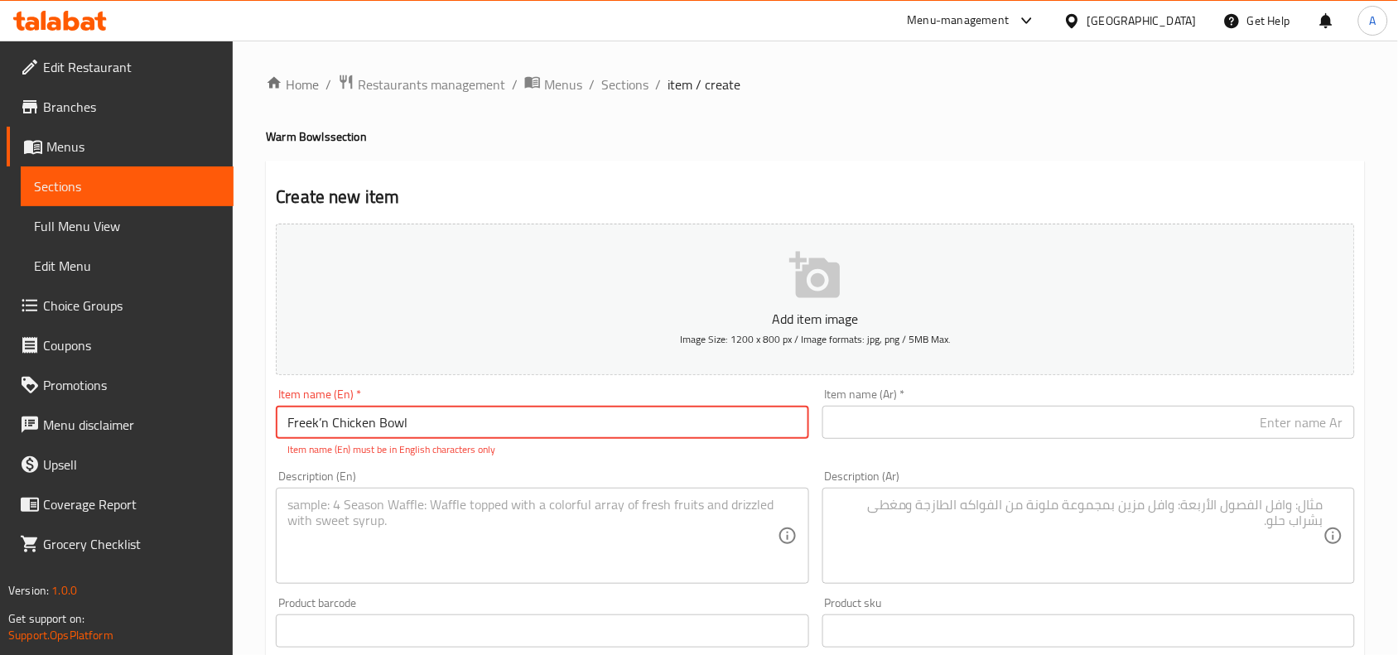
click at [626, 170] on div "Create new item Add item image Image Size: 1200 x 800 px / Image formats: jpg, …" at bounding box center [815, 652] width 1099 height 983
click at [536, 452] on p "Item name (En) must be in English characters only" at bounding box center [542, 449] width 510 height 15
drag, startPoint x: 320, startPoint y: 419, endPoint x: 321, endPoint y: 428, distance: 9.3
click at [320, 419] on input "Freek’n Chicken Bowl" at bounding box center [542, 422] width 533 height 33
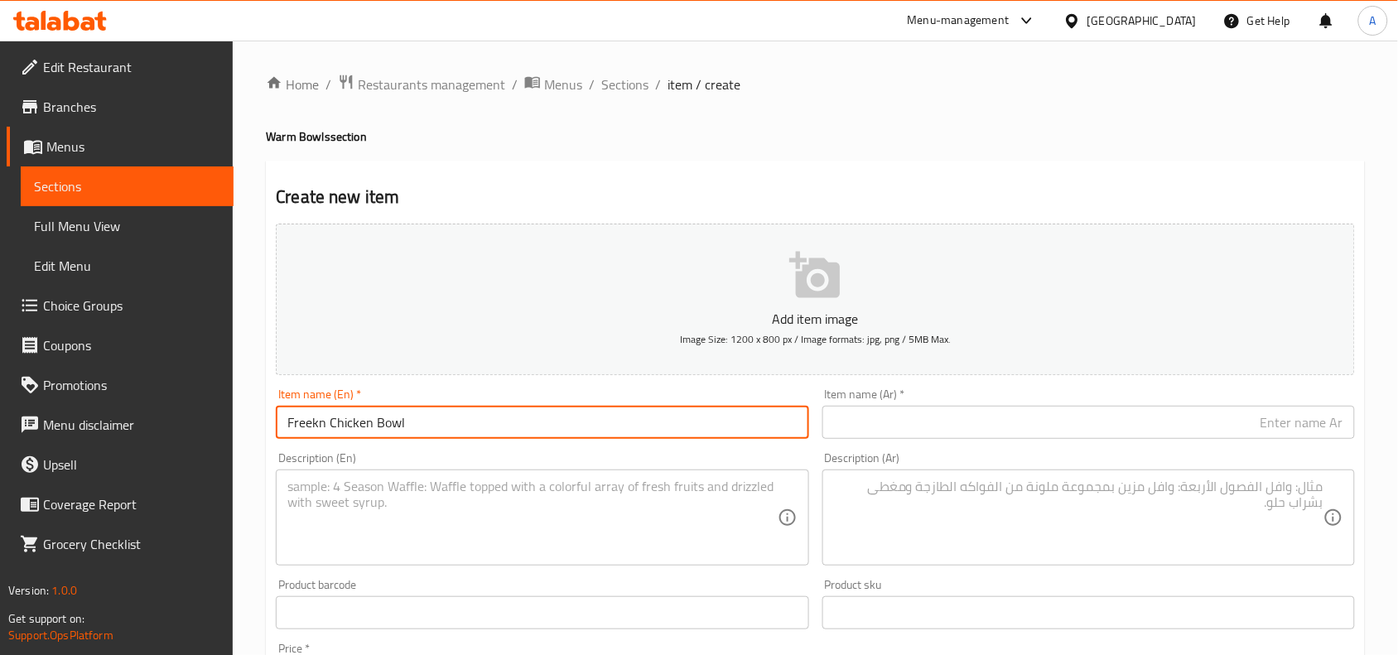
click at [584, 421] on input "Freekn Chicken Bowl" at bounding box center [542, 422] width 533 height 33
type input "Freekn Chicken Bowl"
click at [1119, 423] on input "text" at bounding box center [1089, 422] width 533 height 33
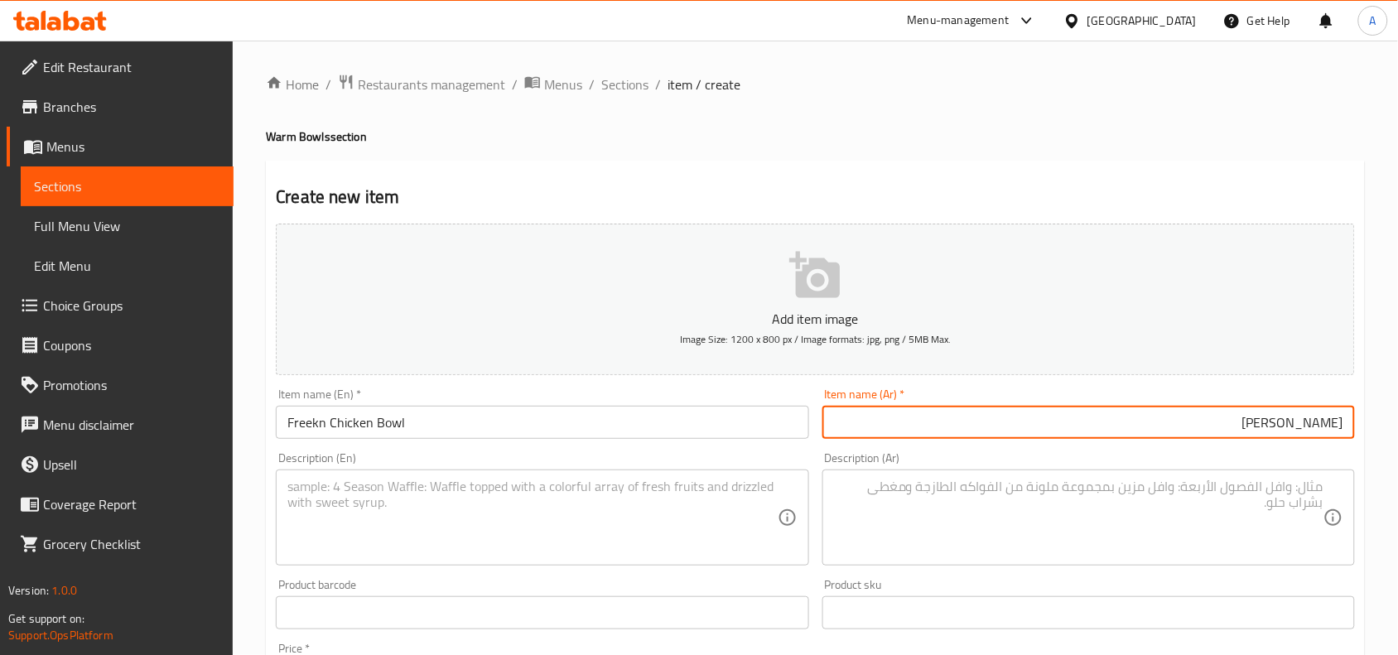
type input "[PERSON_NAME]"
click at [755, 151] on div "Home / Restaurants management / Menus / Sections / item / create Warm Bowls sec…" at bounding box center [815, 606] width 1099 height 1064
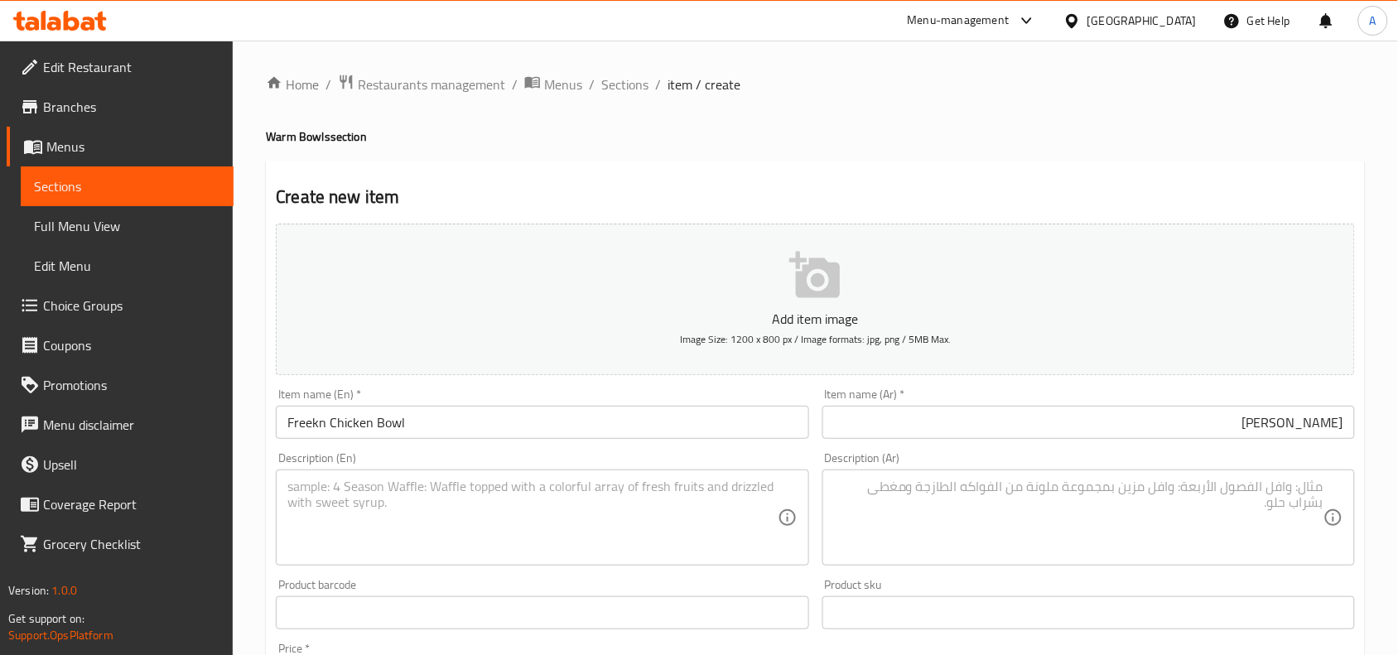
click at [539, 516] on textarea at bounding box center [532, 518] width 490 height 79
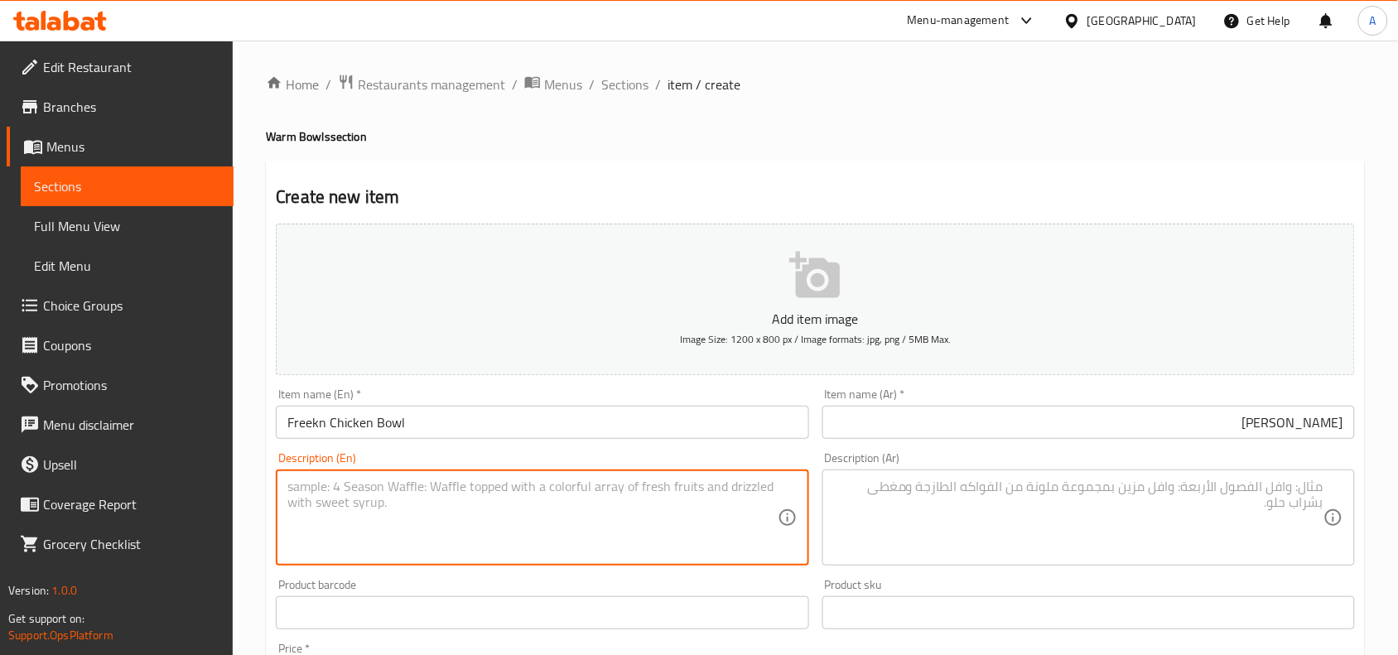
paste textarea "Freekeh, Grilled chicken, Green olives mix, Hummus paprika, Dry onion flakes, C…"
click at [562, 503] on textarea "Freekeh, Grilled chicken, Green olives mix, Hummus paprika, Dry onion flakes, C…" at bounding box center [532, 518] width 490 height 79
type textarea "Freekeh, grilled chicken, green olives mix, hummus paprika, dry onion flakes, c…"
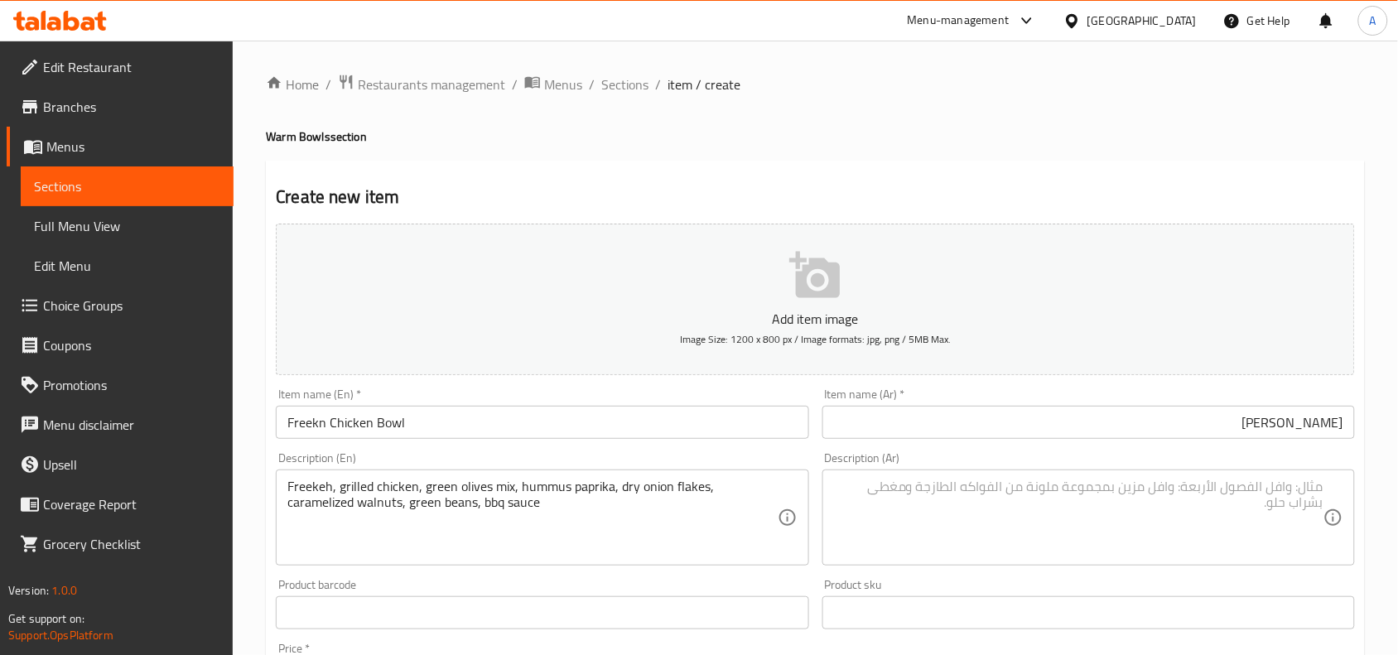
click at [743, 114] on div "Home / Restaurants management / Menus / Sections / item / create Warm Bowls sec…" at bounding box center [815, 606] width 1099 height 1064
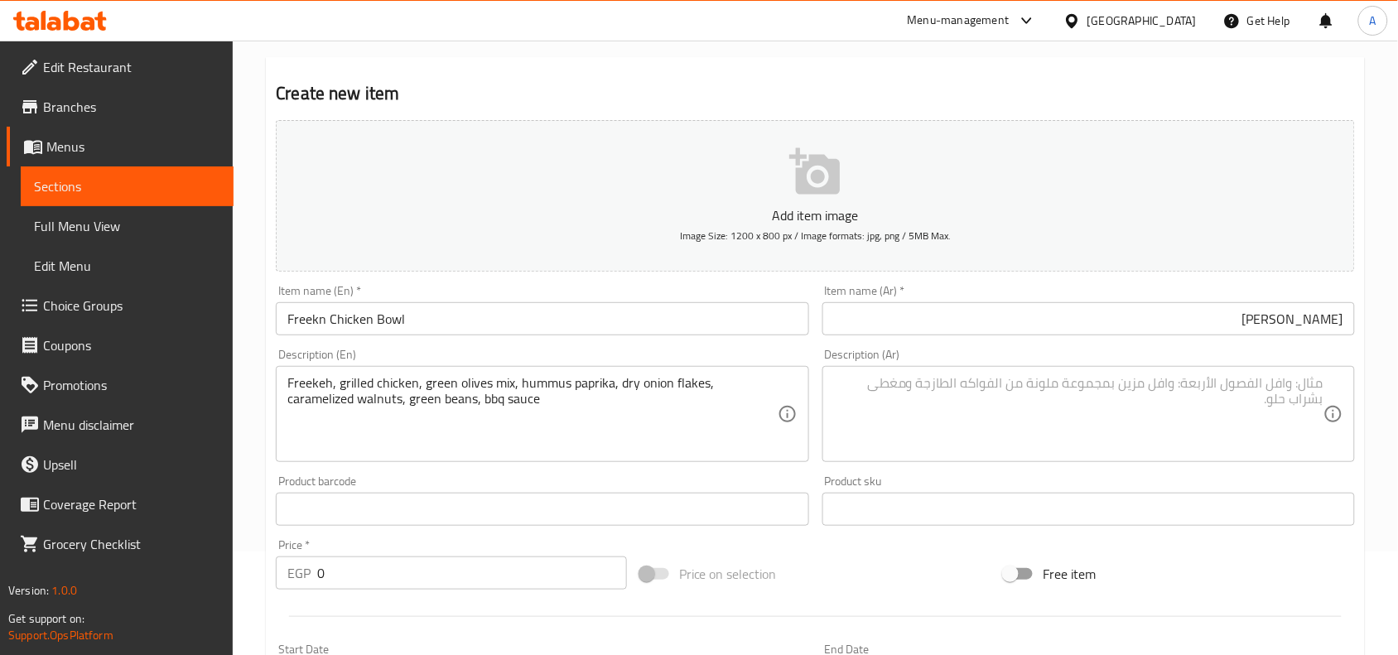
click at [991, 388] on textarea at bounding box center [1079, 414] width 490 height 79
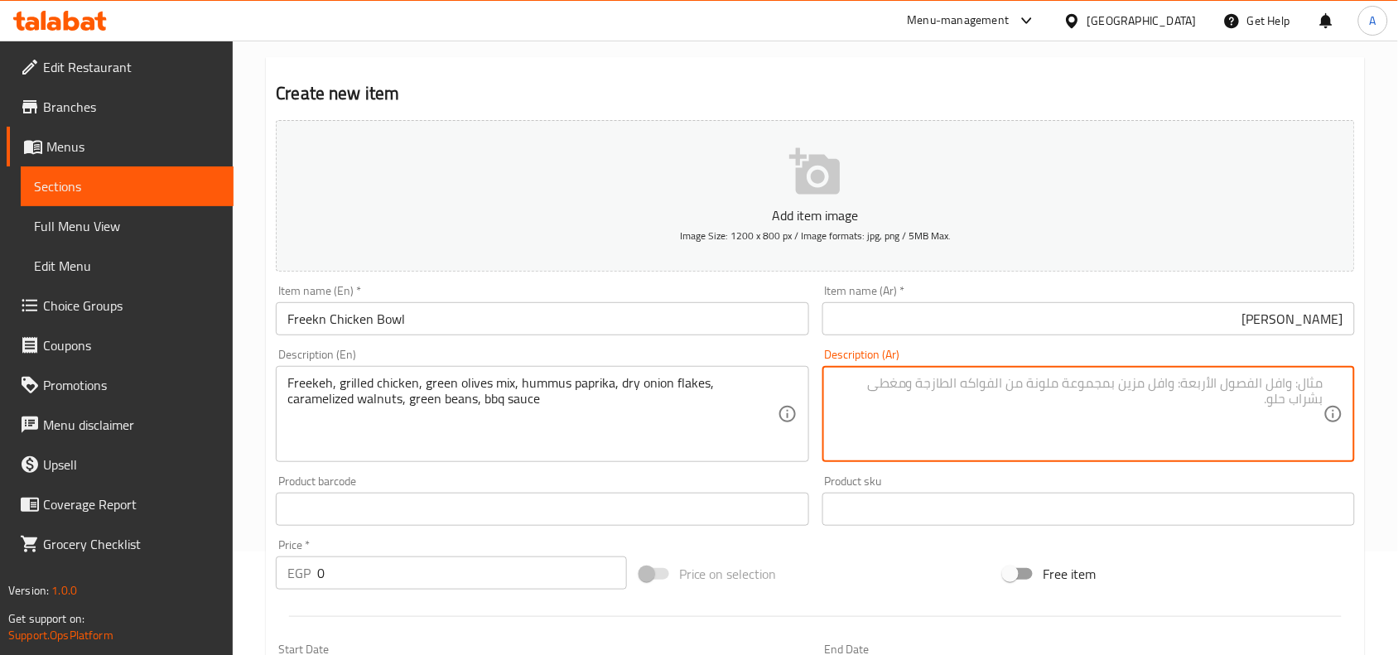
paste textarea "فريكة، دجاج مشوي، زيتون أخضر مشكل، حمص بابريكا، رقائق بصل مجفف، جوز مكرمل، فاصو…"
type textarea "فريكة، دجاج مشوي، زيتون أخضر مشكل، حمص بابريكا، رقائق بصل مجفف، جوز مكرمل، فاصو…"
click at [628, 72] on div "Create new item Add item image Image Size: 1200 x 800 px / Image formats: jpg, …" at bounding box center [815, 539] width 1099 height 964
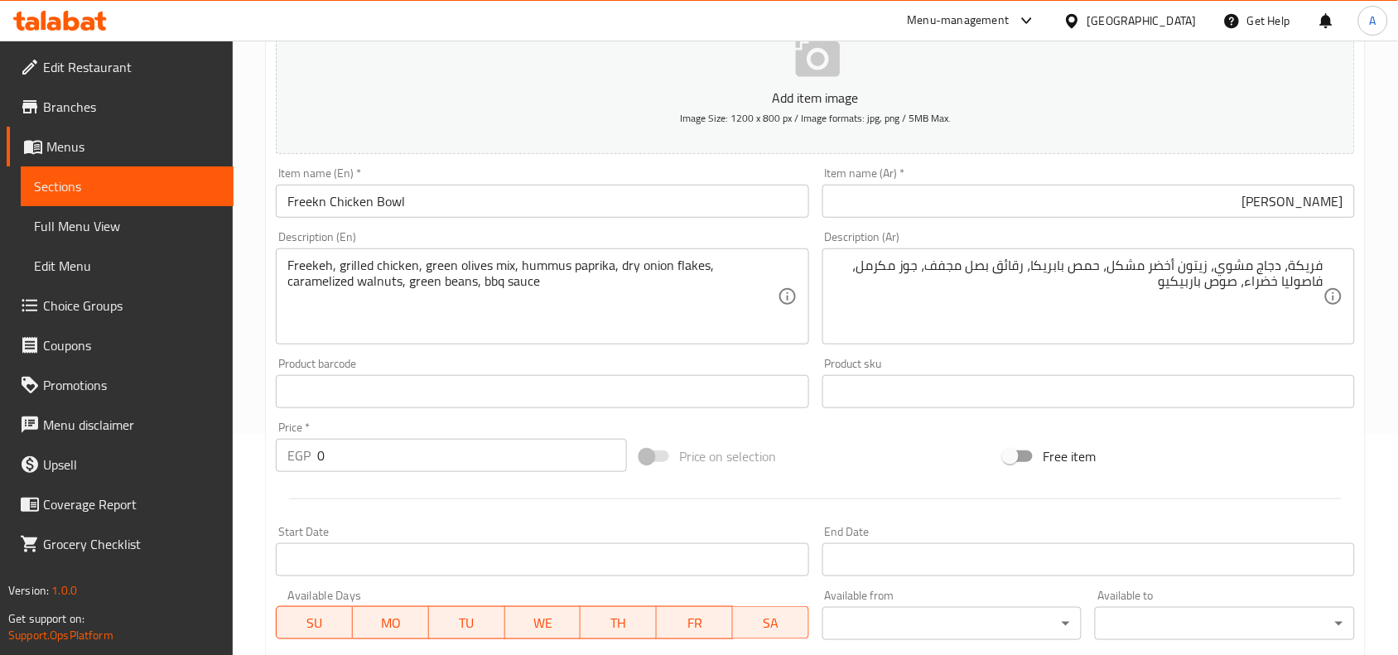
scroll to position [414, 0]
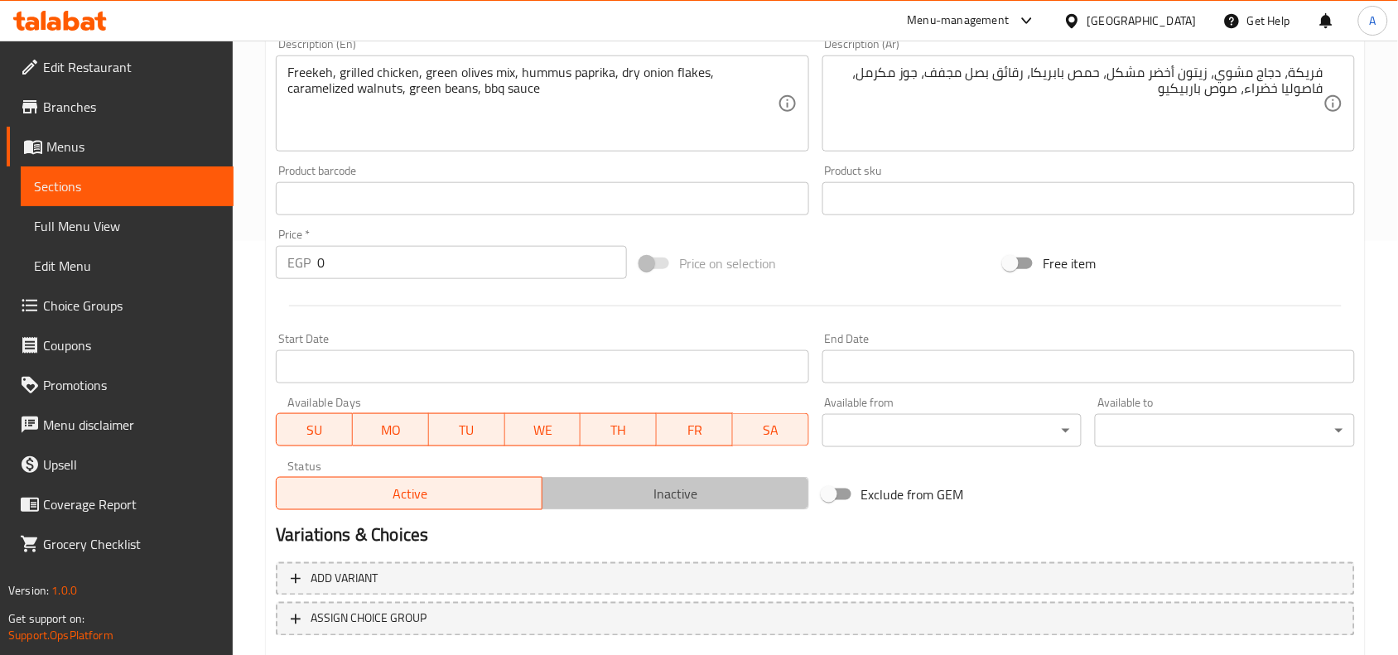
click at [696, 500] on span "Inactive" at bounding box center [675, 494] width 253 height 24
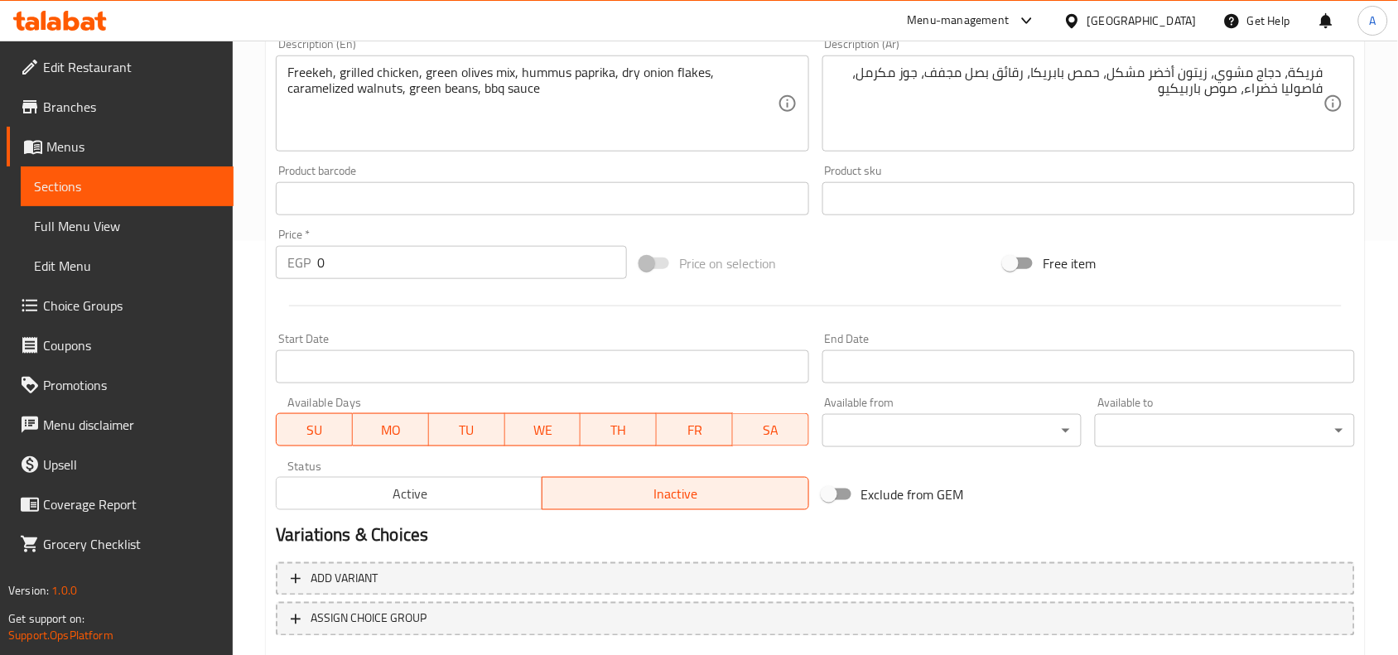
click at [494, 249] on input "0" at bounding box center [472, 262] width 310 height 33
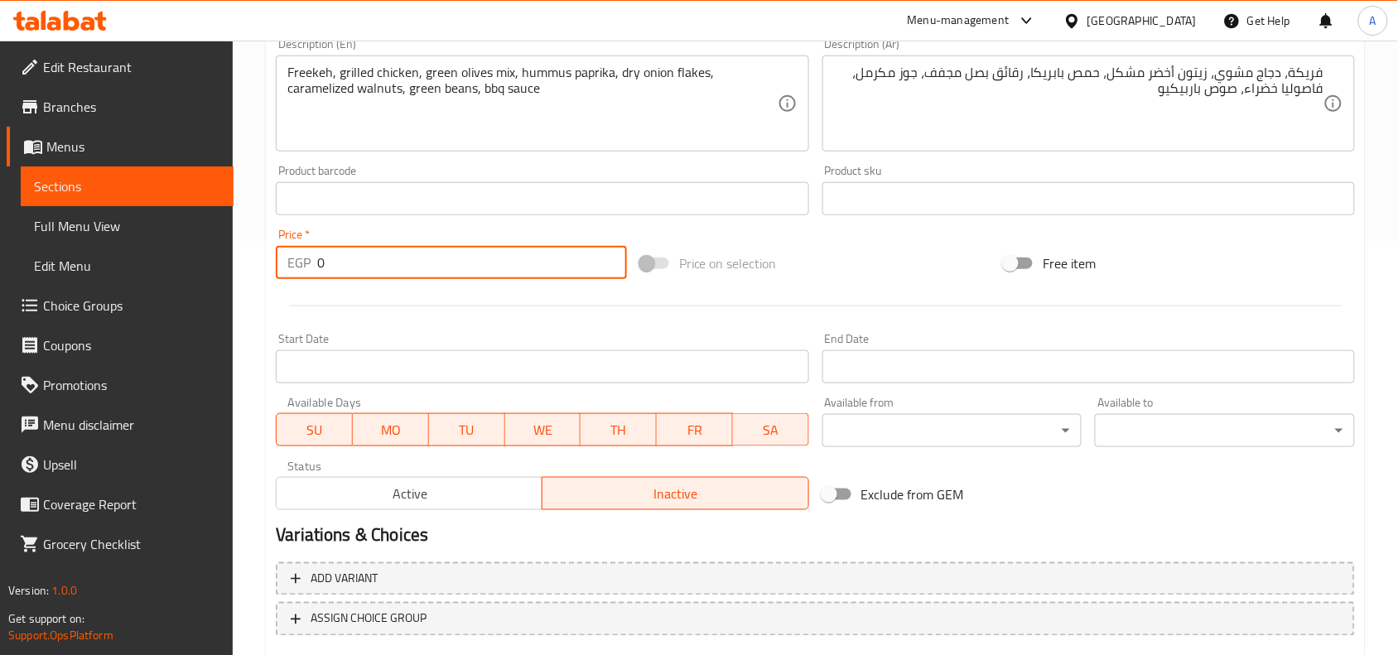
click at [493, 259] on input "0" at bounding box center [472, 262] width 310 height 33
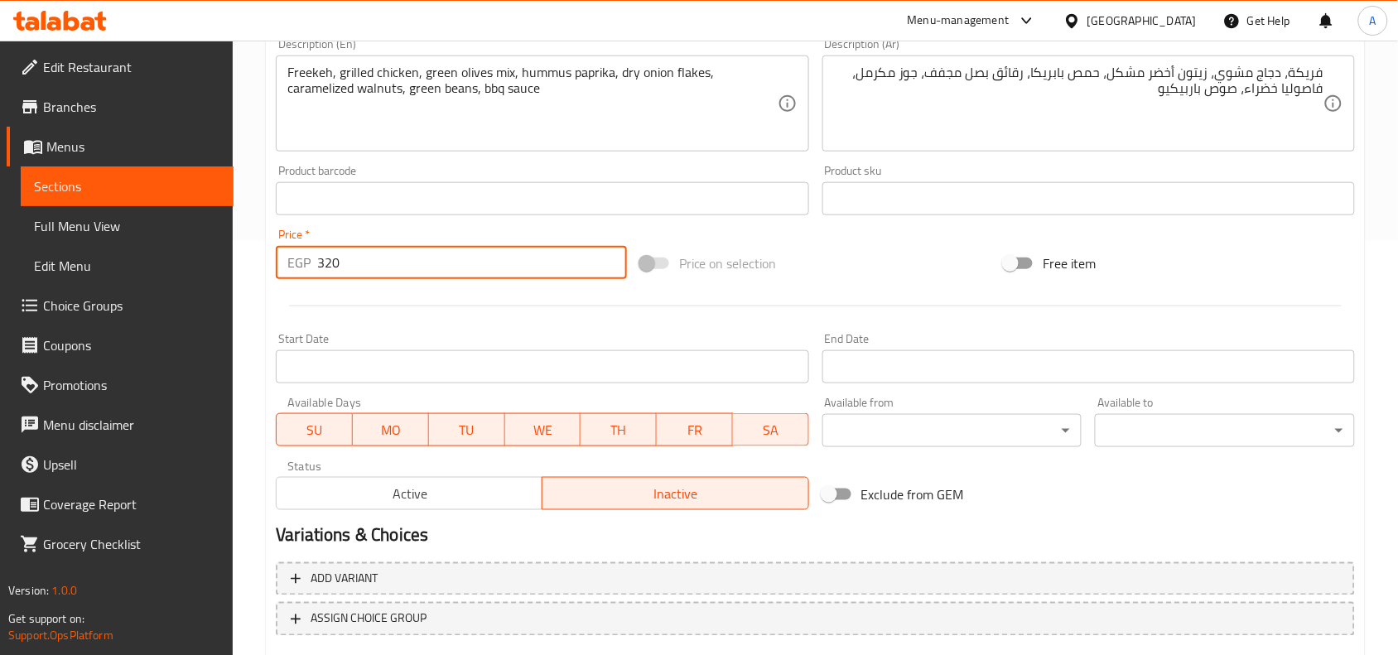
type input "320"
click at [498, 303] on div at bounding box center [815, 306] width 1093 height 41
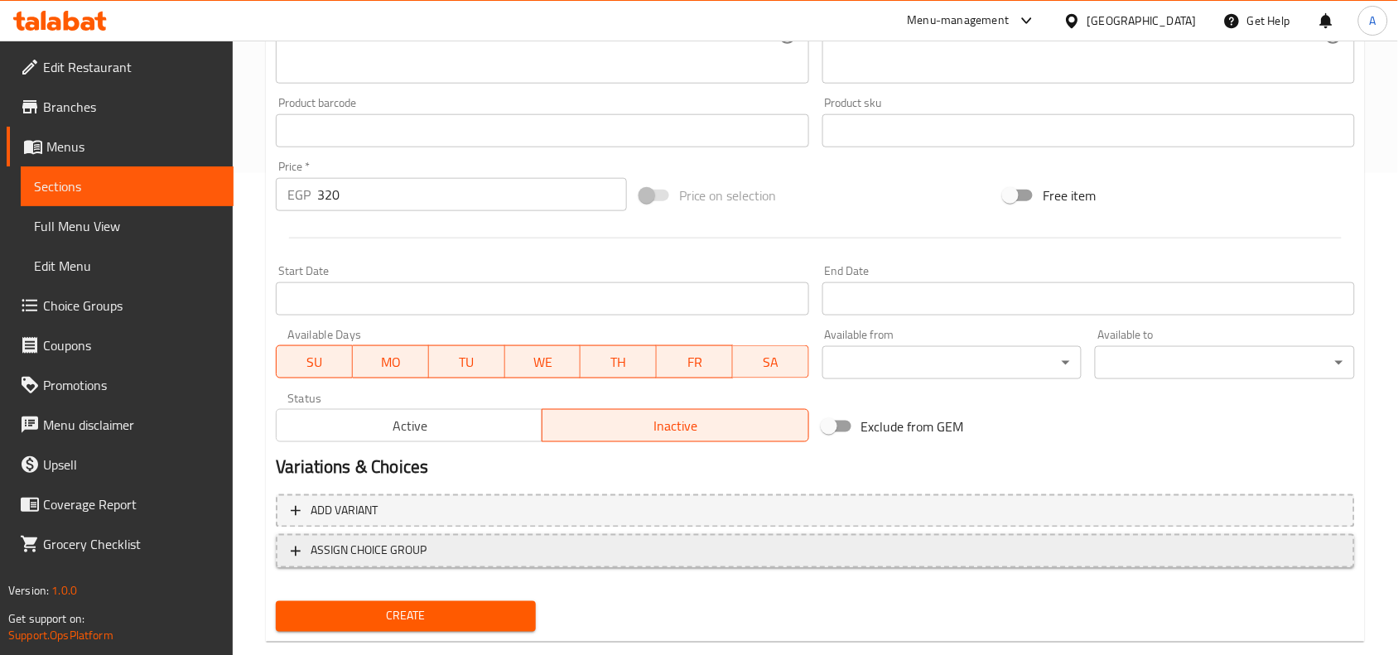
scroll to position [512, 0]
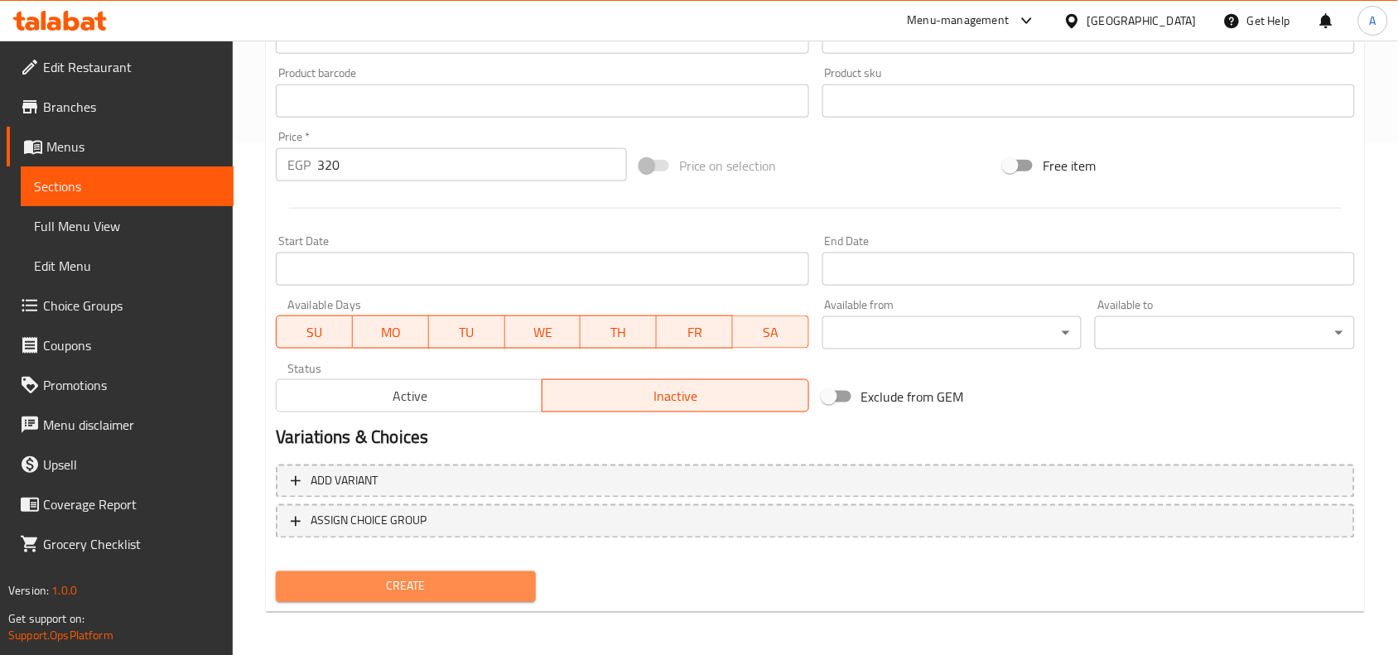
click at [431, 580] on span "Create" at bounding box center [406, 587] width 234 height 21
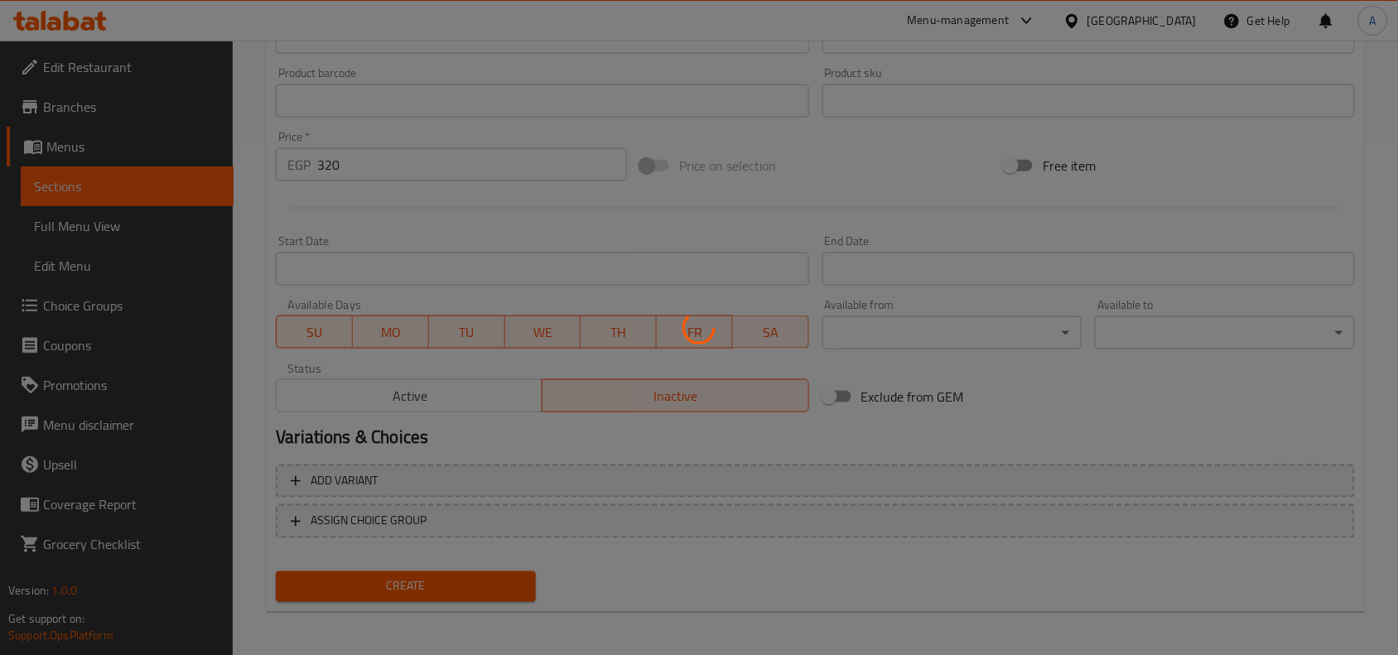
type input "0"
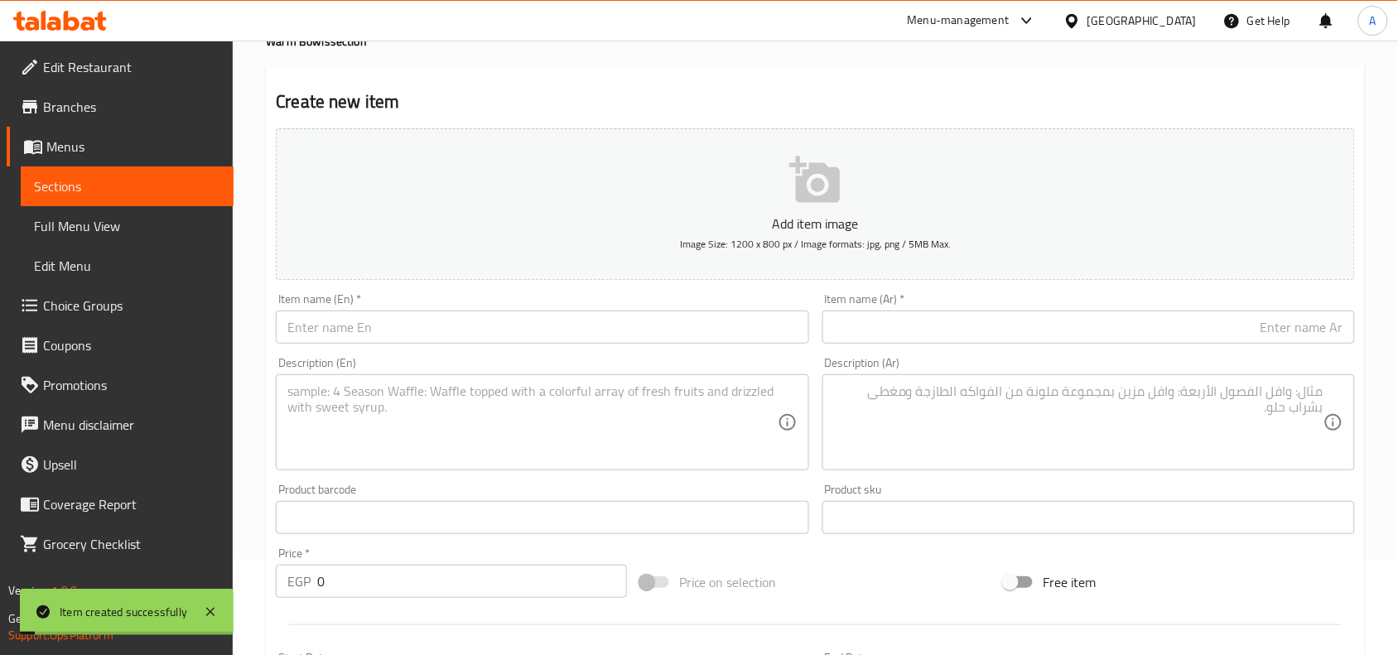
scroll to position [0, 0]
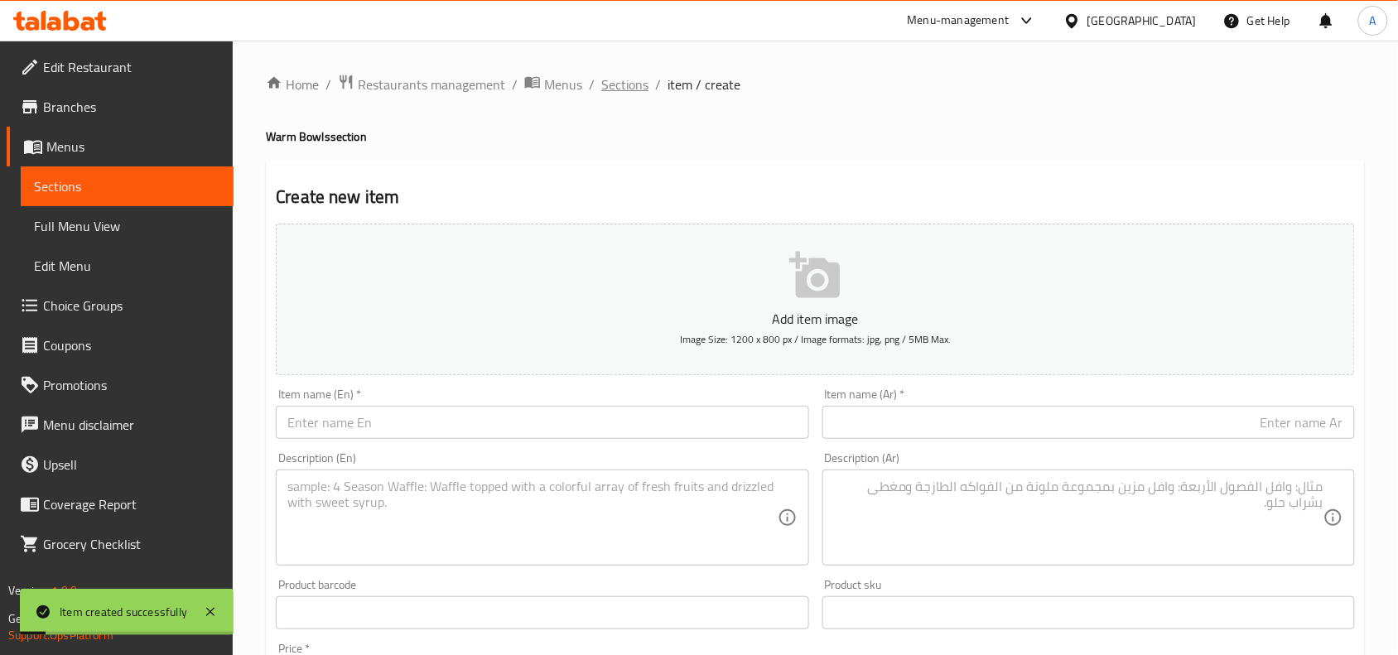
click at [607, 81] on span "Sections" at bounding box center [624, 85] width 47 height 20
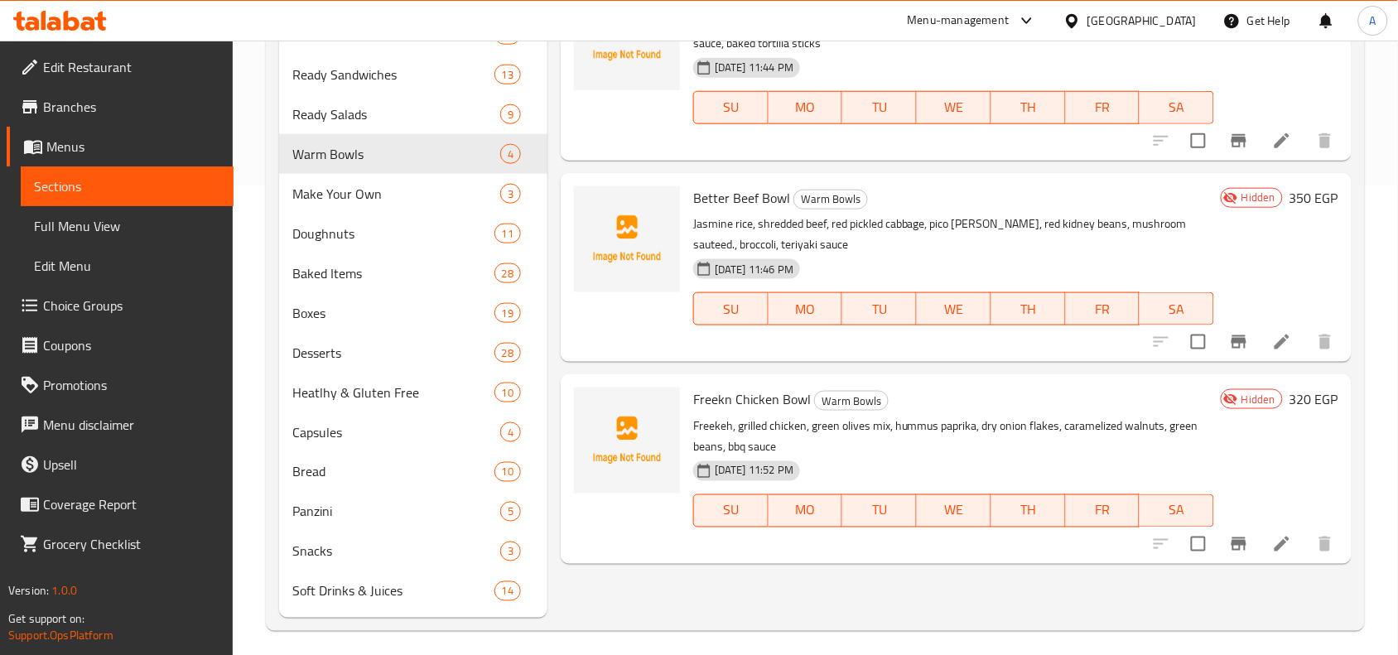
scroll to position [478, 0]
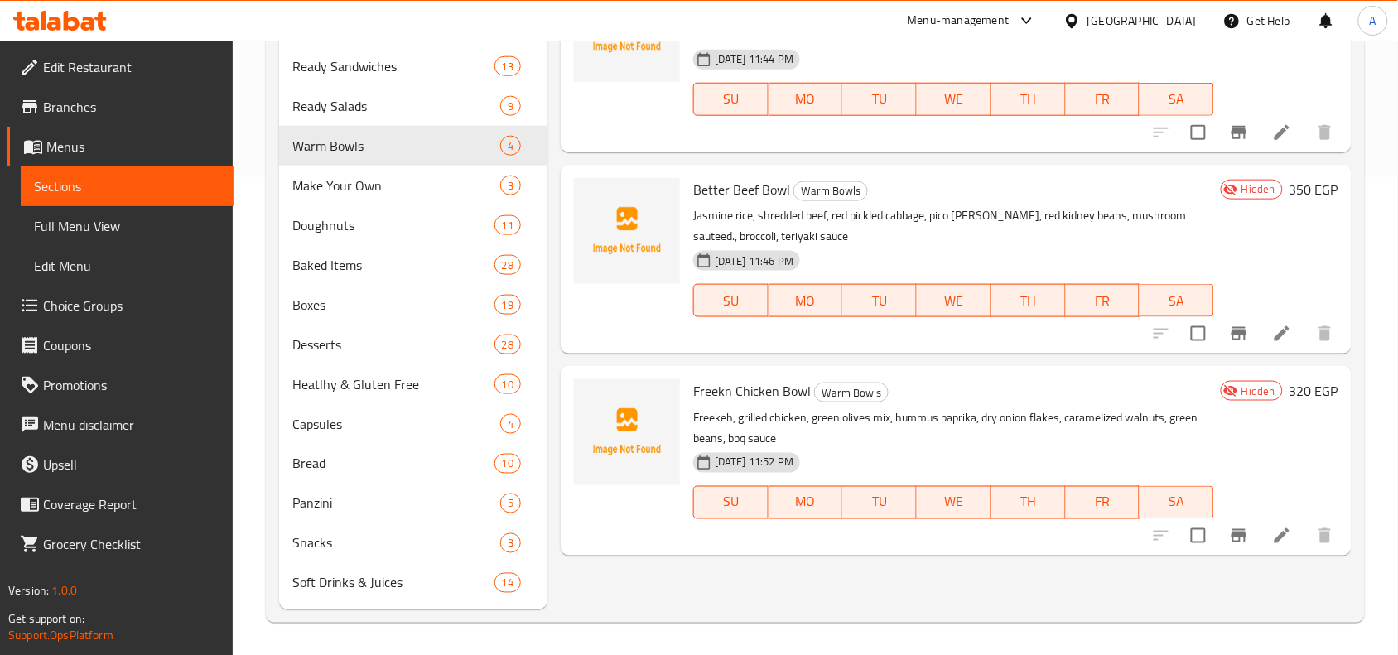
click at [787, 404] on div "Freekn Chicken Bowl Warm Bowls Freekeh, grilled chicken, green olives mix, humm…" at bounding box center [954, 461] width 534 height 176
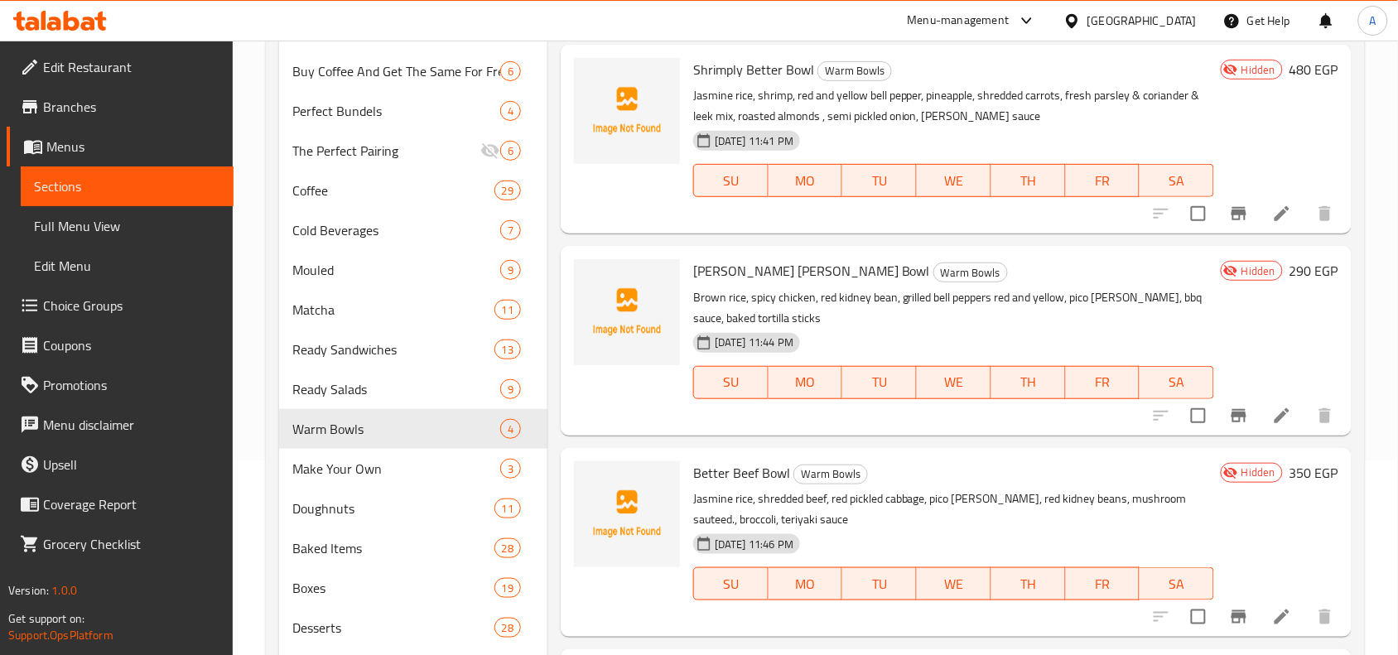
scroll to position [0, 0]
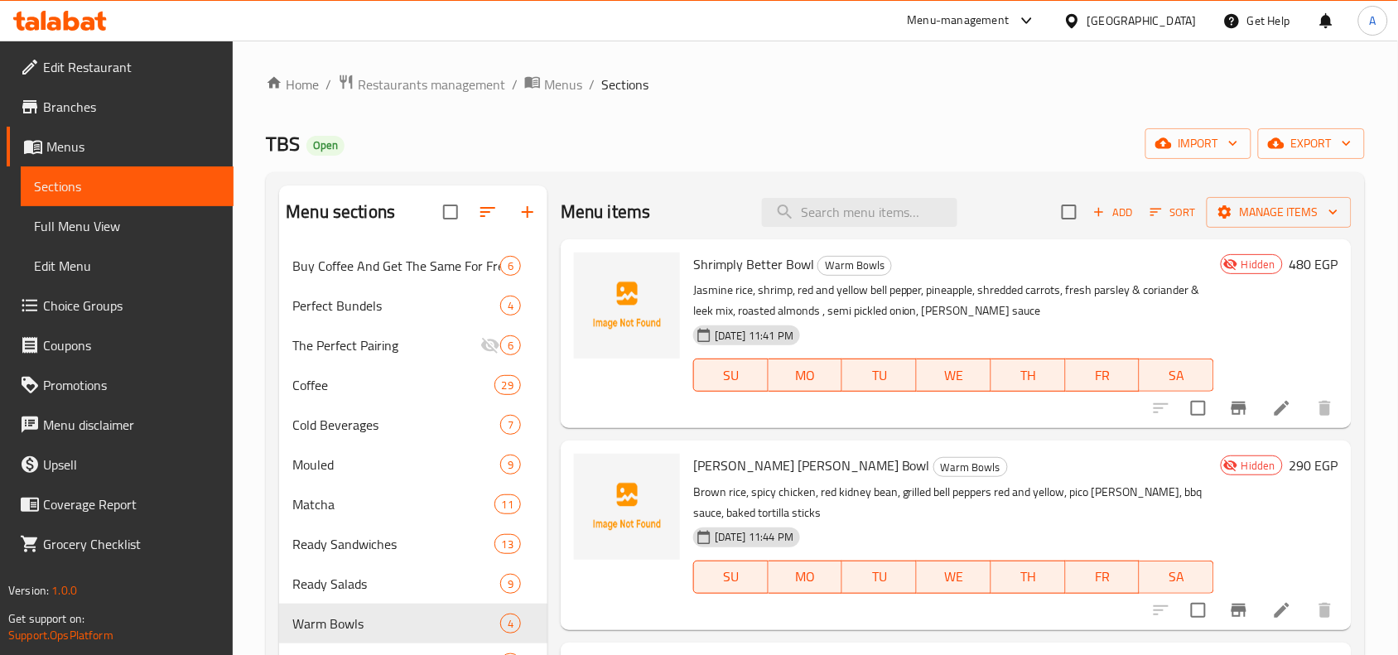
click at [660, 133] on div "TBS Open import export" at bounding box center [815, 143] width 1099 height 31
click at [688, 106] on div "Home / Restaurants management / Menus / Sections TBS Open import export Menu se…" at bounding box center [815, 587] width 1099 height 1027
click at [1322, 147] on span "export" at bounding box center [1312, 143] width 80 height 21
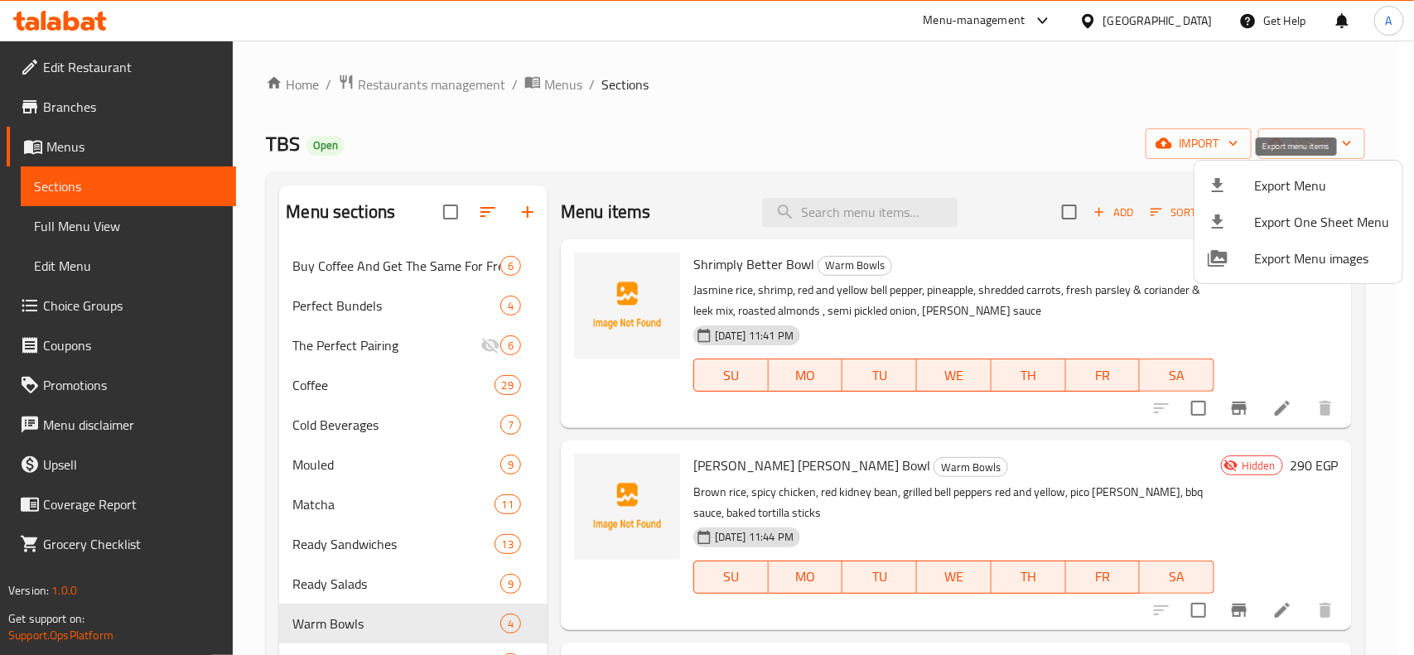
click at [1297, 192] on span "Export Menu" at bounding box center [1321, 186] width 135 height 20
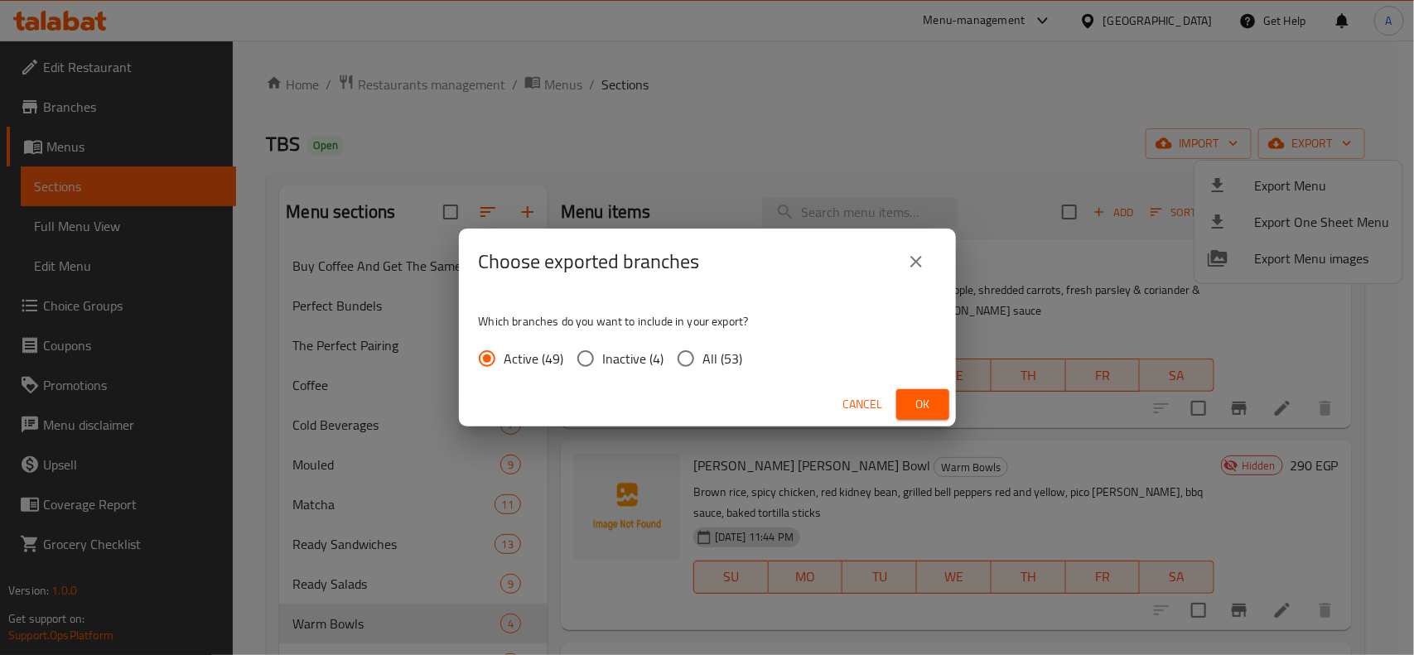
click at [693, 353] on input "All (53)" at bounding box center [686, 358] width 35 height 35
radio input "true"
click at [930, 408] on span "Ok" at bounding box center [923, 404] width 27 height 21
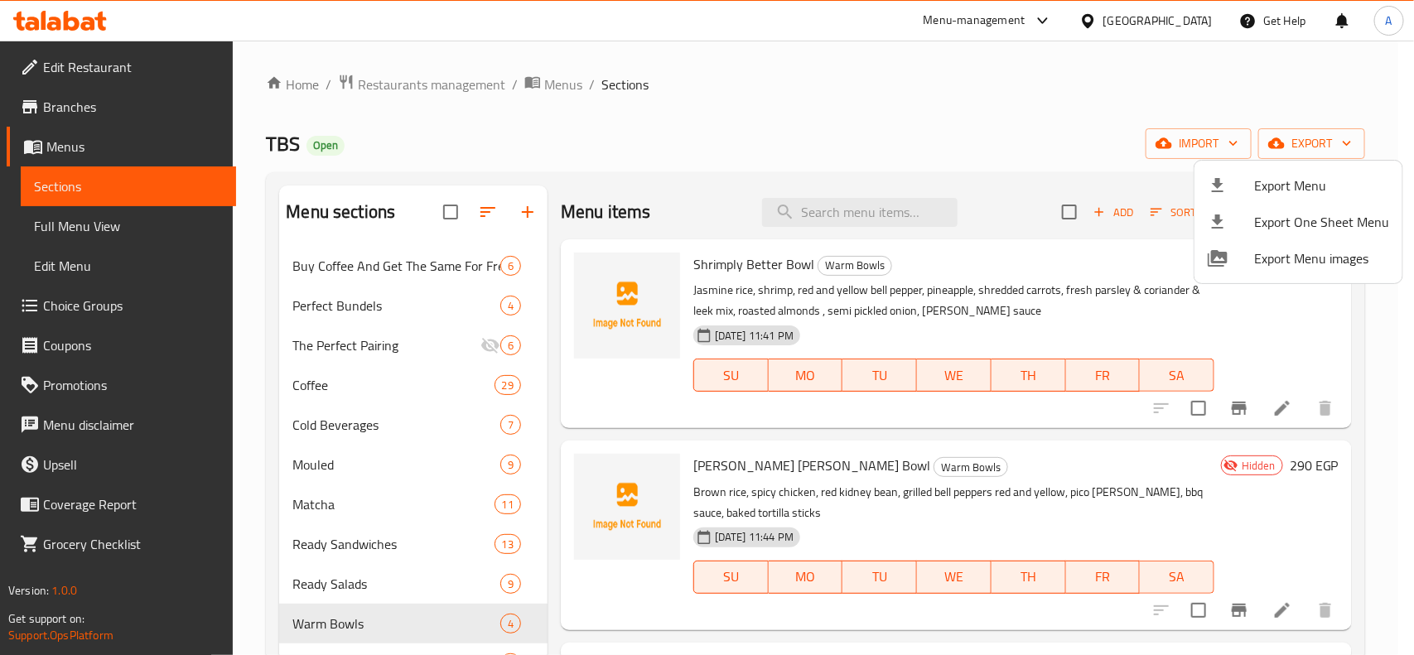
click at [278, 143] on div at bounding box center [707, 327] width 1414 height 655
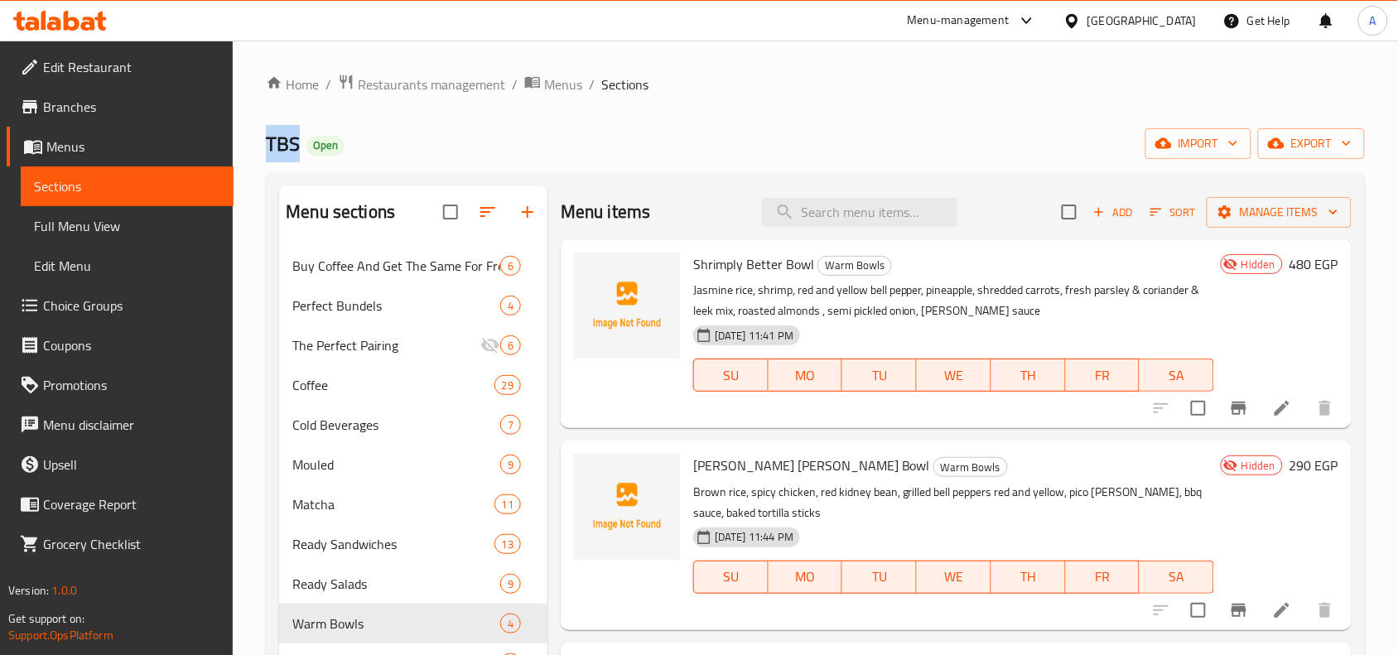
click at [278, 143] on span "TBS" at bounding box center [283, 143] width 34 height 37
copy span "TBS"
click at [765, 104] on div "Home / Restaurants management / Menus / Sections TBS Open import export Menu se…" at bounding box center [815, 587] width 1099 height 1027
click at [671, 147] on div "TBS Open import export" at bounding box center [815, 143] width 1099 height 31
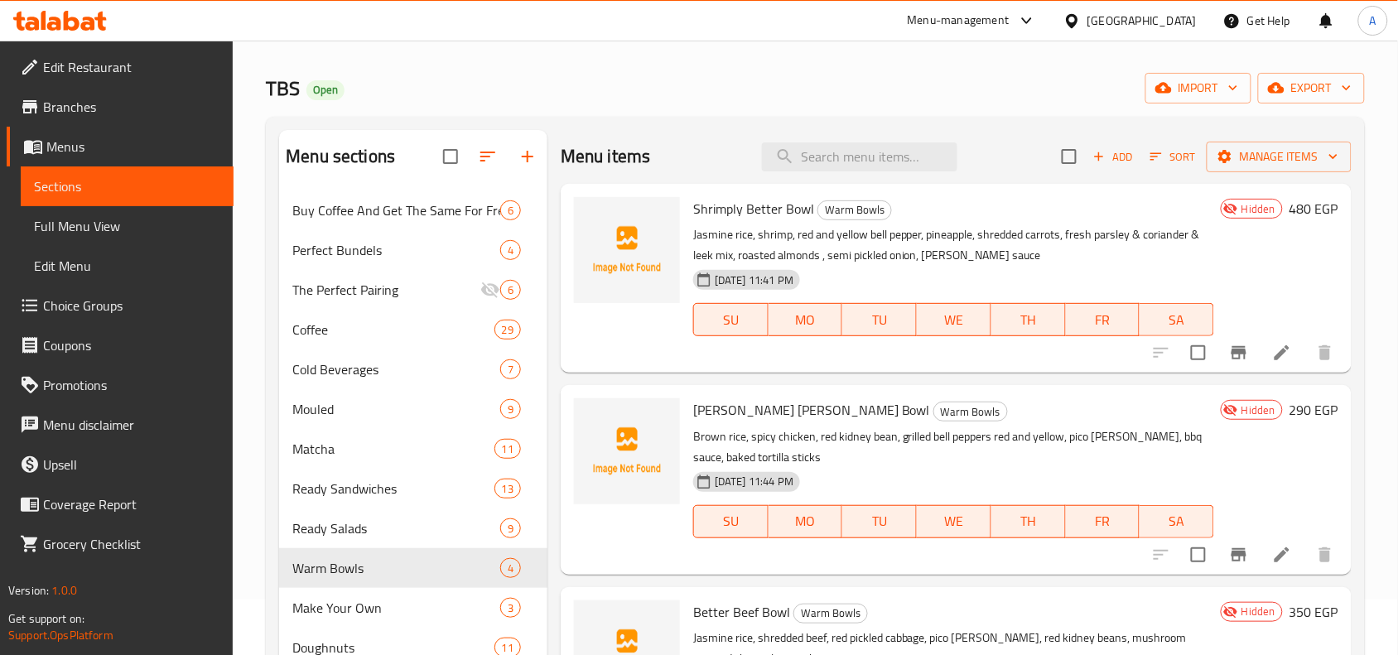
scroll to position [104, 0]
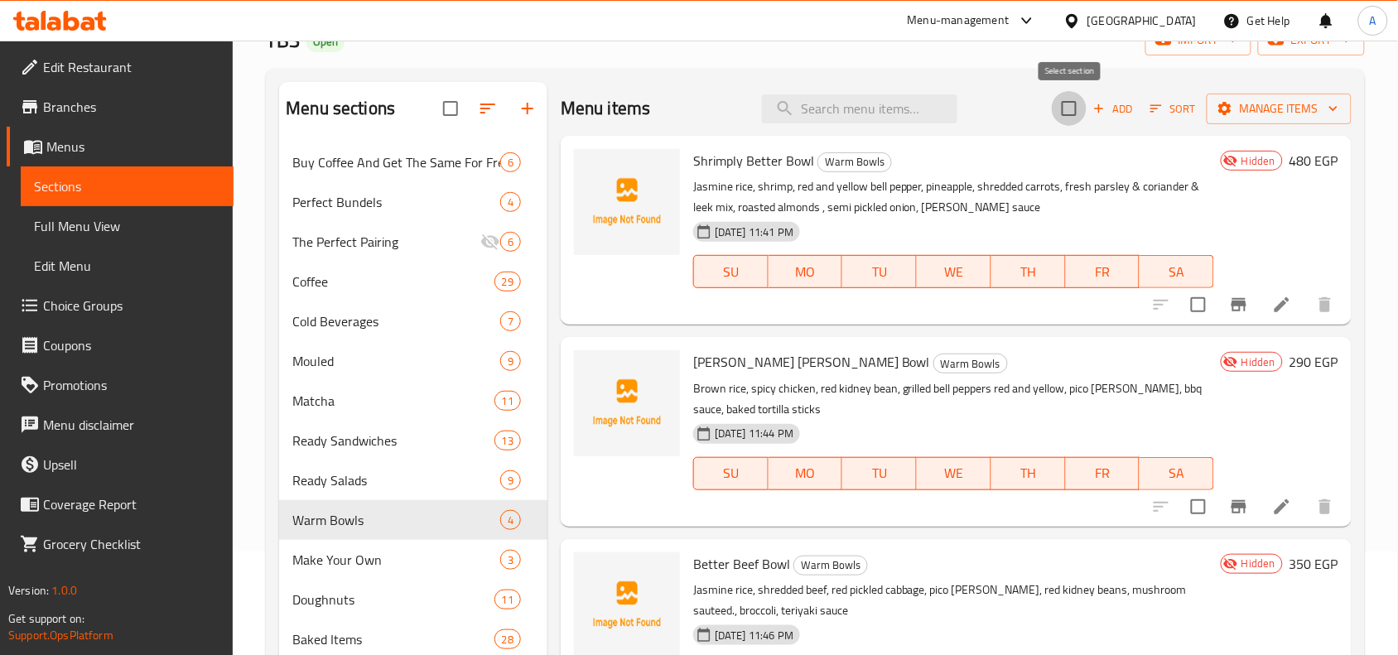
click at [1070, 113] on input "checkbox" at bounding box center [1069, 108] width 35 height 35
checkbox input "true"
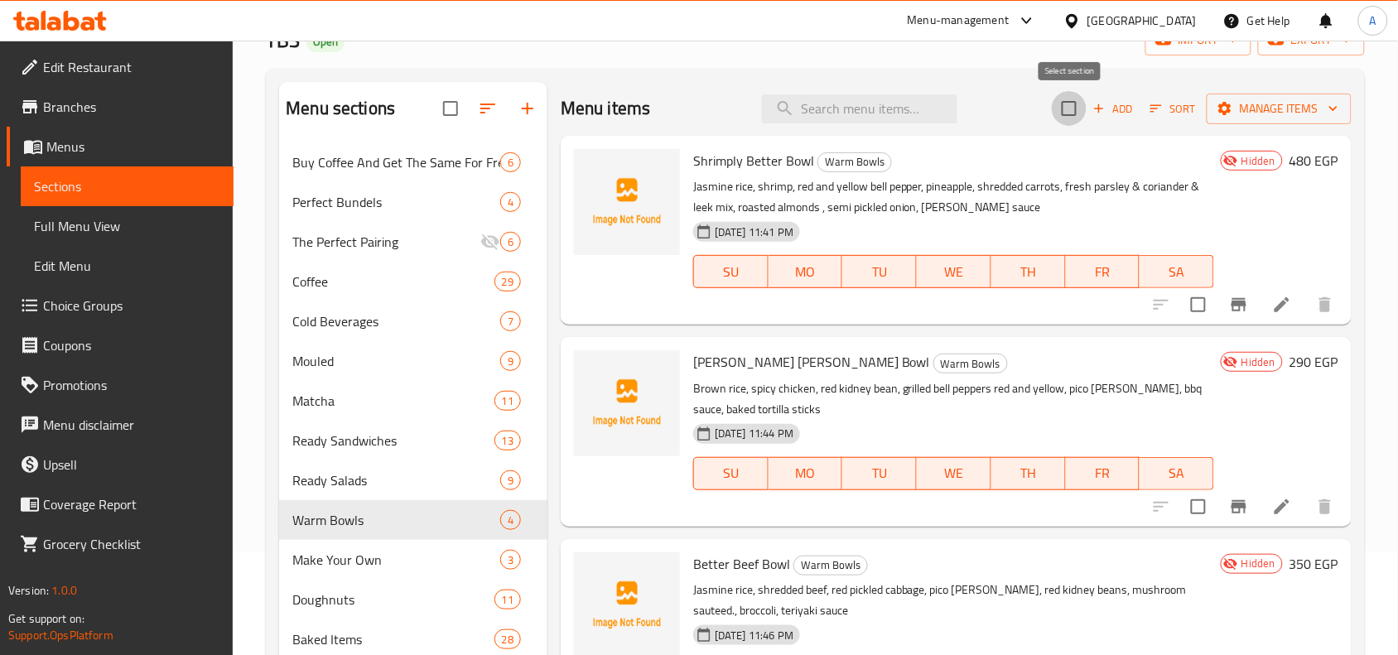
checkbox input "true"
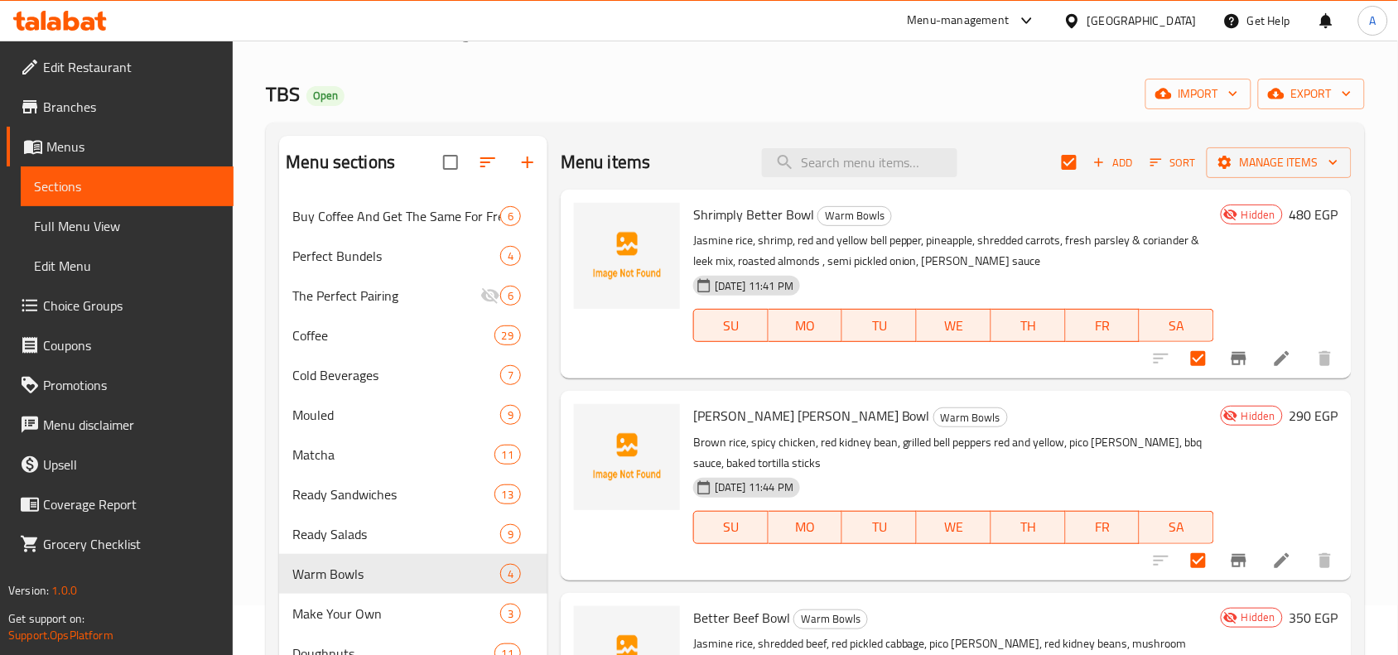
scroll to position [0, 0]
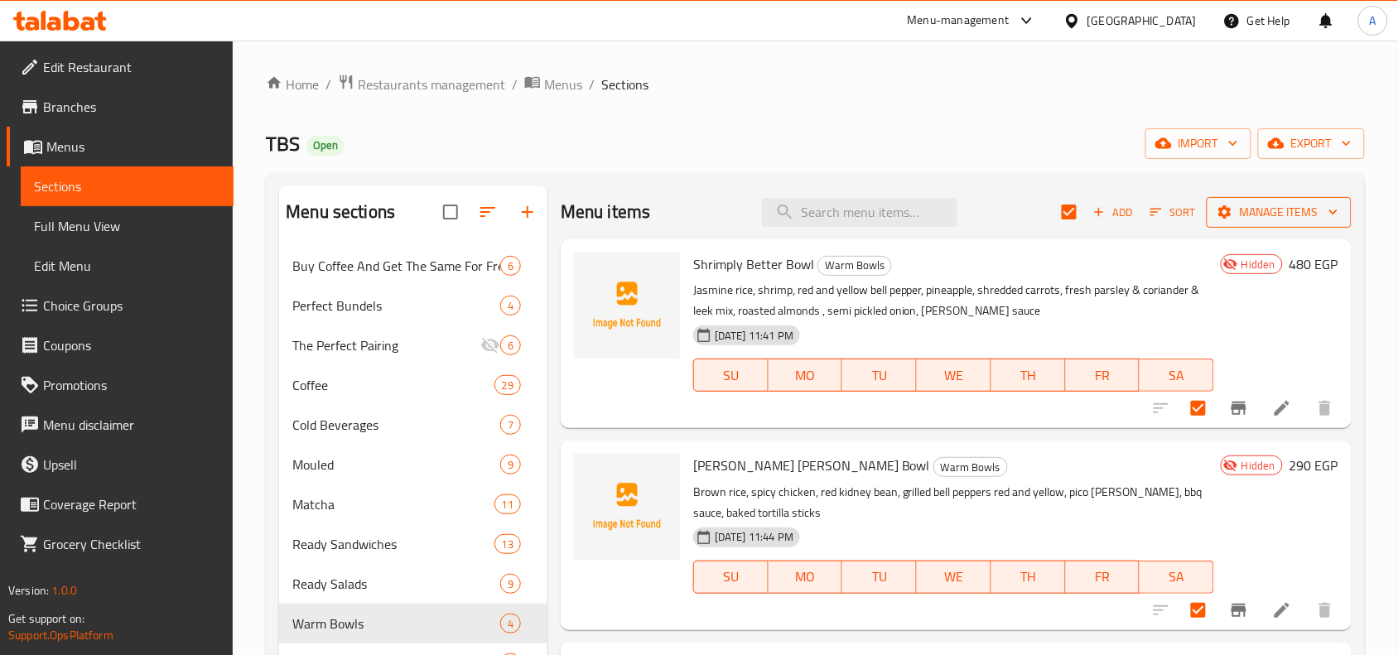
click at [1256, 209] on span "Manage items" at bounding box center [1279, 212] width 118 height 21
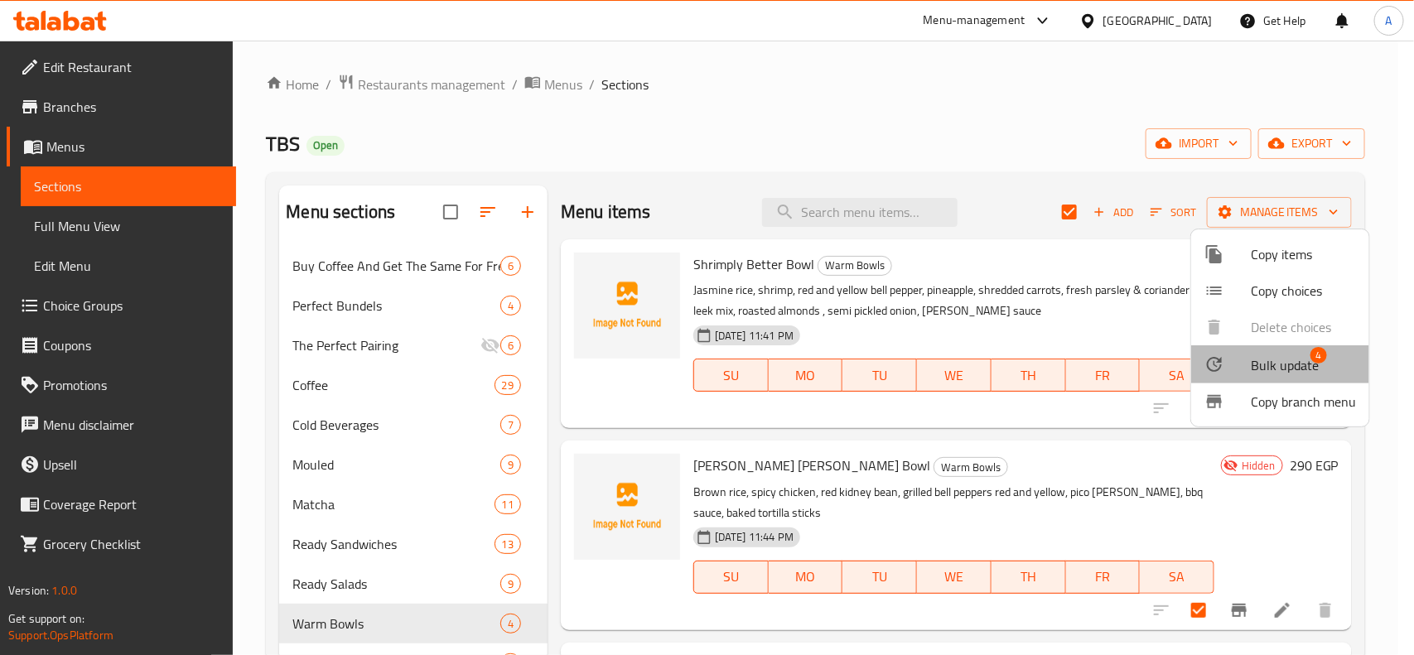
click at [1280, 360] on span "Bulk update" at bounding box center [1285, 365] width 68 height 20
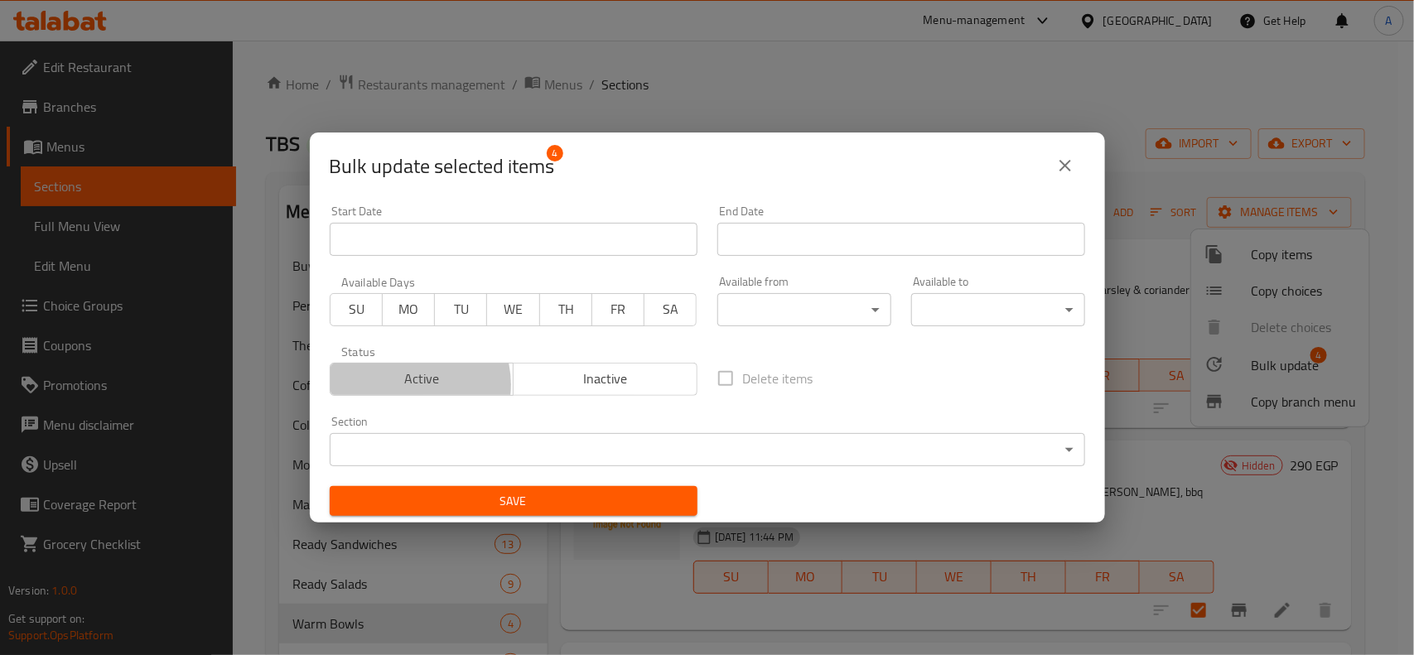
click at [407, 385] on span "Active" at bounding box center [422, 379] width 171 height 24
click at [524, 498] on span "Save" at bounding box center [513, 501] width 341 height 21
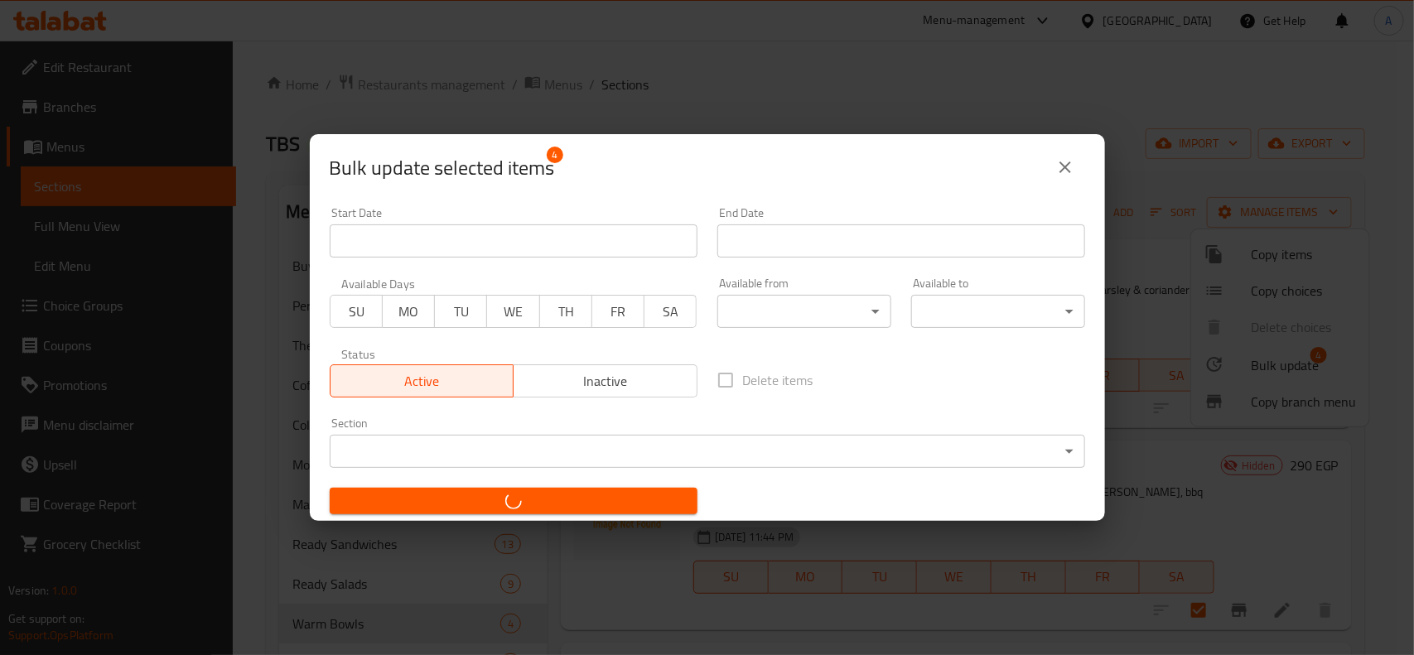
checkbox input "false"
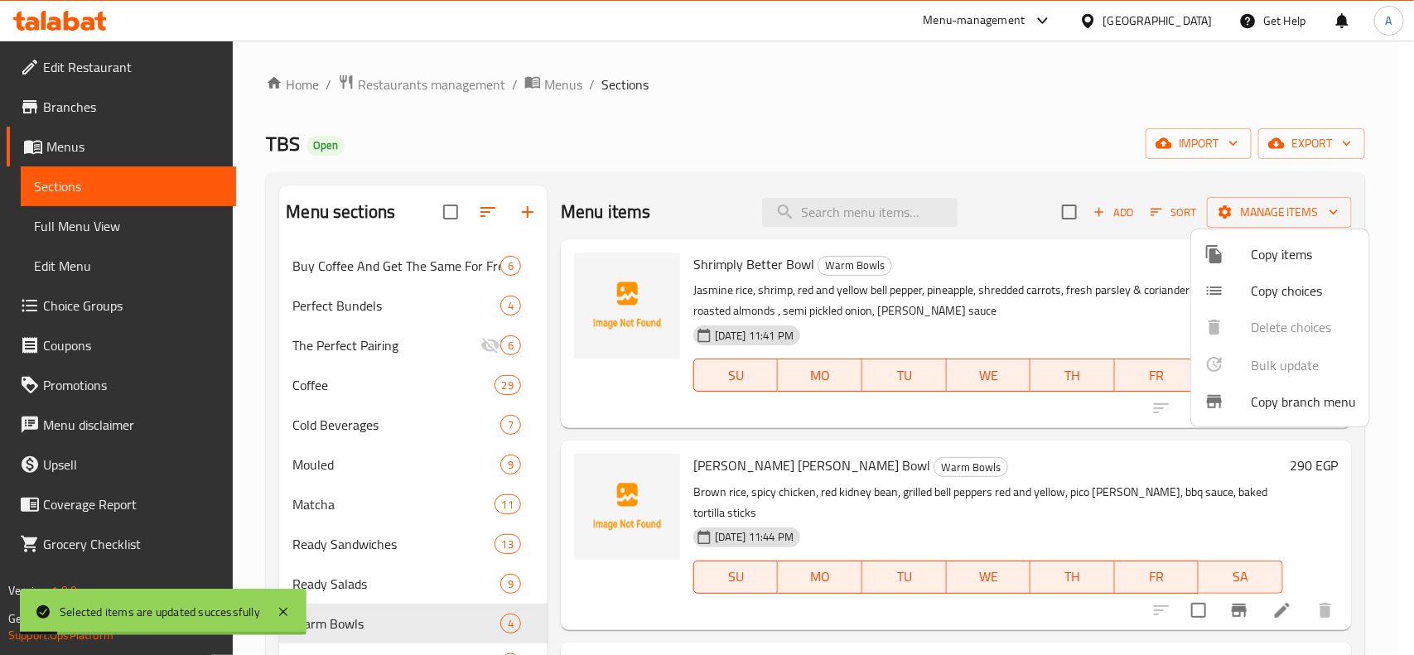
click at [947, 333] on div at bounding box center [707, 327] width 1414 height 655
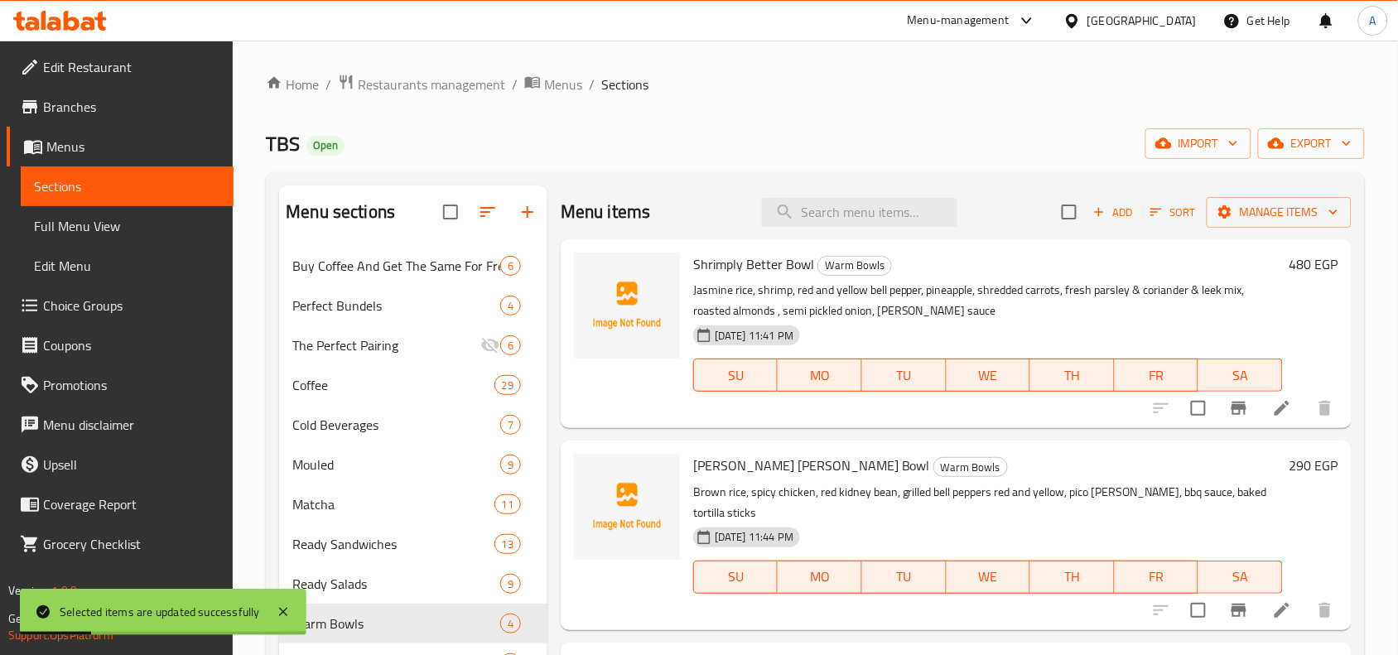
click at [820, 97] on div "Home / Restaurants management / Menus / Sections TBS Open import export Menu se…" at bounding box center [815, 587] width 1099 height 1027
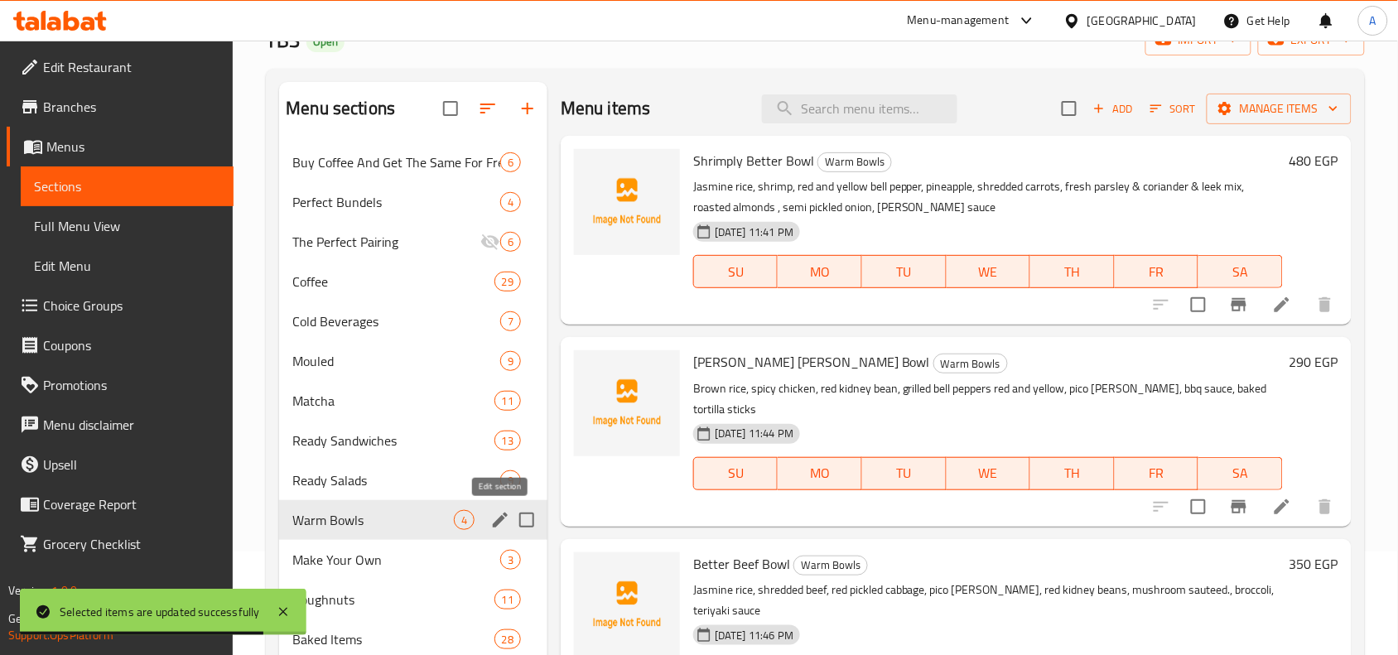
click at [493, 514] on icon "edit" at bounding box center [500, 520] width 20 height 20
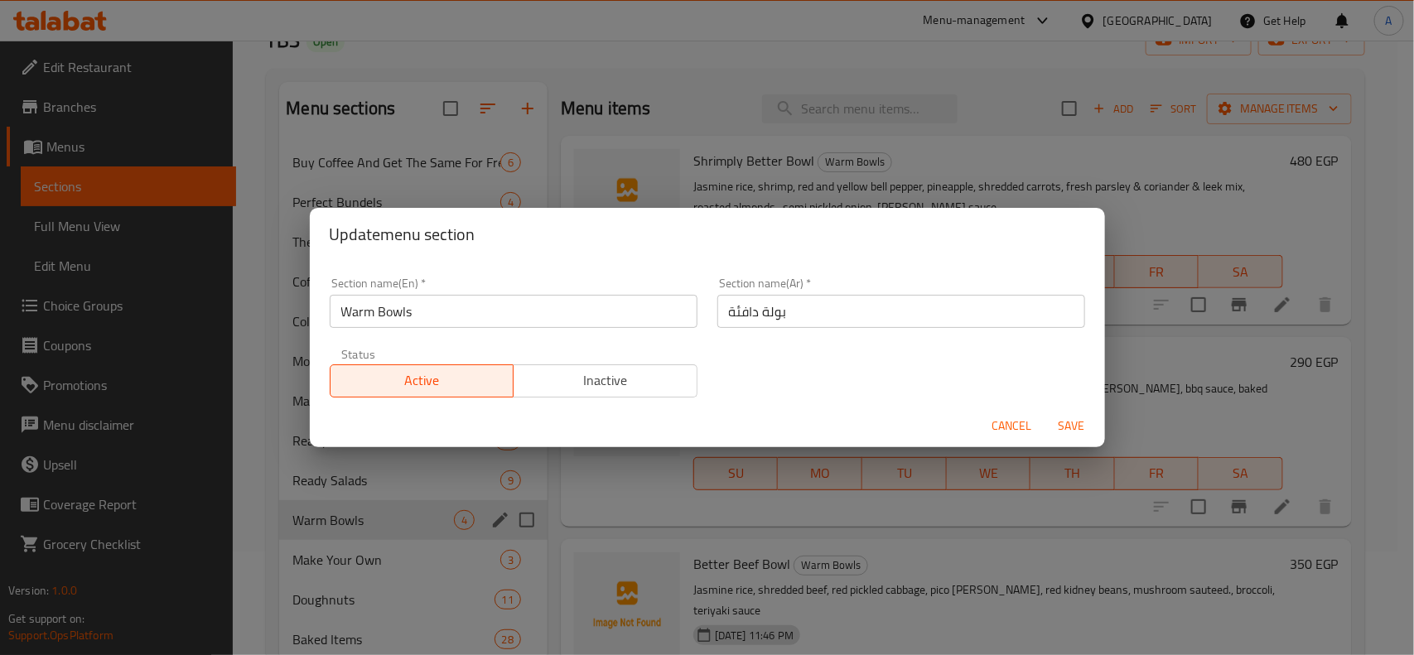
click at [1011, 423] on span "Cancel" at bounding box center [1013, 426] width 40 height 21
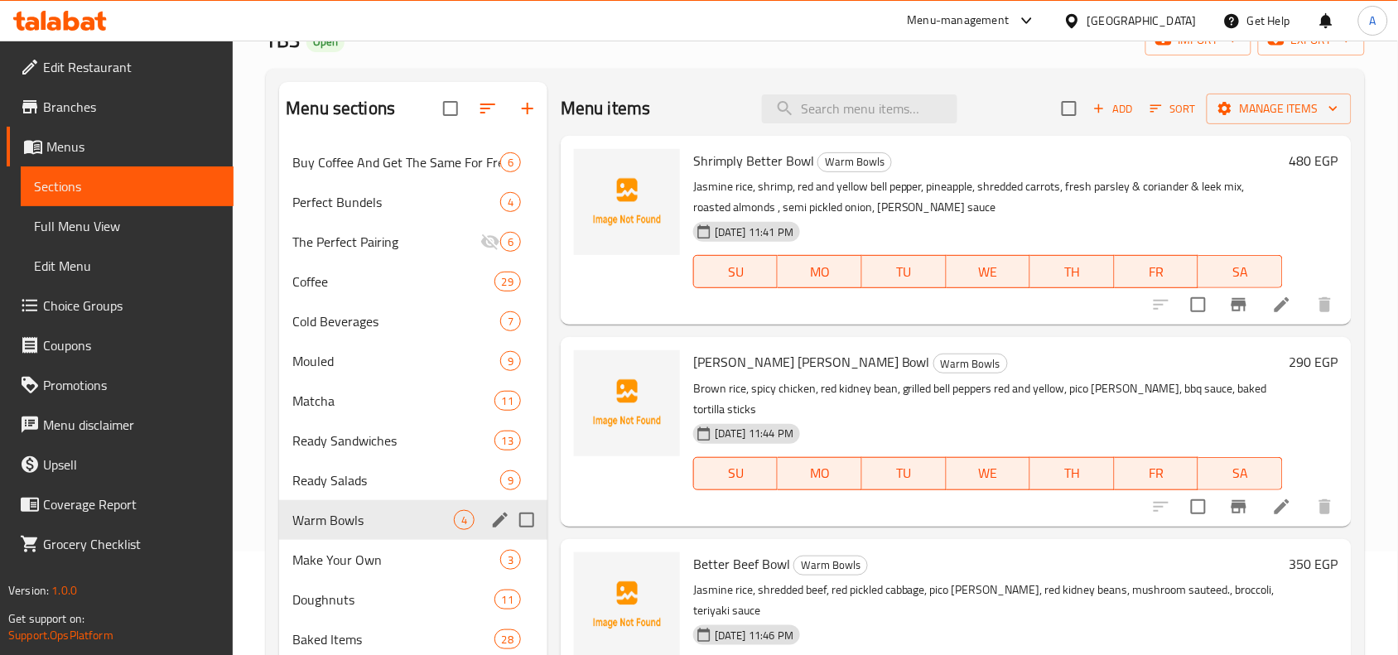
click at [553, 449] on div "Menu items Add Sort Manage items Shrimply Better Bowl Warm Bowls Jasmine rice, …" at bounding box center [950, 533] width 804 height 902
click at [553, 444] on div "Menu items Add Sort Manage items Shrimply Better Bowl Warm Bowls Jasmine rice, …" at bounding box center [950, 533] width 804 height 902
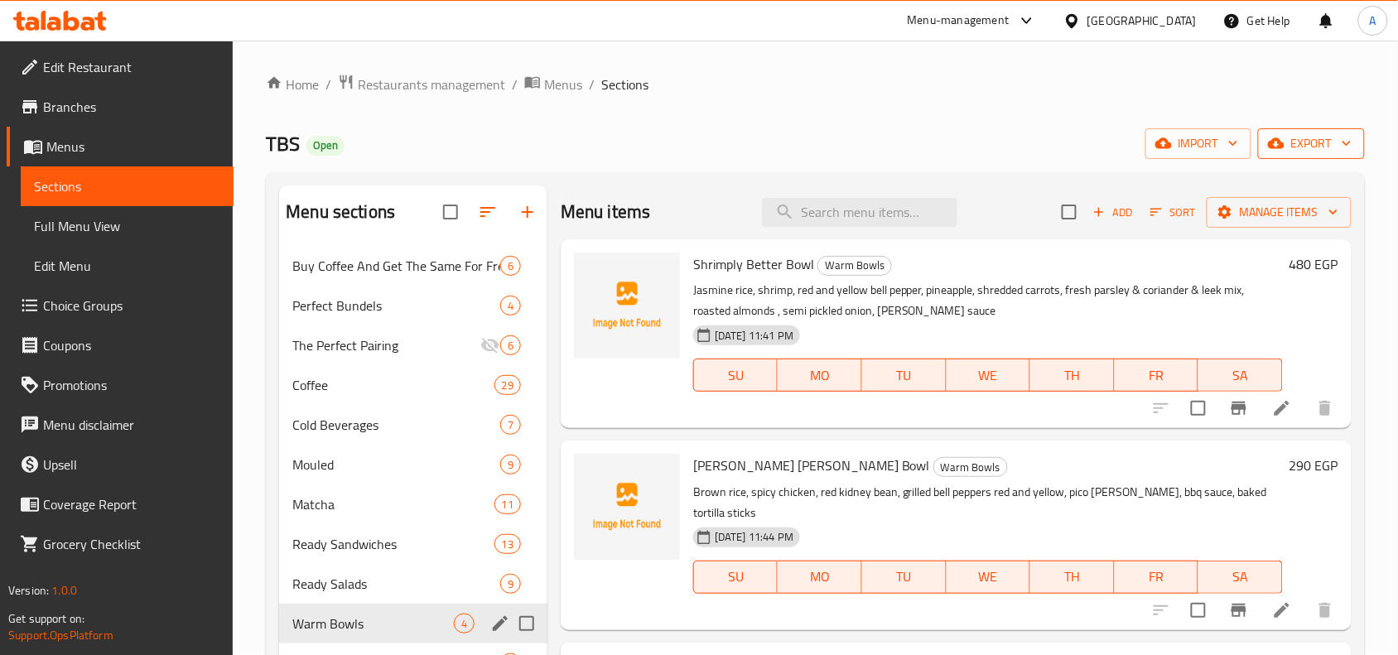
click at [1293, 137] on span "export" at bounding box center [1312, 143] width 80 height 21
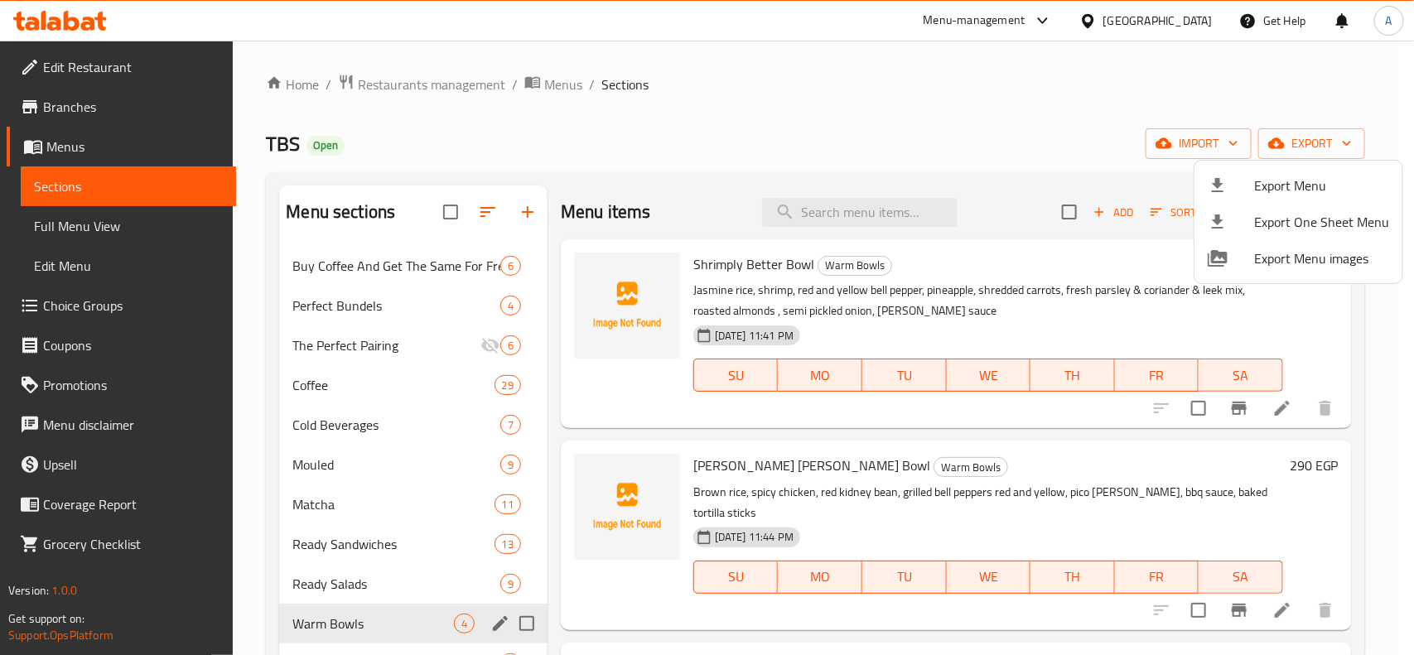
click at [1290, 183] on span "Export Menu" at bounding box center [1321, 186] width 135 height 20
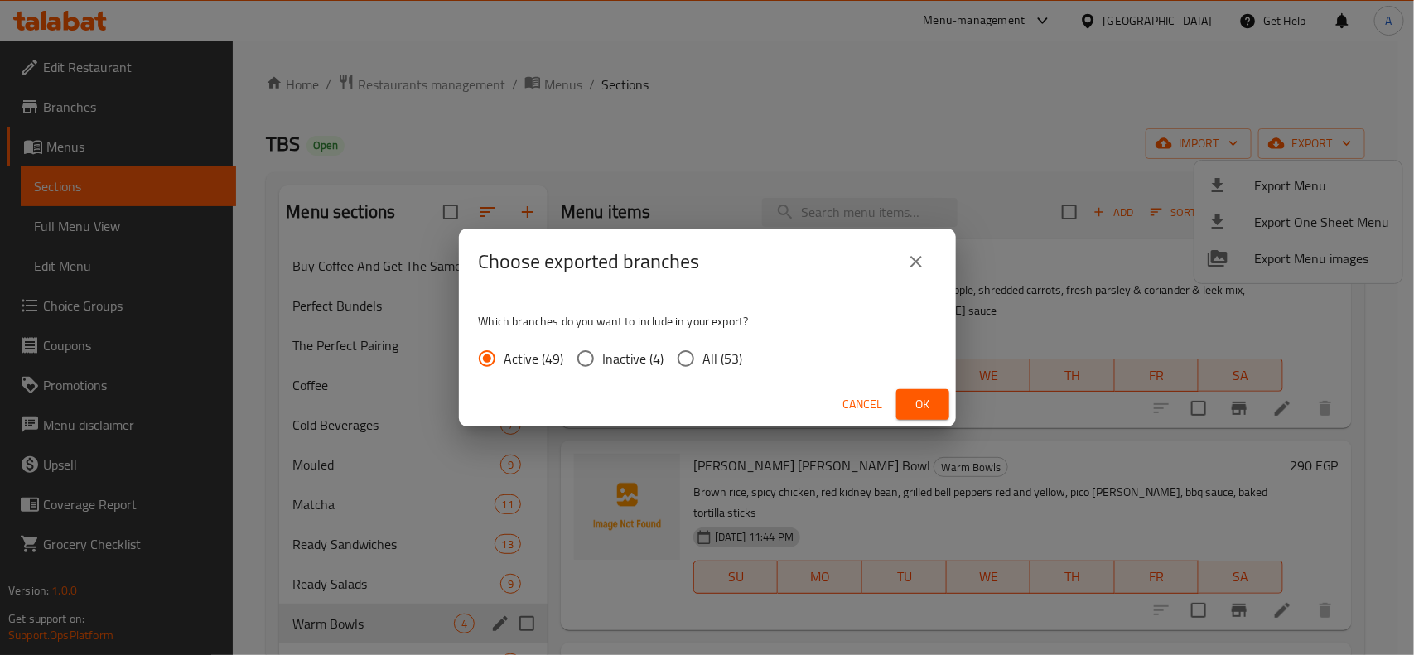
click at [722, 354] on span "All (53)" at bounding box center [723, 359] width 40 height 20
click at [703, 354] on input "All (53)" at bounding box center [686, 358] width 35 height 35
radio input "true"
click at [905, 404] on button "Ok" at bounding box center [922, 404] width 53 height 31
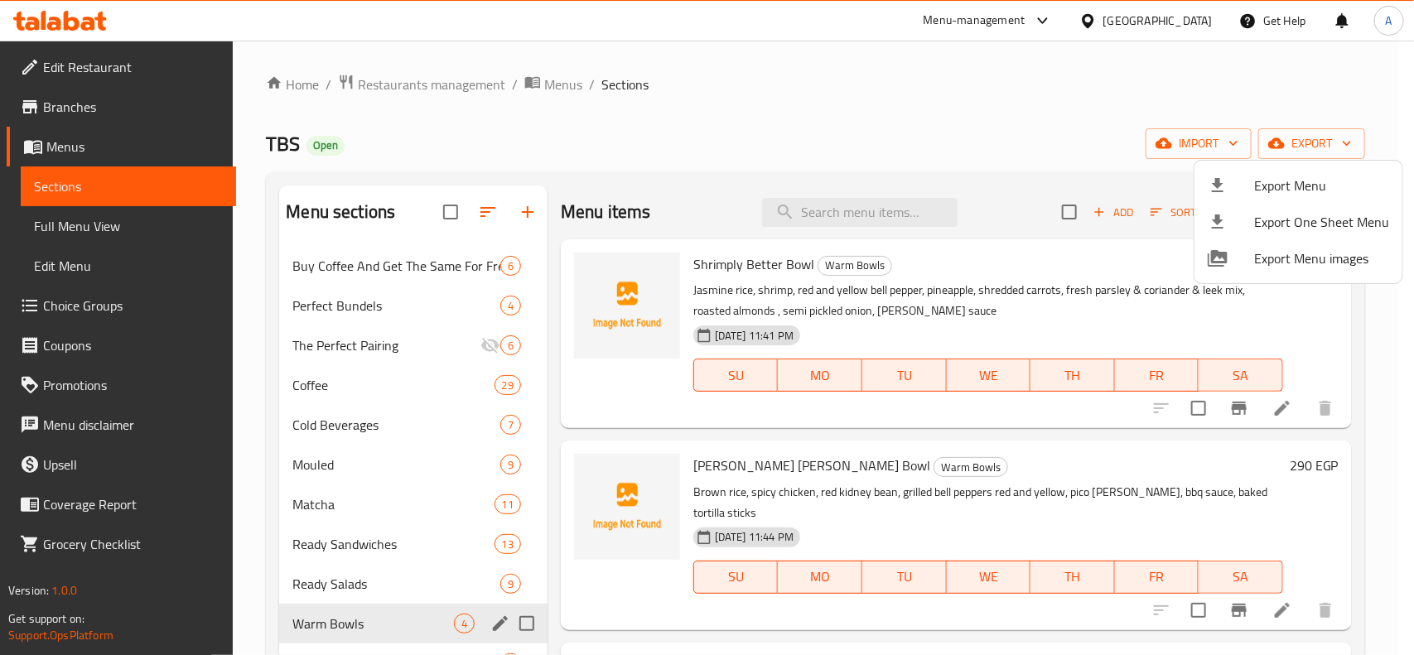
click at [739, 99] on div at bounding box center [707, 327] width 1414 height 655
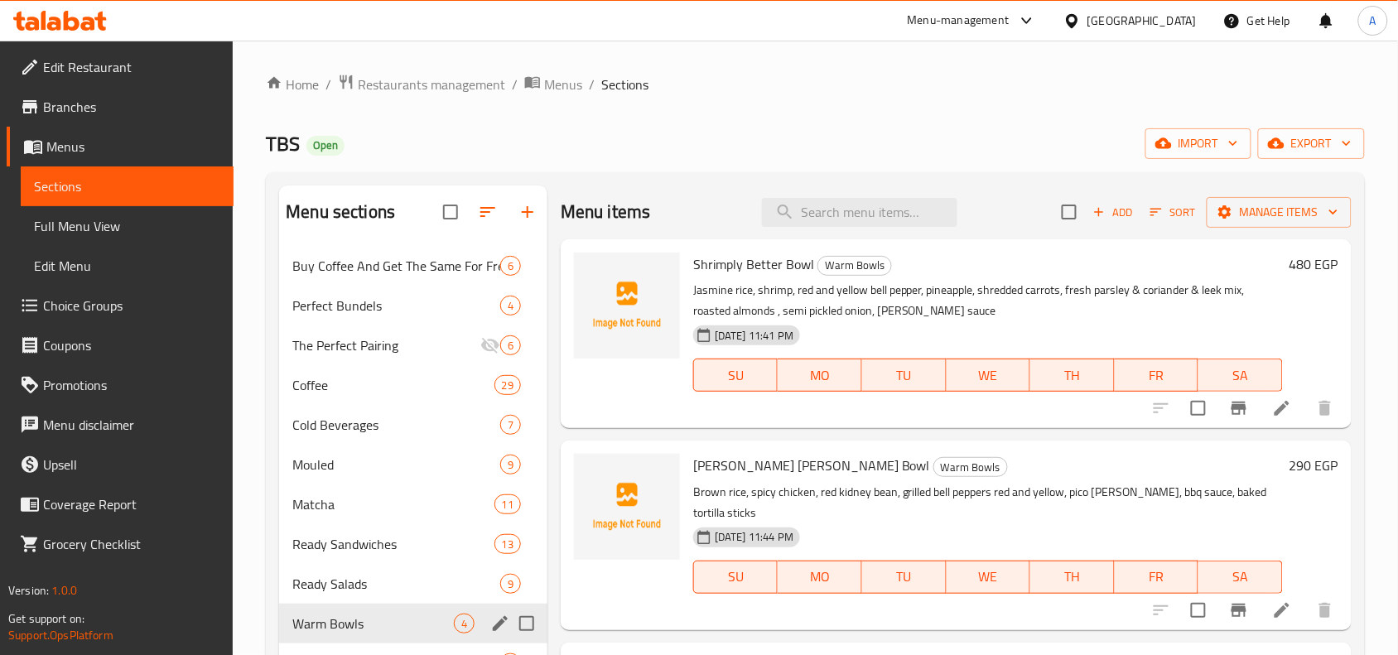
click at [1166, 10] on div "[GEOGRAPHIC_DATA]" at bounding box center [1130, 21] width 160 height 40
click at [458, 79] on span "Restaurants management" at bounding box center [431, 85] width 147 height 20
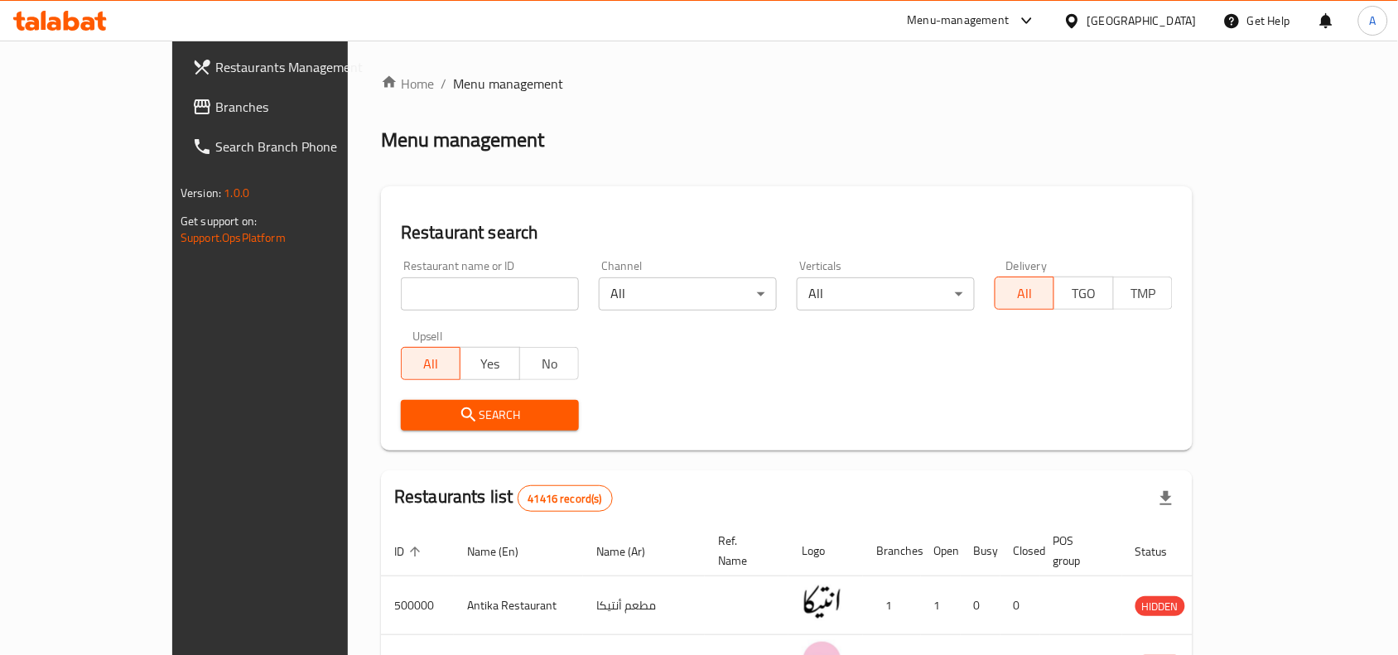
click at [215, 101] on span "Branches" at bounding box center [303, 107] width 177 height 20
